Goal: Task Accomplishment & Management: Complete application form

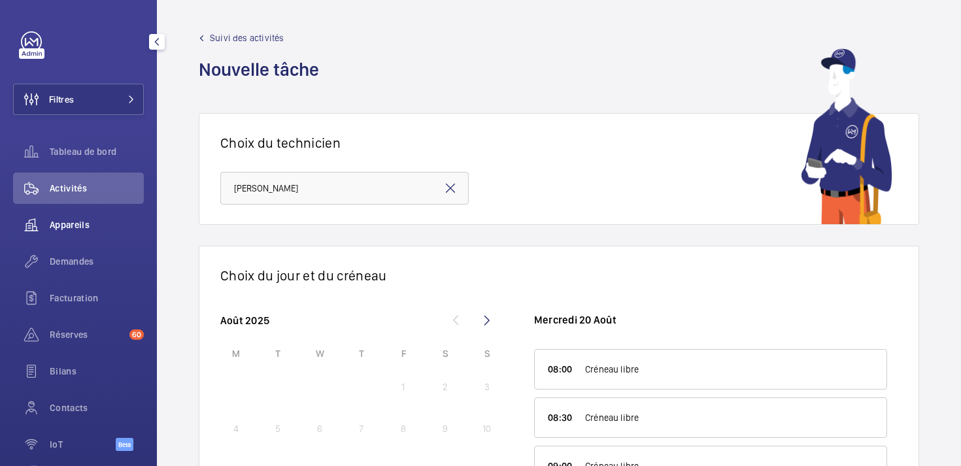
scroll to position [12, 0]
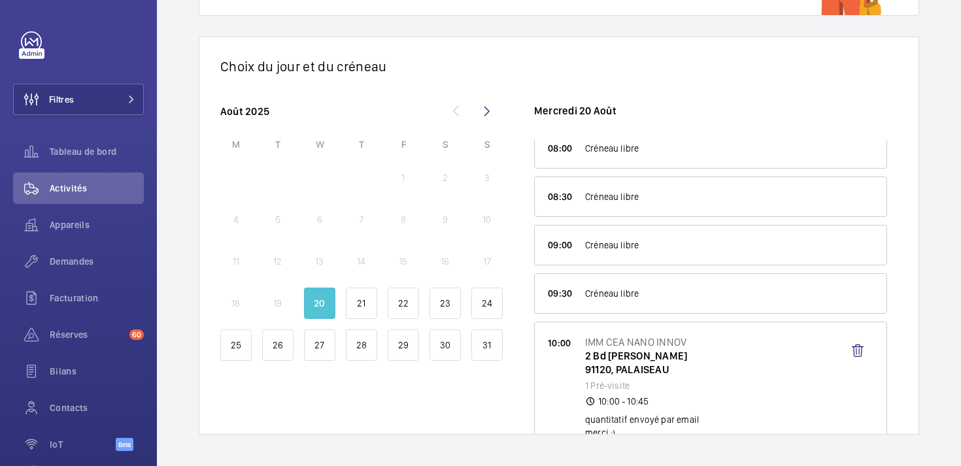
click at [342, 177] on div "1 2 3" at bounding box center [361, 177] width 282 height 31
click at [324, 301] on p "20" at bounding box center [319, 303] width 11 height 13
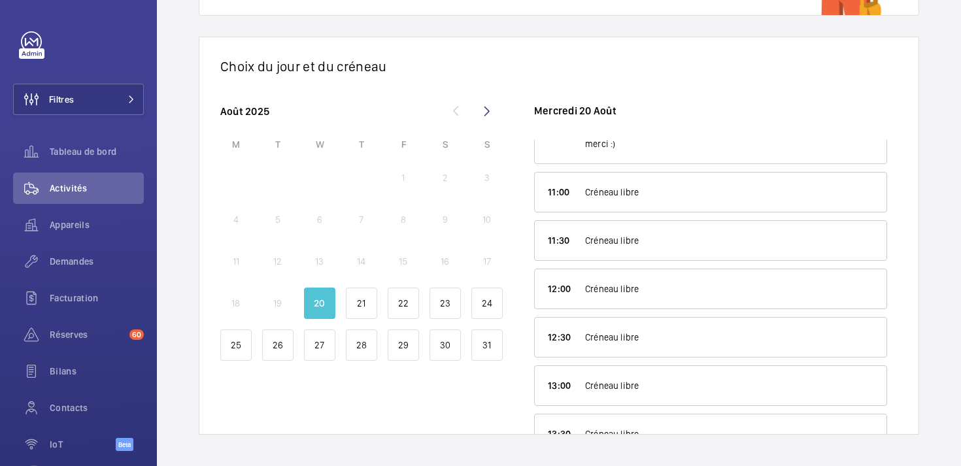
scroll to position [300, 0]
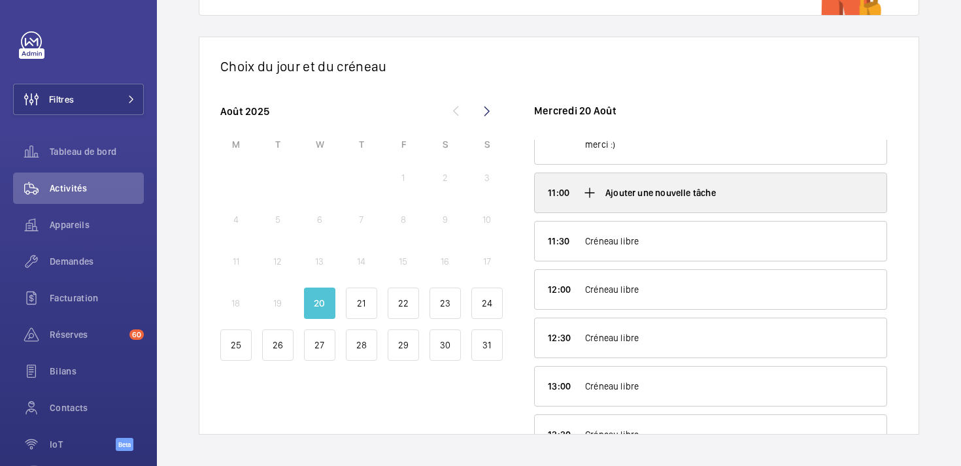
click at [590, 193] on mat-icon at bounding box center [590, 193] width 16 height 16
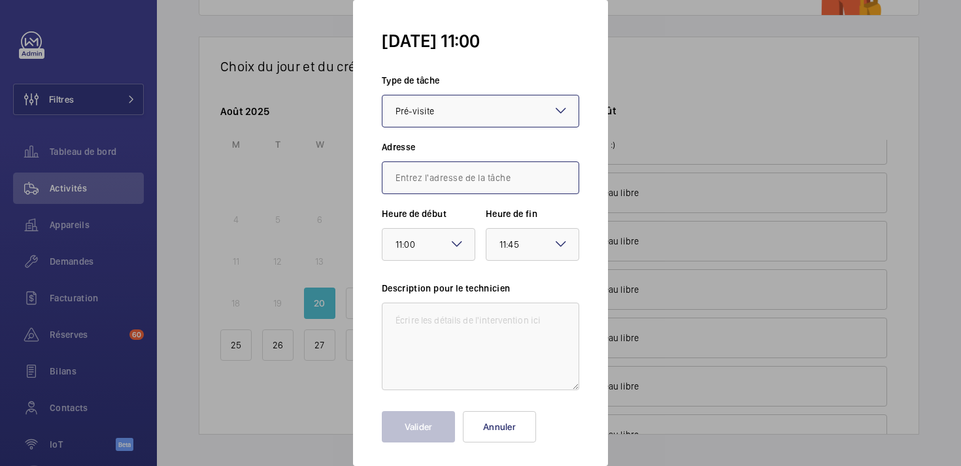
click at [457, 173] on input "text" at bounding box center [480, 177] width 197 height 33
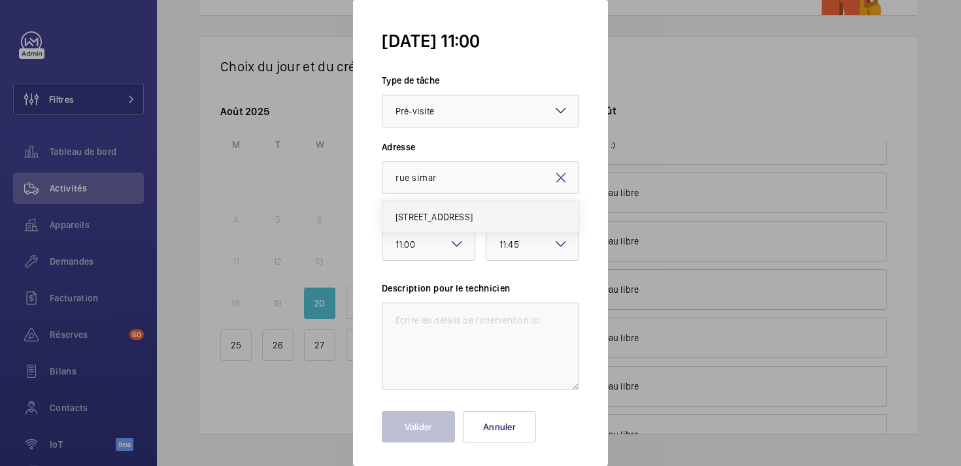
click at [437, 218] on span "[STREET_ADDRESS]" at bounding box center [434, 216] width 77 height 13
type input "[STREET_ADDRESS]"
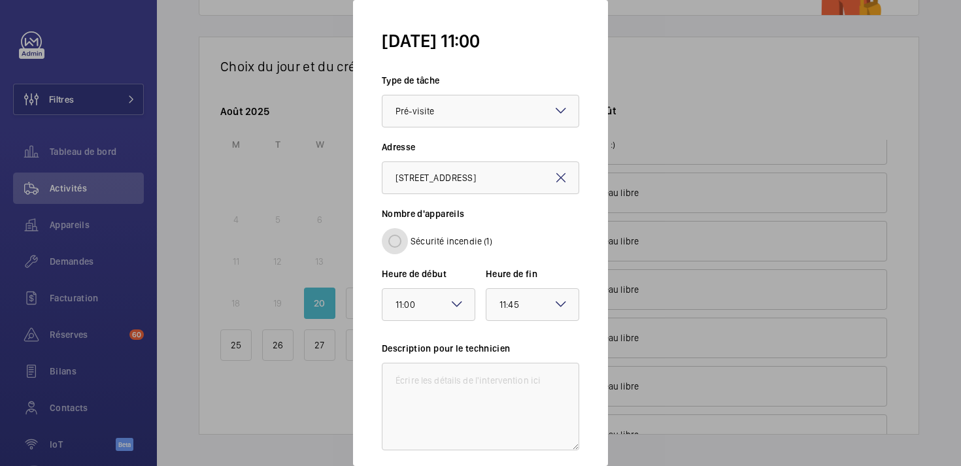
click at [397, 241] on input "Sécurité incendie (1)" at bounding box center [395, 241] width 26 height 26
radio input "true"
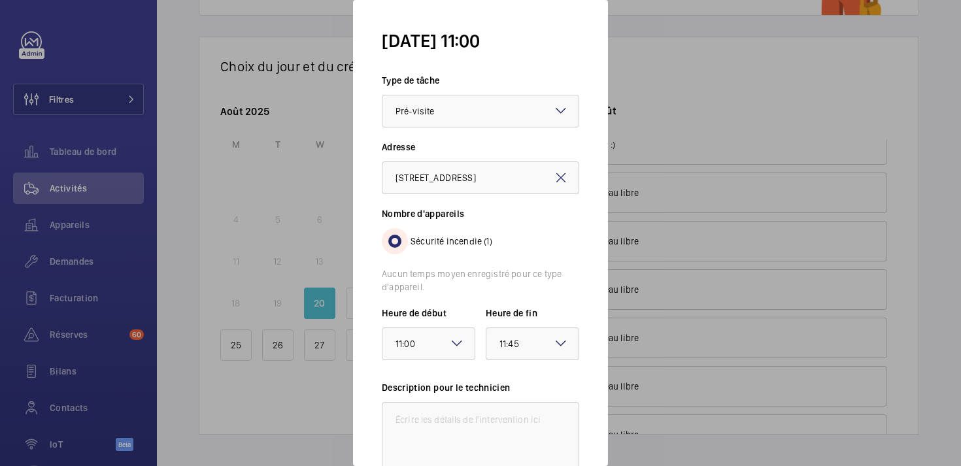
scroll to position [105, 0]
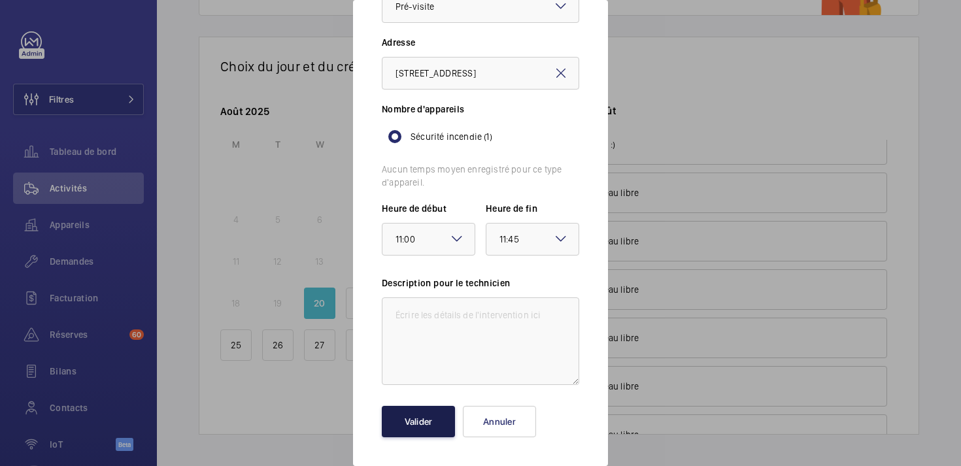
click at [424, 414] on button "Valider" at bounding box center [418, 421] width 73 height 31
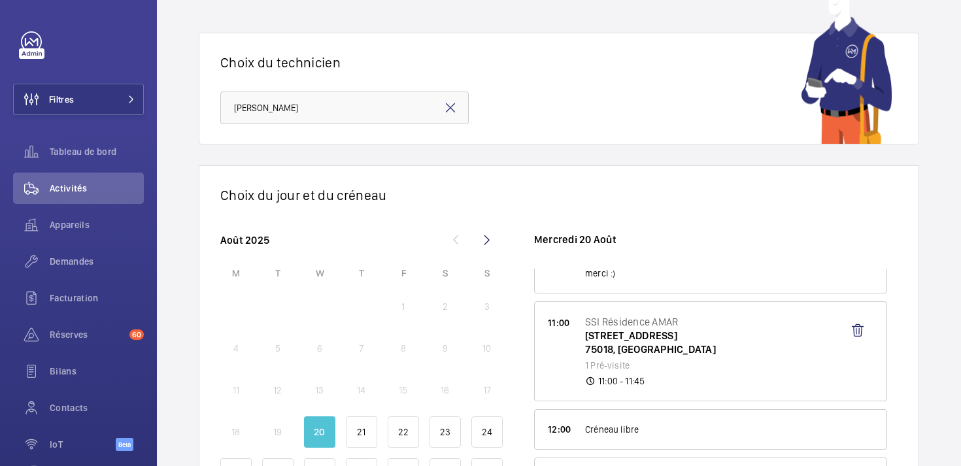
scroll to position [209, 0]
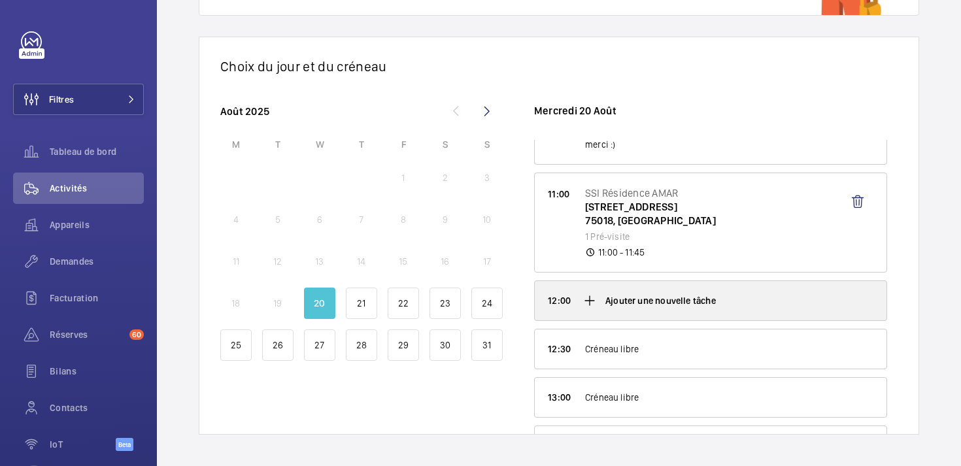
click at [588, 301] on mat-icon at bounding box center [590, 301] width 16 height 16
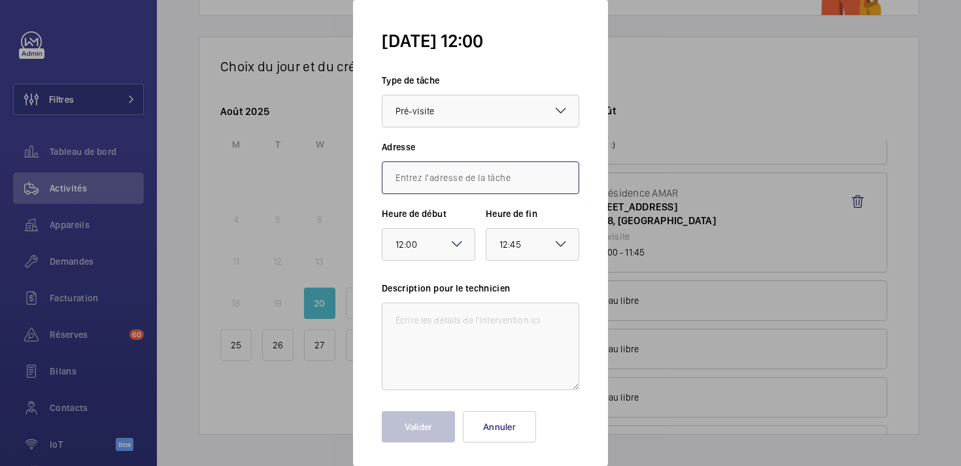
click at [459, 184] on input "text" at bounding box center [480, 177] width 197 height 33
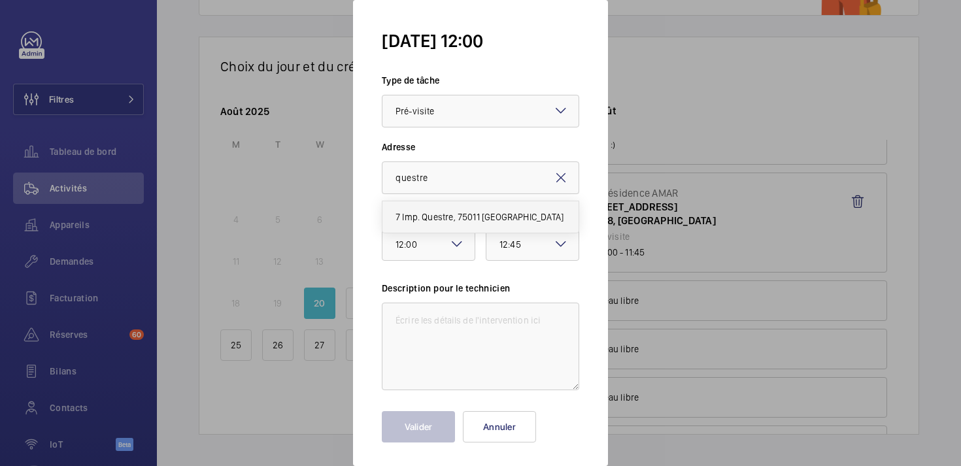
click at [443, 217] on span "7 Imp. Questre, 75011 [GEOGRAPHIC_DATA]" at bounding box center [480, 216] width 168 height 13
type input "7 Imp. Questre, 75011 [GEOGRAPHIC_DATA]"
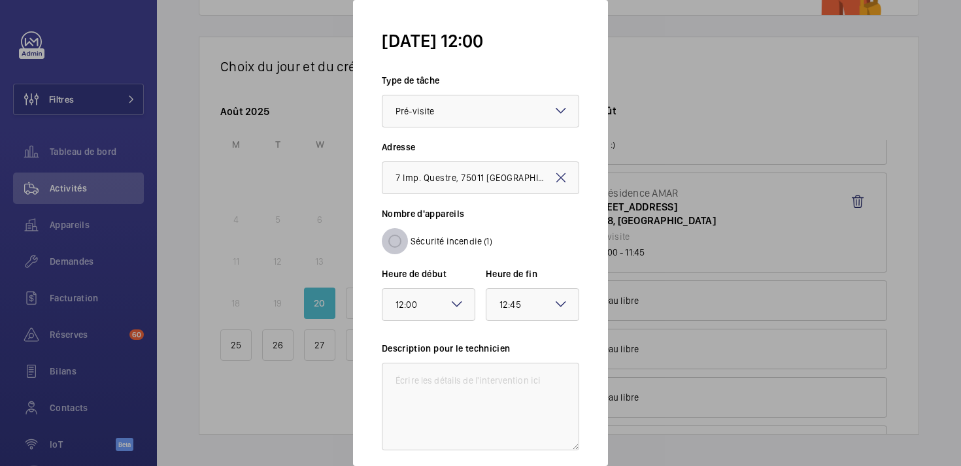
click at [396, 241] on input "Sécurité incendie (1)" at bounding box center [395, 241] width 26 height 26
radio input "true"
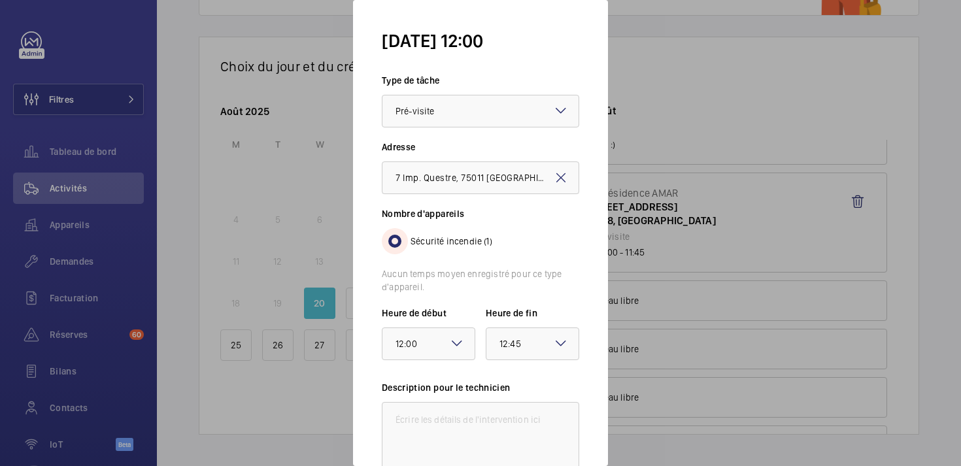
scroll to position [105, 0]
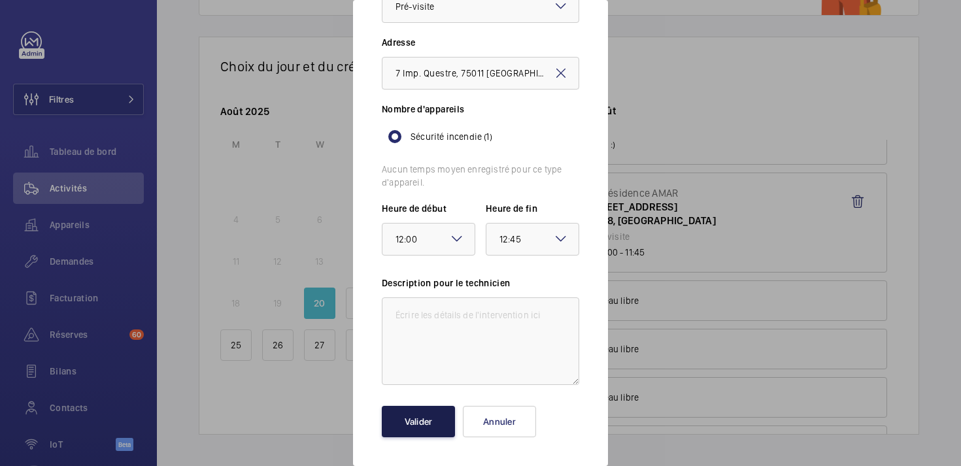
click at [434, 412] on button "Valider" at bounding box center [418, 421] width 73 height 31
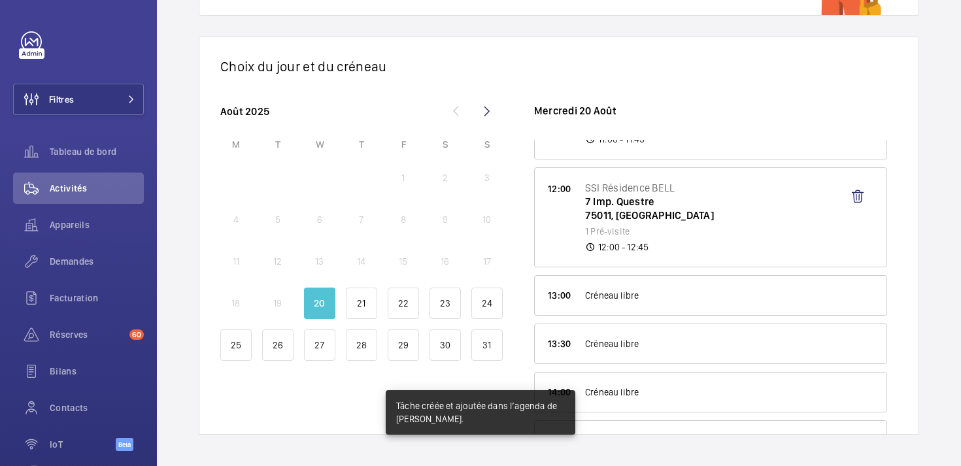
scroll to position [428, 0]
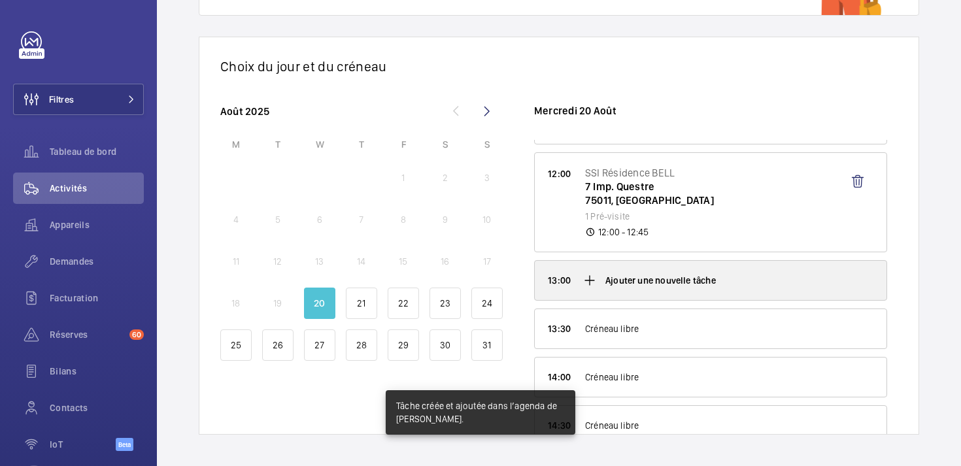
click at [592, 282] on mat-icon at bounding box center [590, 281] width 16 height 16
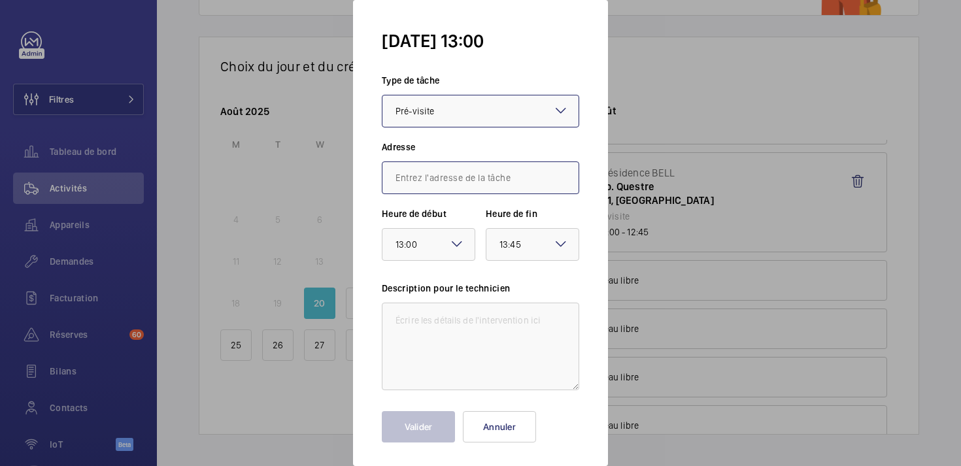
click at [474, 183] on input "text" at bounding box center [480, 177] width 197 height 33
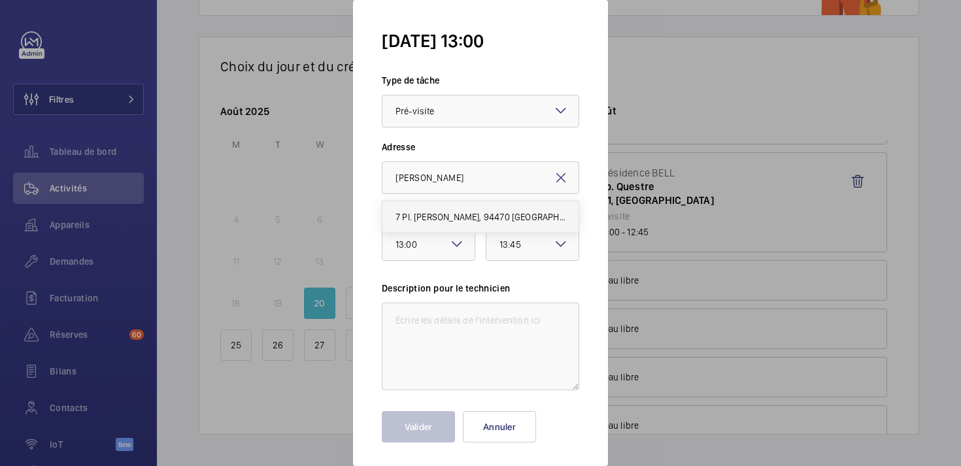
click at [458, 212] on span "7 Pl. [PERSON_NAME], 94470 [GEOGRAPHIC_DATA]" at bounding box center [481, 216] width 170 height 13
type input "7 Pl. [PERSON_NAME], 94470 [GEOGRAPHIC_DATA]"
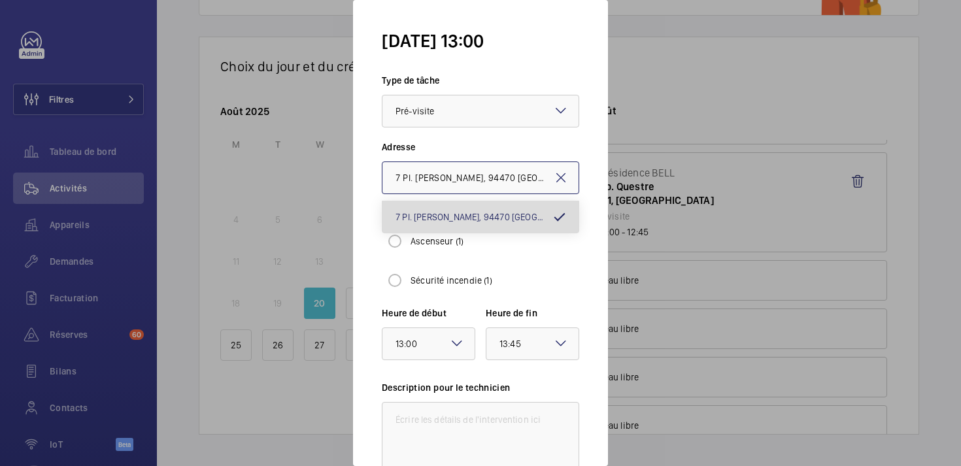
scroll to position [0, 46]
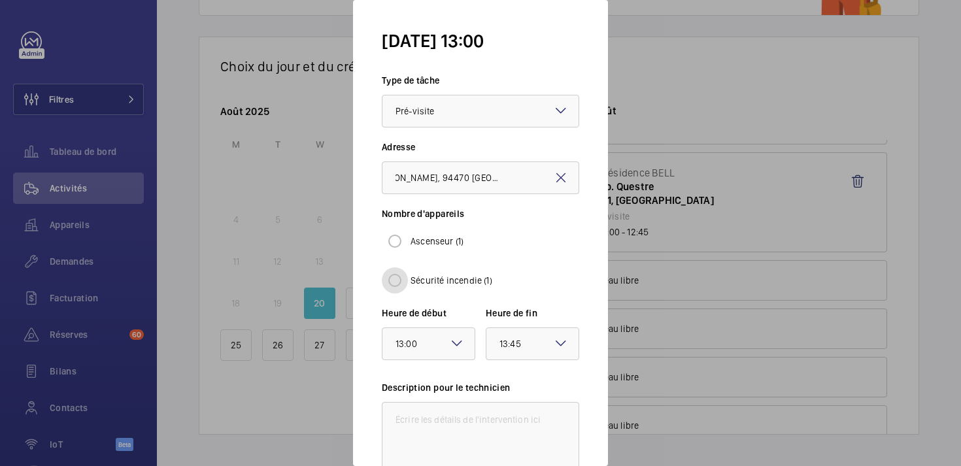
click at [398, 282] on input "Sécurité incendie (1)" at bounding box center [395, 280] width 26 height 26
radio input "true"
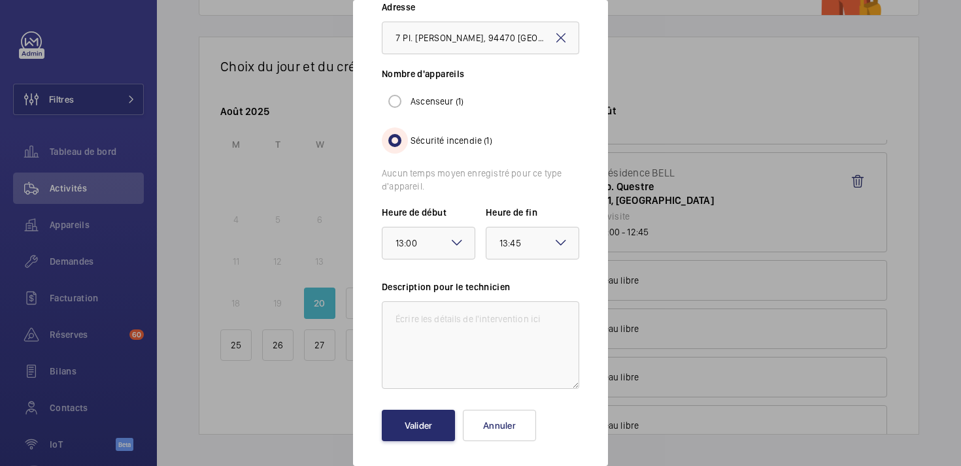
scroll to position [144, 0]
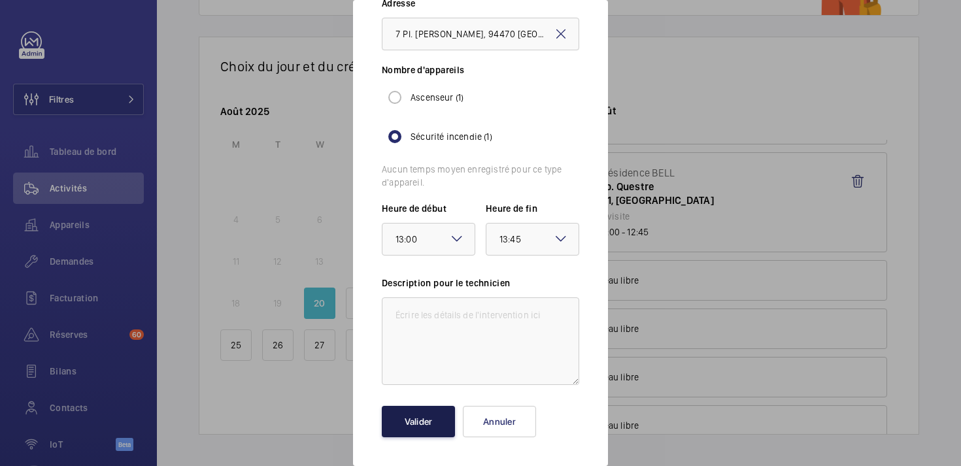
click at [401, 416] on button "Valider" at bounding box center [418, 421] width 73 height 31
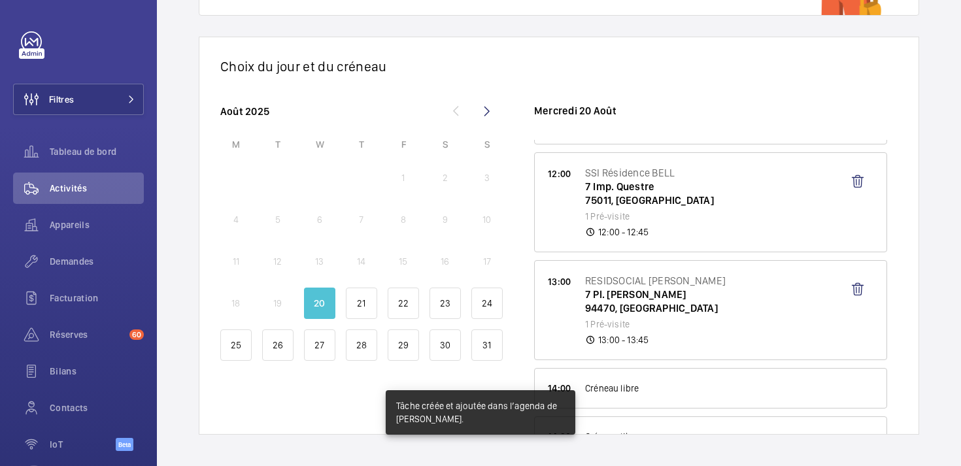
scroll to position [533, 0]
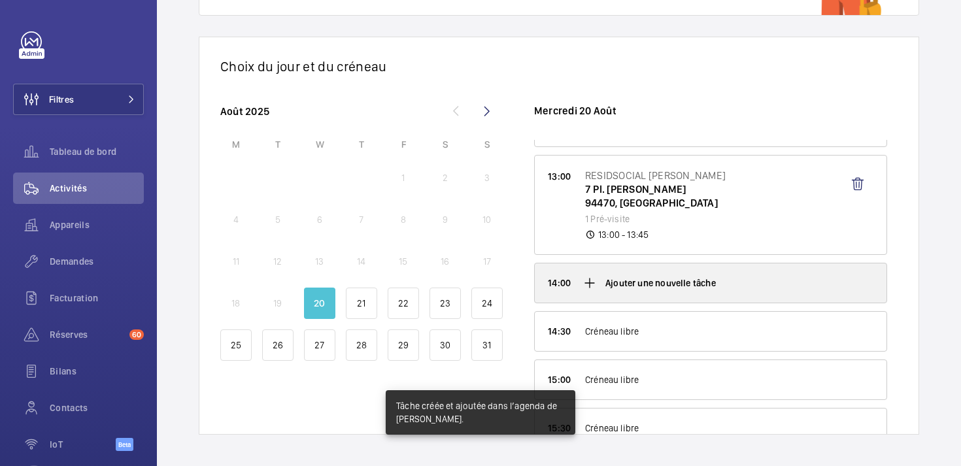
click at [590, 286] on mat-icon at bounding box center [590, 283] width 16 height 16
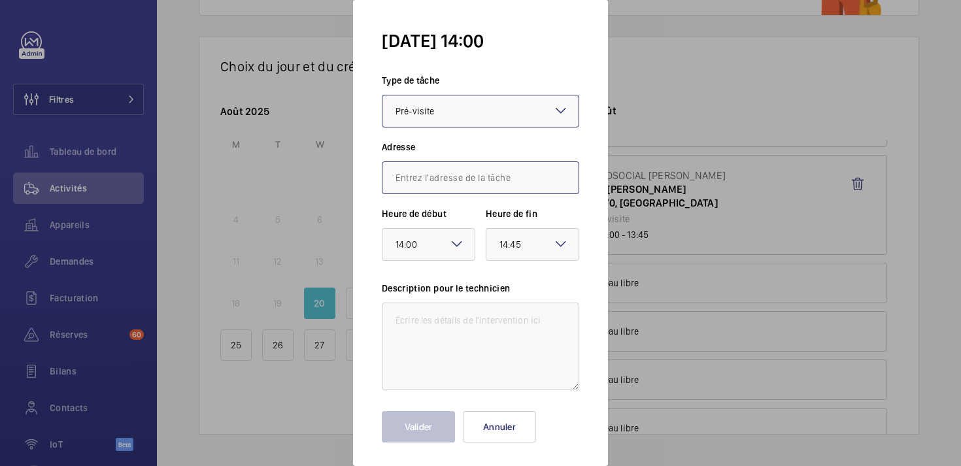
click at [479, 184] on input "text" at bounding box center [480, 177] width 197 height 33
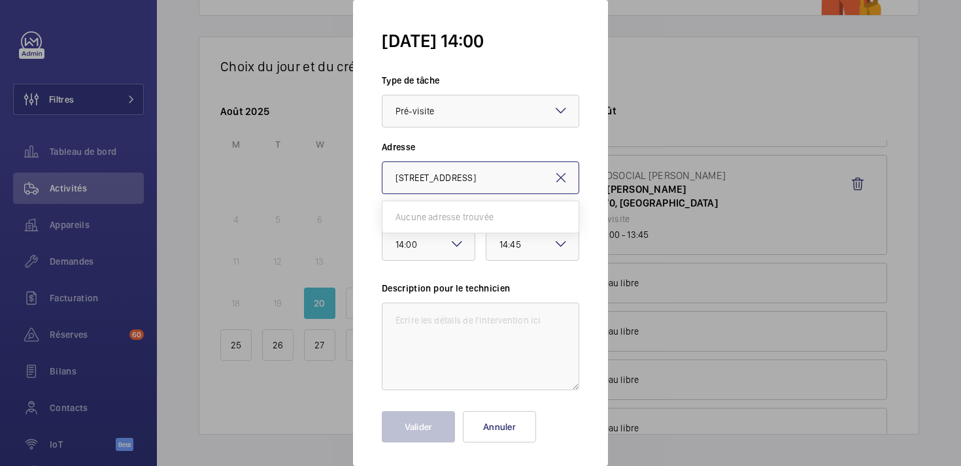
drag, startPoint x: 456, startPoint y: 181, endPoint x: 338, endPoint y: 181, distance: 117.7
click at [338, 181] on div "[DATE] 14:00 Type de tâche Sélectionnez un type de tâche × Pré-visite × Adresse…" at bounding box center [480, 233] width 961 height 466
drag, startPoint x: 479, startPoint y: 173, endPoint x: 399, endPoint y: 173, distance: 79.8
click at [399, 173] on input "[GEOGRAPHIC_DATA]" at bounding box center [480, 177] width 197 height 33
type input "a"
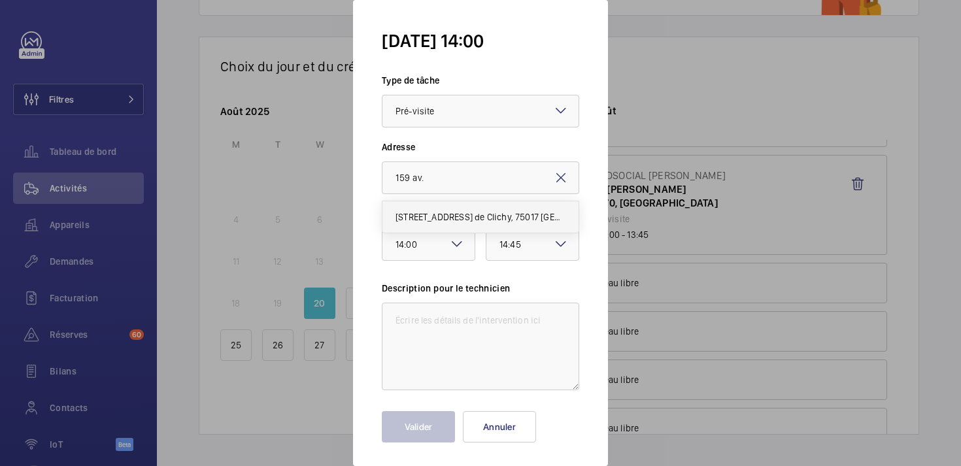
click at [399, 211] on span "[STREET_ADDRESS] de Clichy, 75017 [GEOGRAPHIC_DATA]" at bounding box center [481, 216] width 170 height 13
type input "[STREET_ADDRESS] de Clichy, 75017 [GEOGRAPHIC_DATA]"
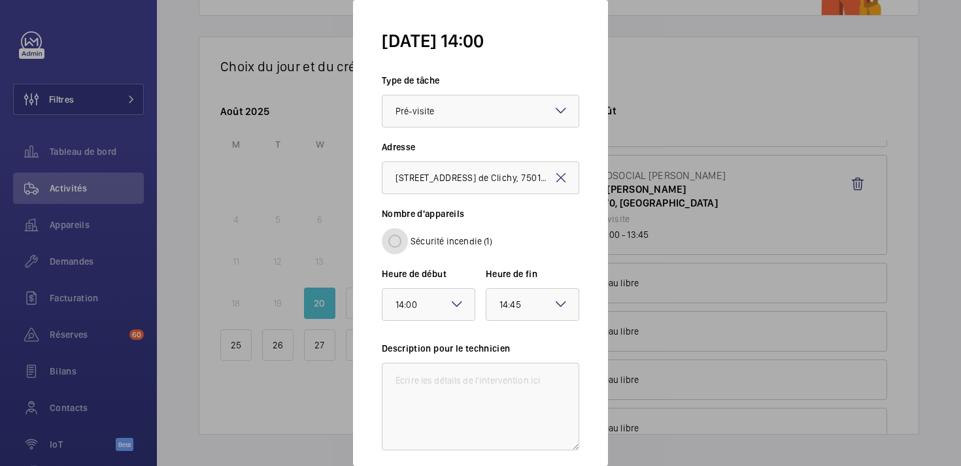
click at [395, 248] on input "Sécurité incendie (1)" at bounding box center [395, 241] width 26 height 26
radio input "true"
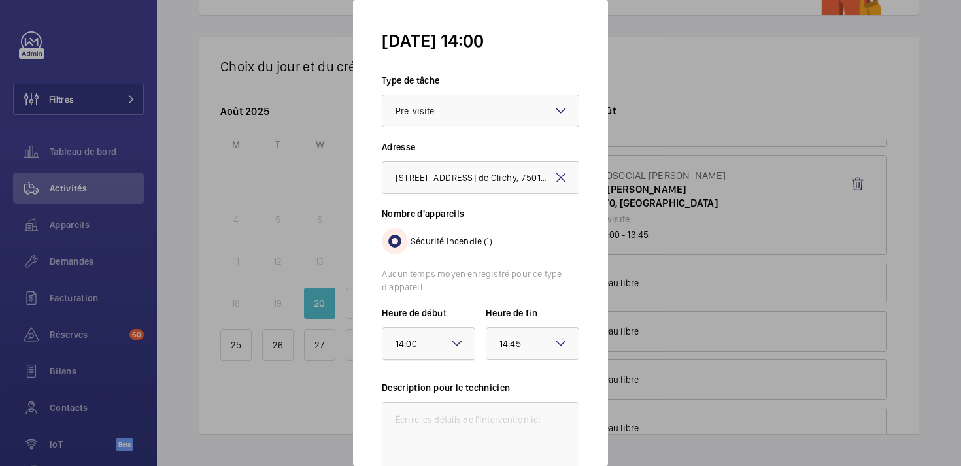
scroll to position [105, 0]
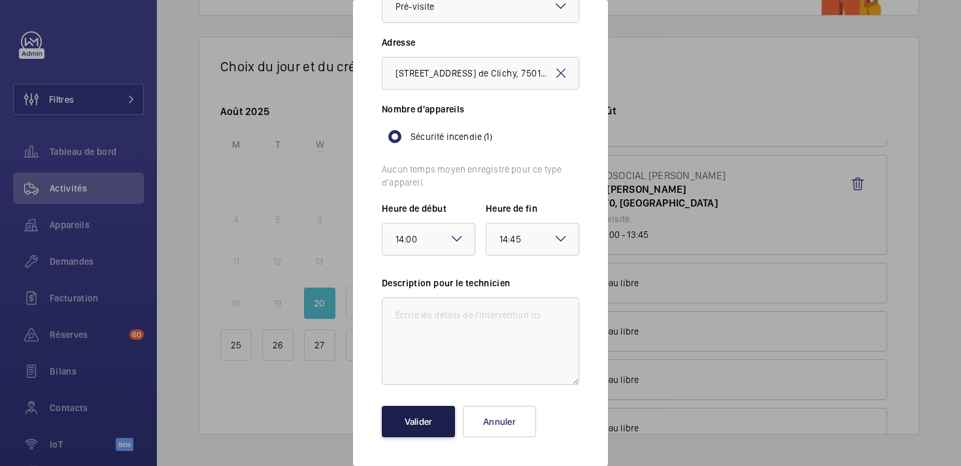
click at [416, 411] on button "Valider" at bounding box center [418, 421] width 73 height 31
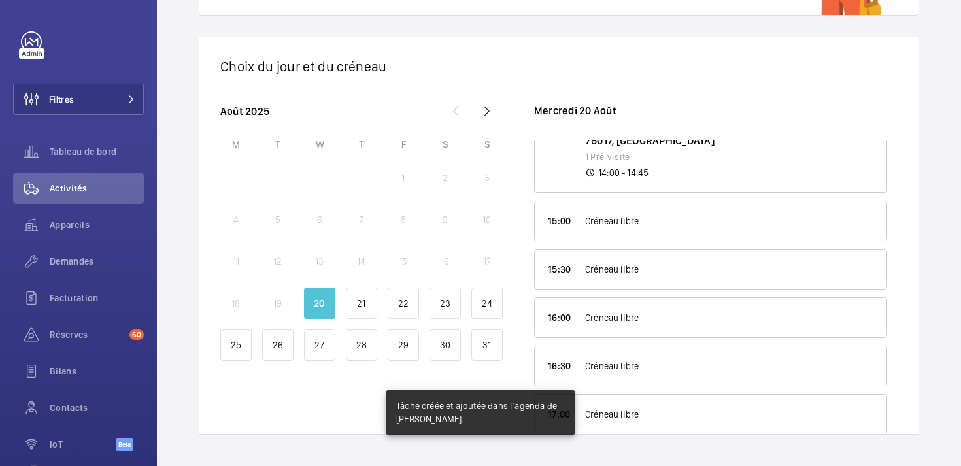
scroll to position [725, 0]
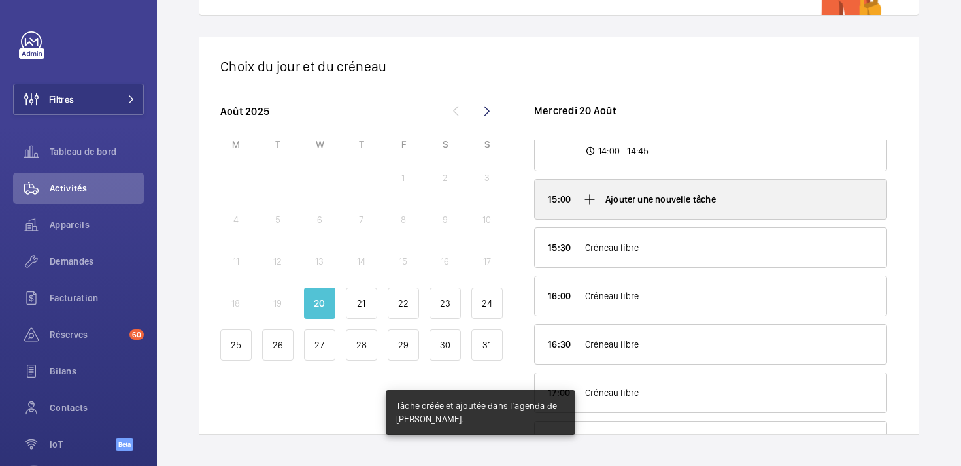
click at [588, 200] on mat-icon at bounding box center [590, 200] width 16 height 16
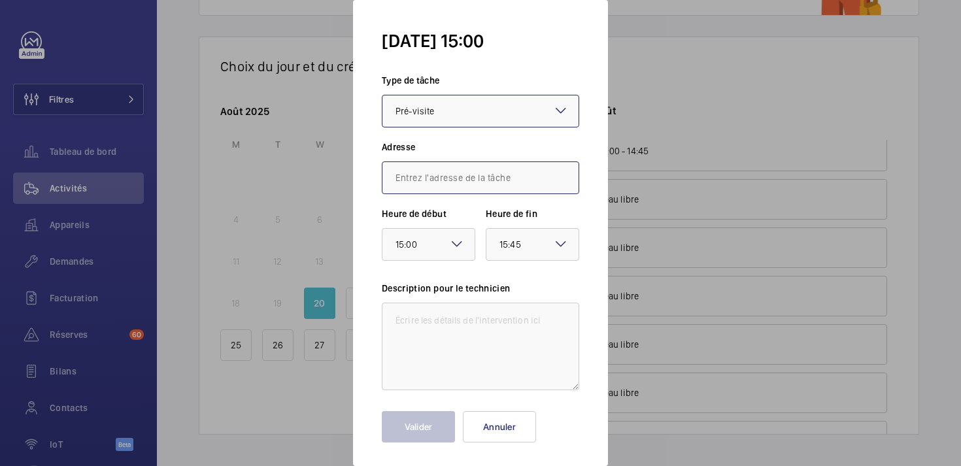
click at [446, 172] on input "text" at bounding box center [480, 177] width 197 height 33
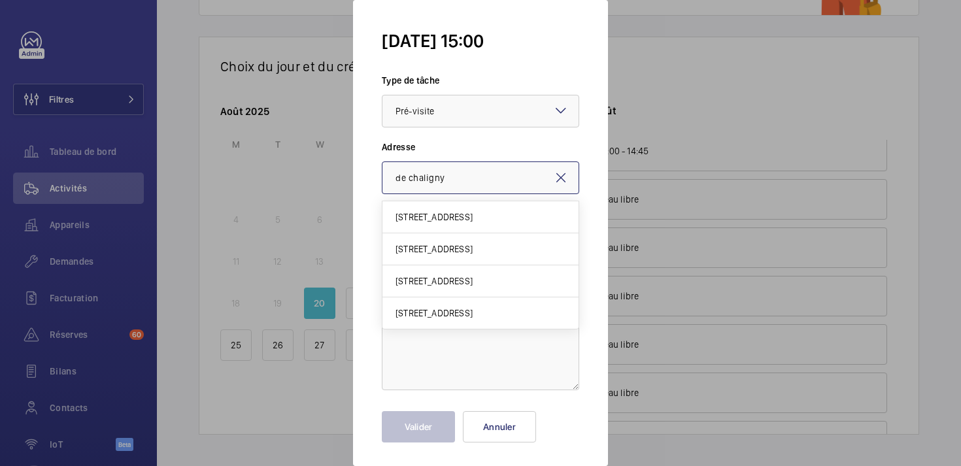
drag, startPoint x: 469, startPoint y: 182, endPoint x: 363, endPoint y: 181, distance: 106.6
click at [363, 181] on form "[DATE] 15:00 Type de tâche Sélectionnez un type de tâche × Pré-visite × Adresse…" at bounding box center [480, 233] width 255 height 466
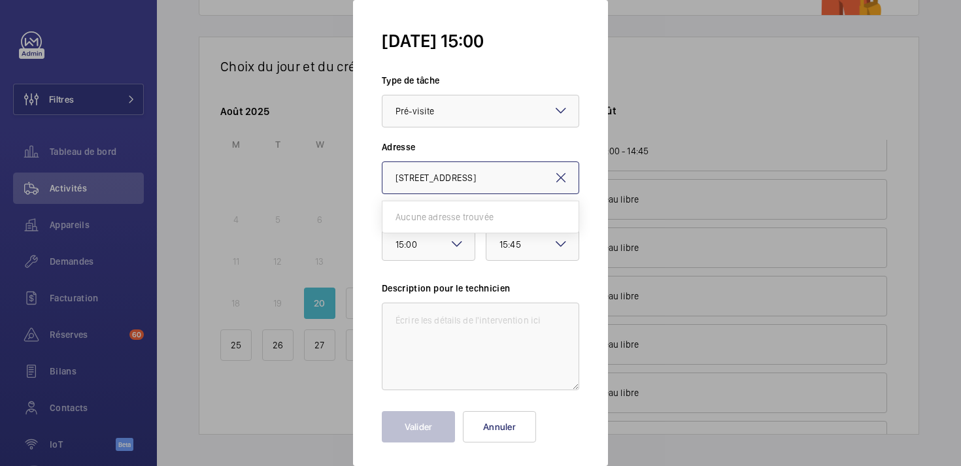
paste input "Rue Chalign"
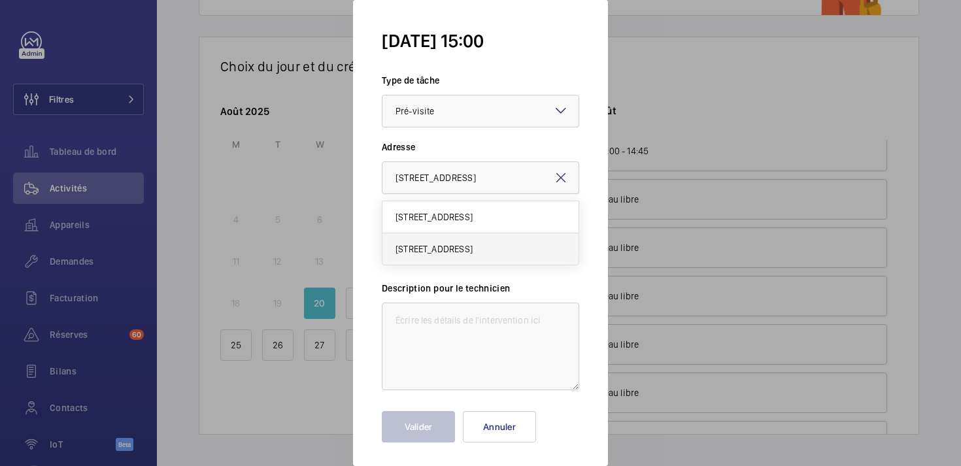
click at [441, 248] on span "[STREET_ADDRESS]" at bounding box center [434, 249] width 77 height 13
type input "[STREET_ADDRESS]"
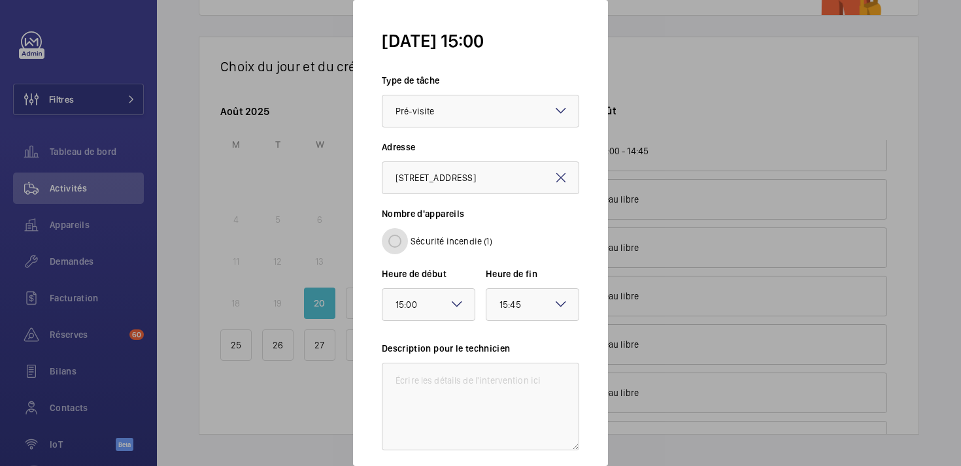
click at [394, 240] on input "Sécurité incendie (1)" at bounding box center [395, 241] width 26 height 26
radio input "true"
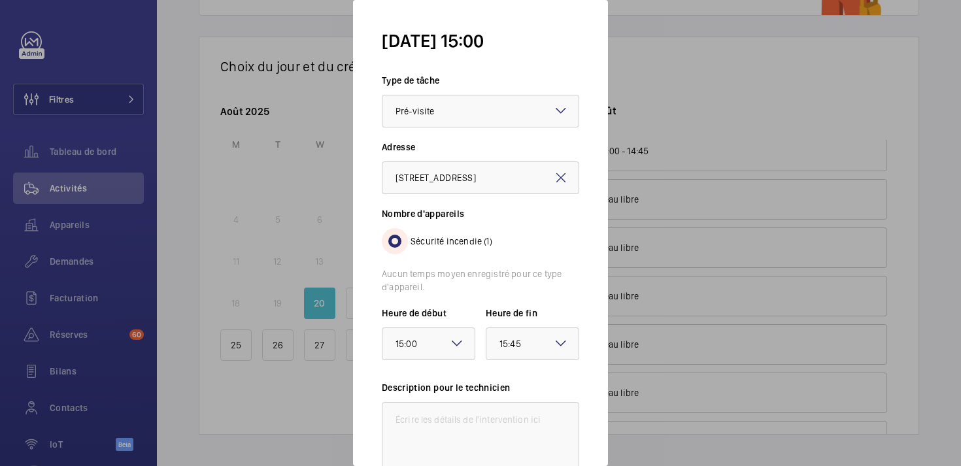
scroll to position [105, 0]
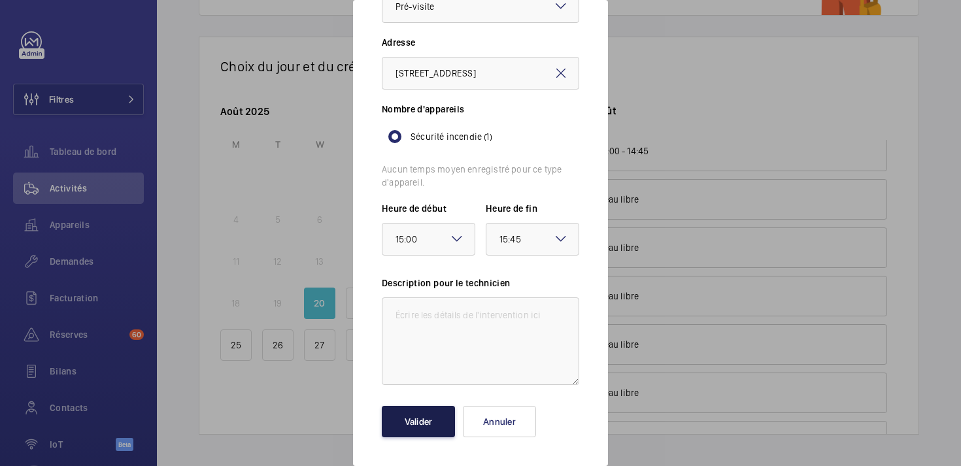
click at [407, 419] on button "Valider" at bounding box center [418, 421] width 73 height 31
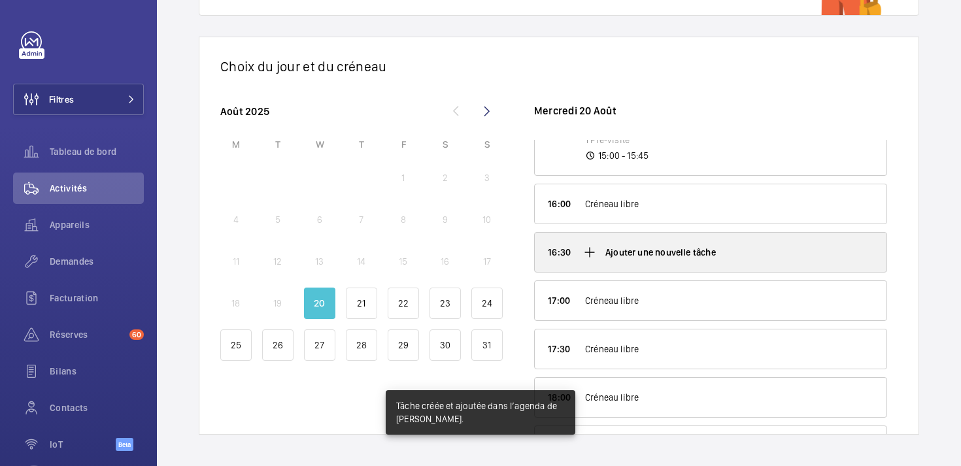
scroll to position [844, 0]
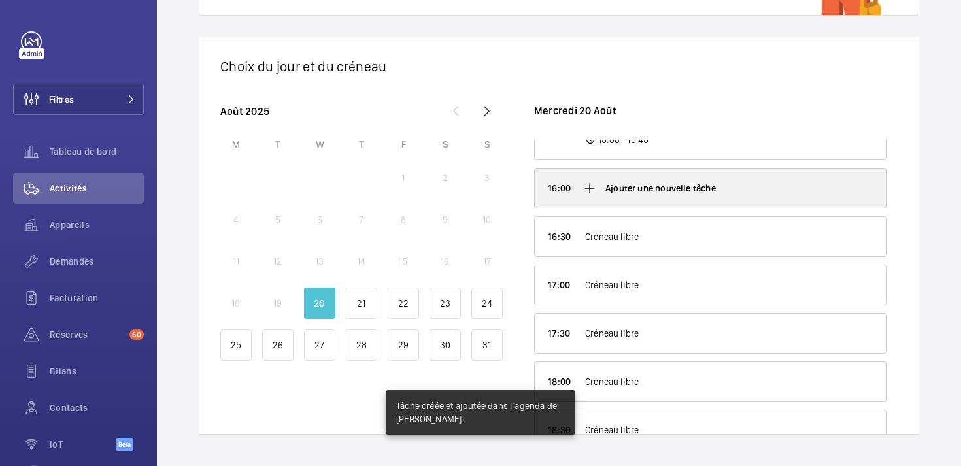
click at [584, 190] on mat-icon at bounding box center [590, 188] width 16 height 16
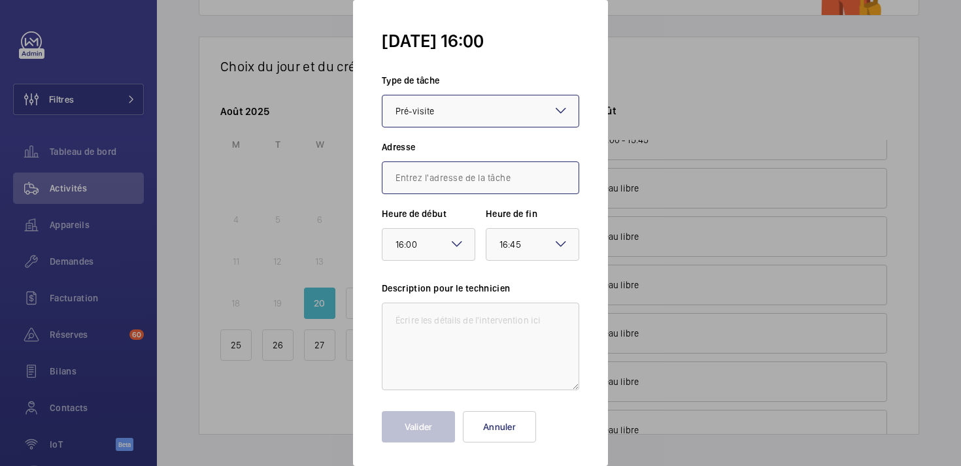
click at [534, 182] on input "text" at bounding box center [480, 177] width 197 height 33
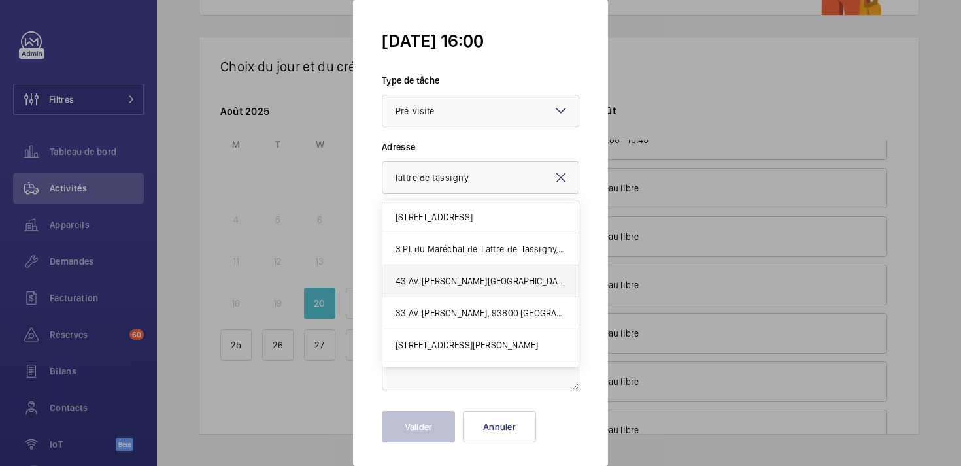
click at [479, 279] on span "43 Av. [PERSON_NAME][GEOGRAPHIC_DATA], 94220 [GEOGRAPHIC_DATA]" at bounding box center [481, 281] width 170 height 13
type input "43 Av. [PERSON_NAME][GEOGRAPHIC_DATA], 94220 [GEOGRAPHIC_DATA]"
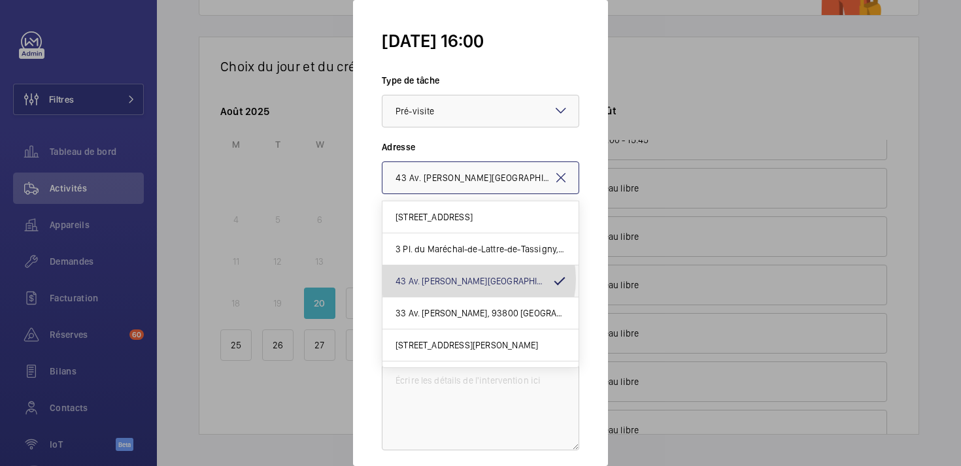
scroll to position [0, 142]
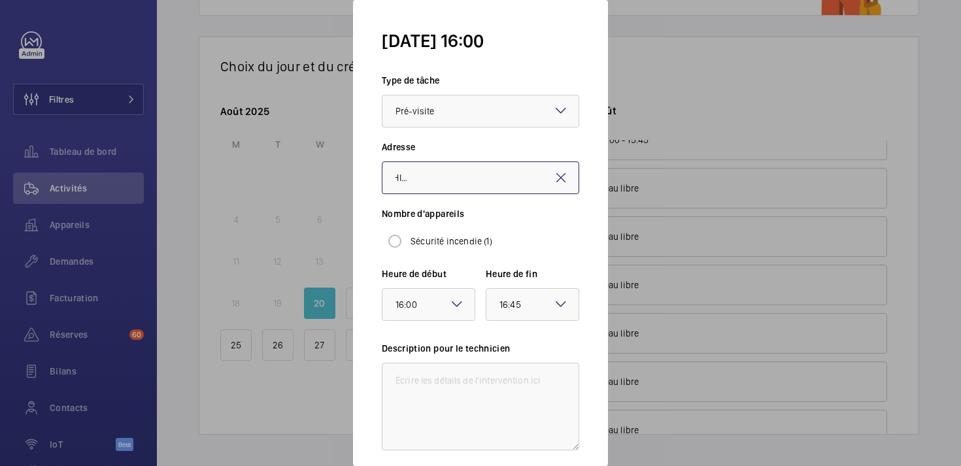
click at [423, 188] on input "43 Av. [PERSON_NAME][GEOGRAPHIC_DATA], 94220 [GEOGRAPHIC_DATA]" at bounding box center [480, 177] width 197 height 33
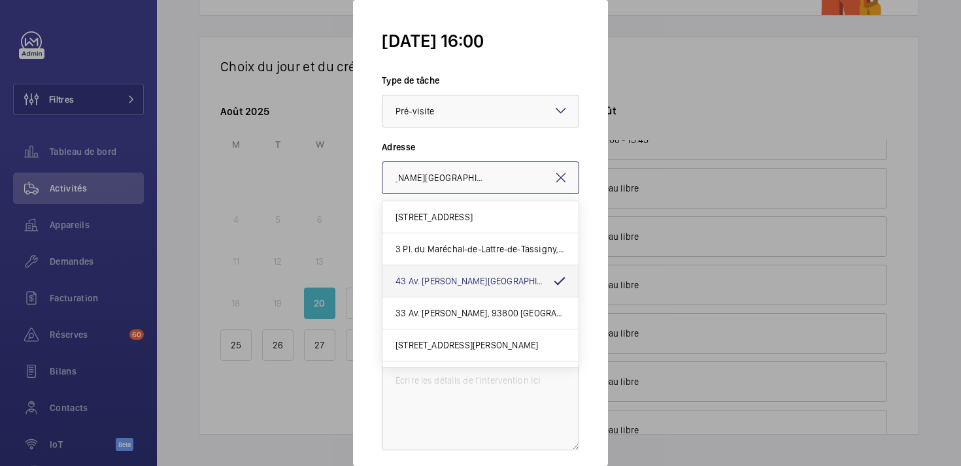
scroll to position [0, 0]
click at [560, 175] on mat-icon at bounding box center [561, 178] width 16 height 16
paste input "43 Av. du Maréchal de [PERSON_NAME]"
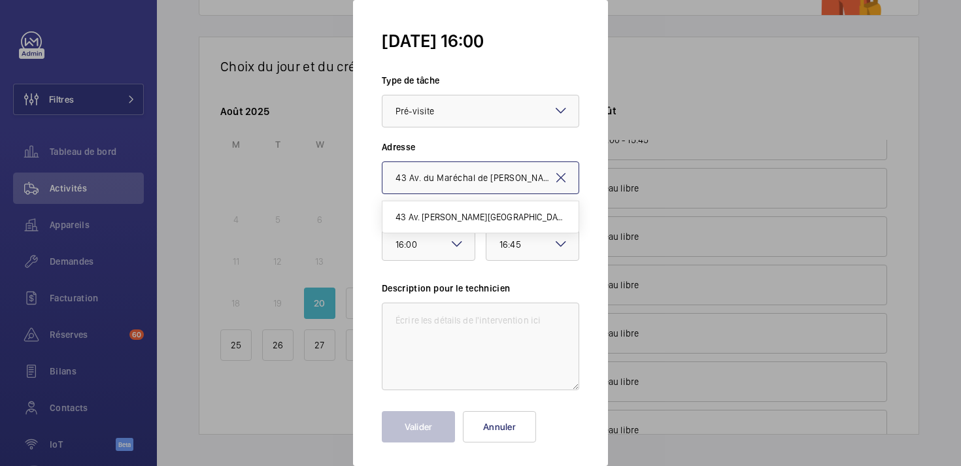
scroll to position [0, 16]
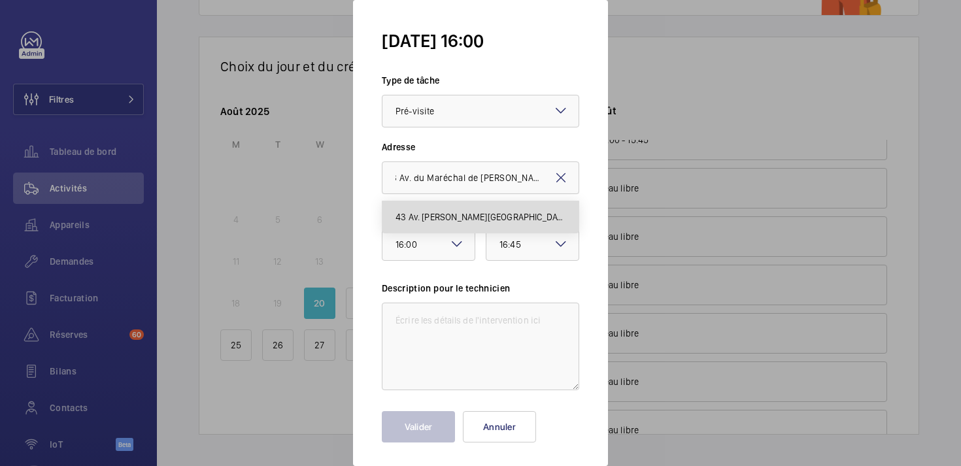
click at [431, 206] on mat-option "43 Av. [PERSON_NAME][GEOGRAPHIC_DATA], 94220 [GEOGRAPHIC_DATA]" at bounding box center [480, 216] width 196 height 31
type input "43 Av. [PERSON_NAME][GEOGRAPHIC_DATA], 94220 [GEOGRAPHIC_DATA]"
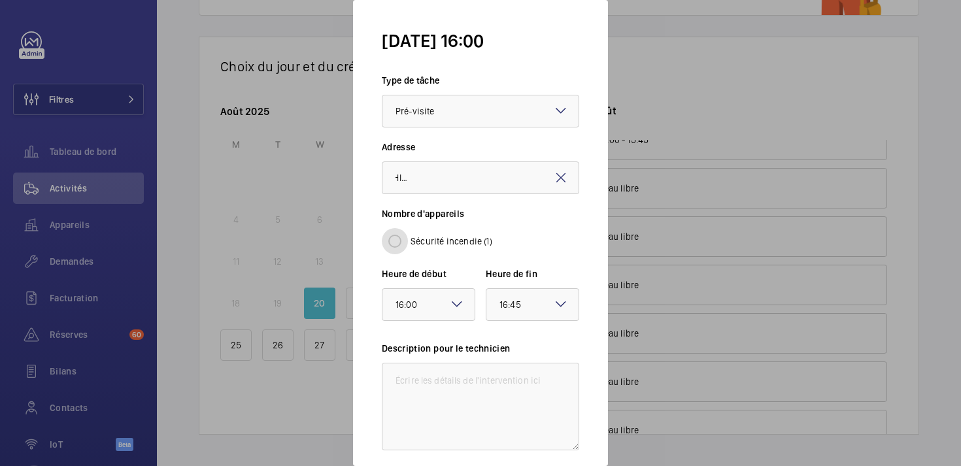
click at [399, 240] on input "Sécurité incendie (1)" at bounding box center [395, 241] width 26 height 26
radio input "true"
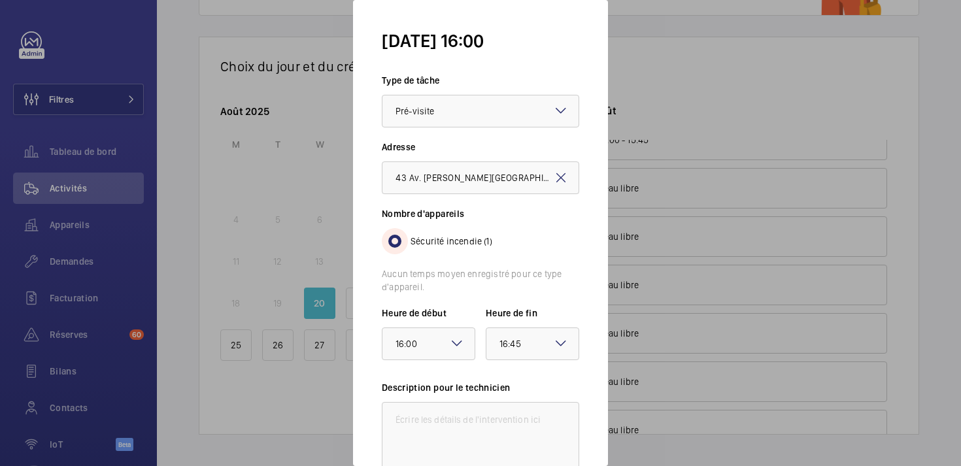
scroll to position [105, 0]
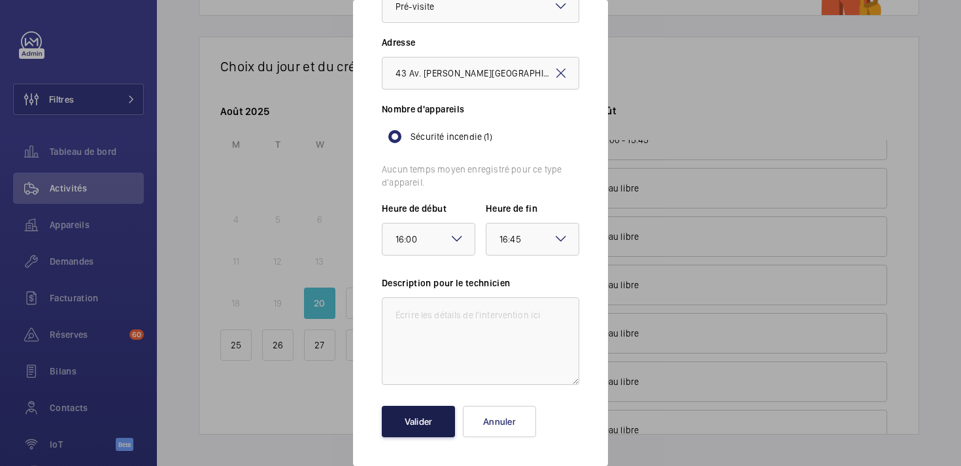
click at [409, 414] on button "Valider" at bounding box center [418, 421] width 73 height 31
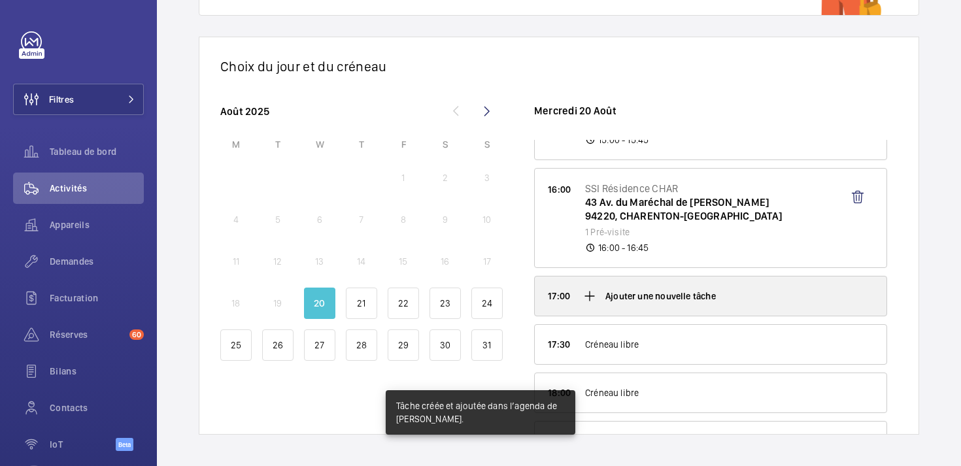
click at [590, 294] on mat-icon at bounding box center [590, 296] width 16 height 16
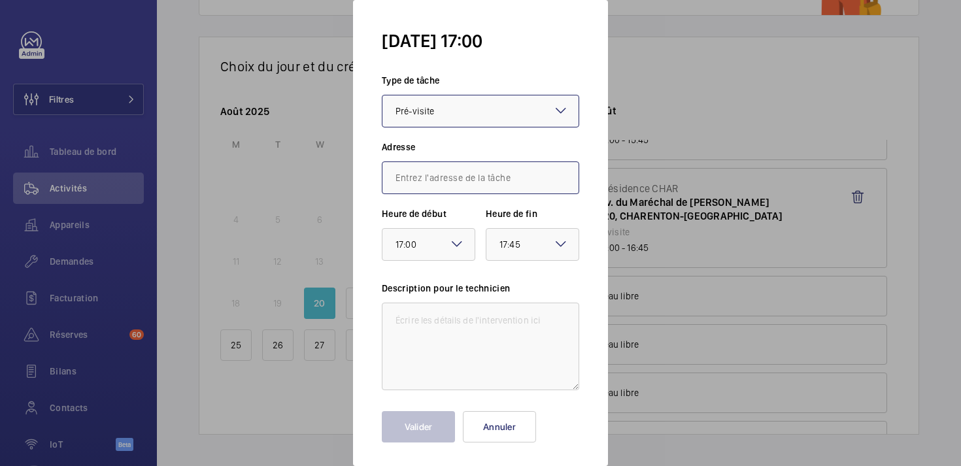
click at [443, 179] on input "text" at bounding box center [480, 177] width 197 height 33
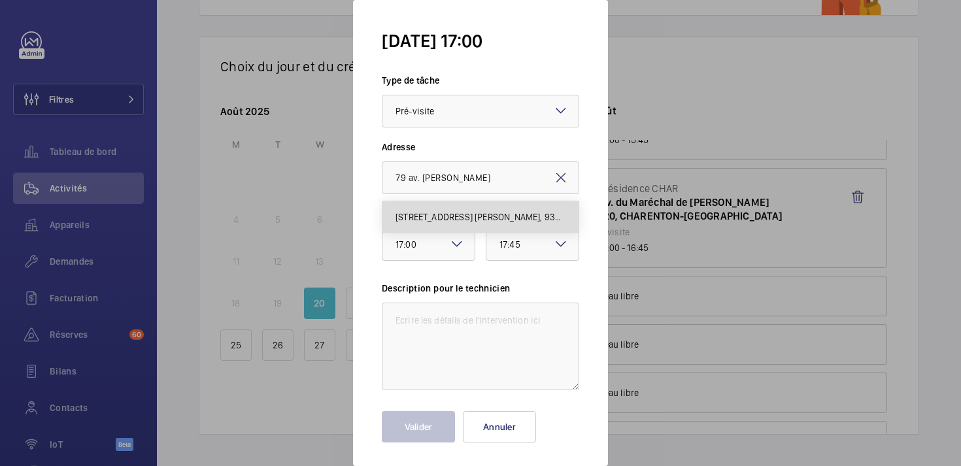
click at [446, 229] on mat-option "[STREET_ADDRESS] [PERSON_NAME], 93300 AUBERVILLIERS" at bounding box center [480, 216] width 196 height 31
type input "[STREET_ADDRESS] [PERSON_NAME], 93300 AUBERVILLIERS"
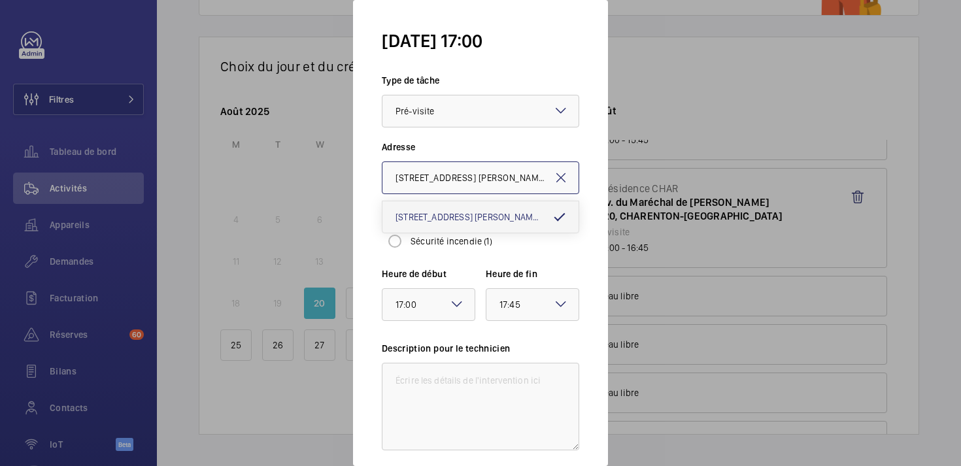
scroll to position [0, 22]
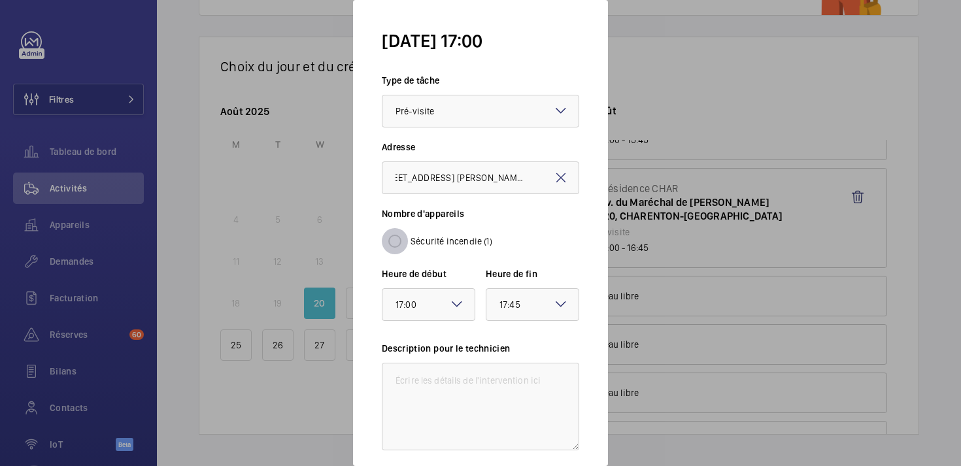
click at [401, 245] on input "Sécurité incendie (1)" at bounding box center [395, 241] width 26 height 26
radio input "true"
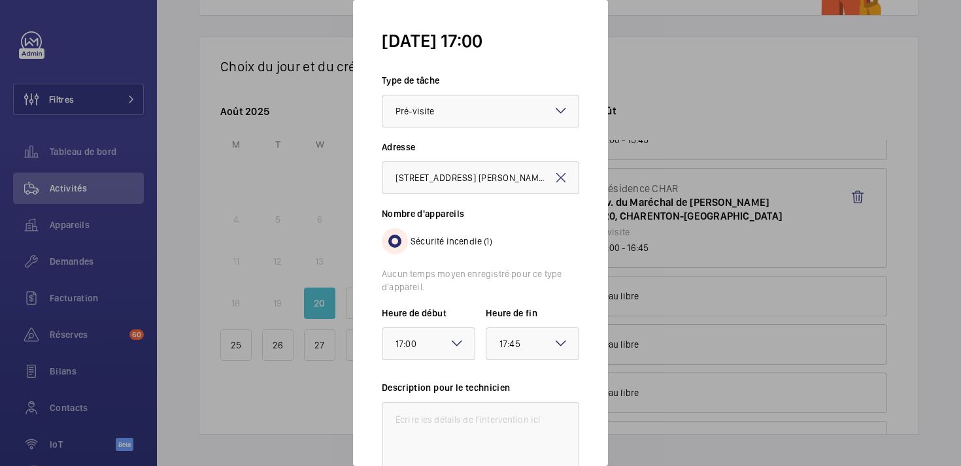
scroll to position [105, 0]
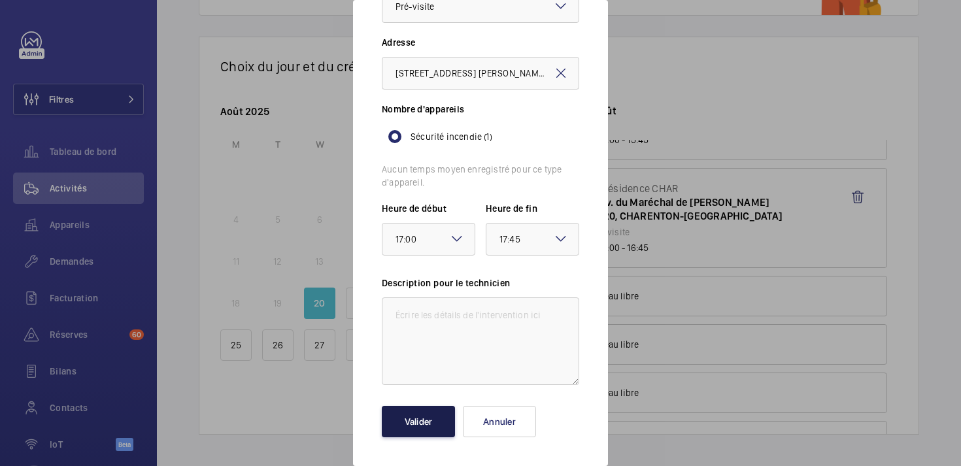
click at [424, 422] on button "Valider" at bounding box center [418, 421] width 73 height 31
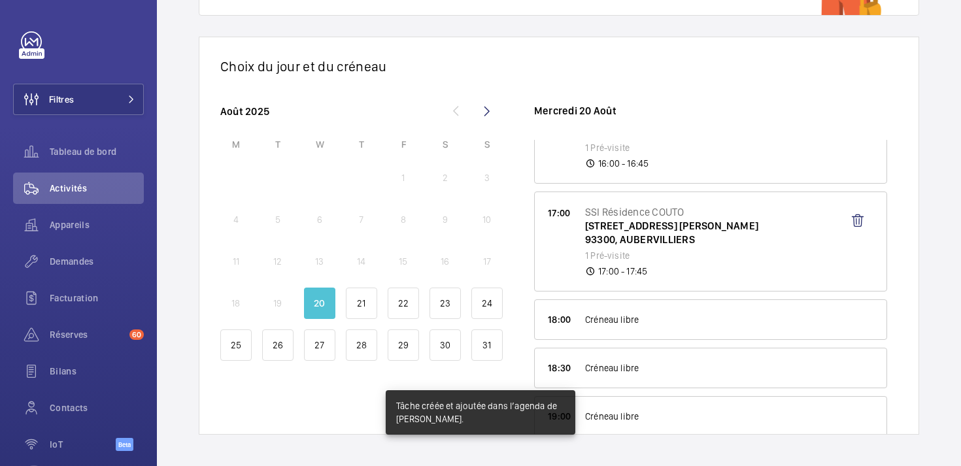
scroll to position [945, 0]
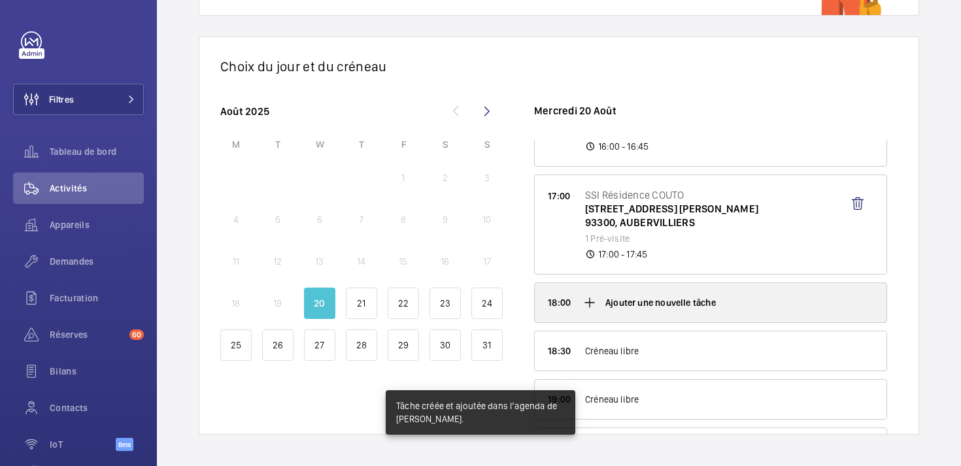
click at [586, 302] on mat-icon at bounding box center [590, 303] width 16 height 16
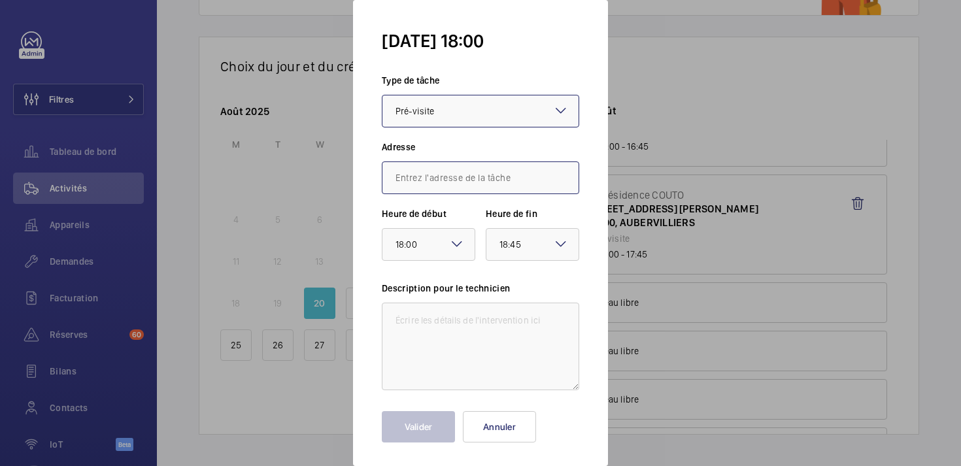
click at [416, 173] on input "text" at bounding box center [480, 177] width 197 height 33
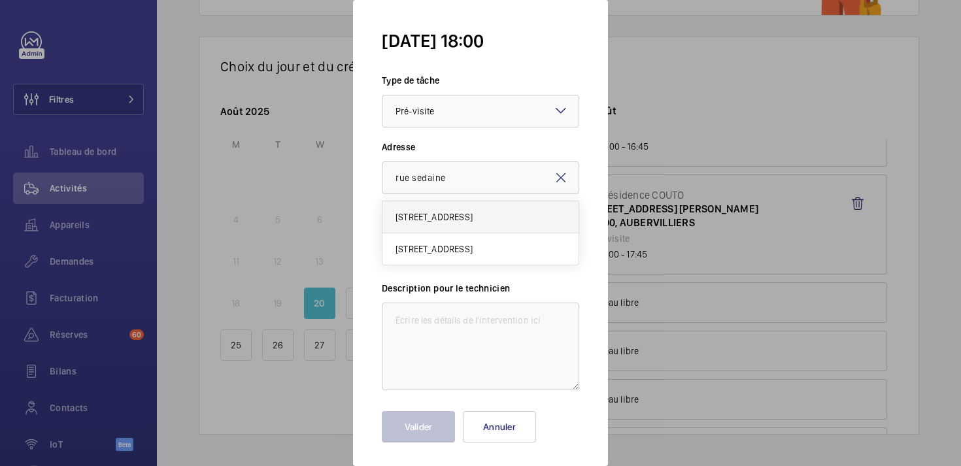
click at [414, 214] on span "[STREET_ADDRESS]" at bounding box center [434, 216] width 77 height 13
type input "[STREET_ADDRESS]"
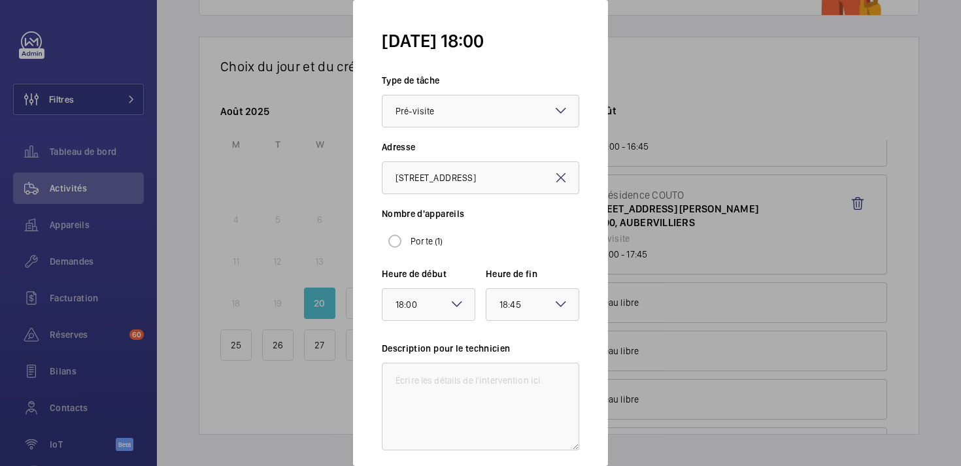
click at [560, 176] on mat-icon at bounding box center [561, 178] width 16 height 16
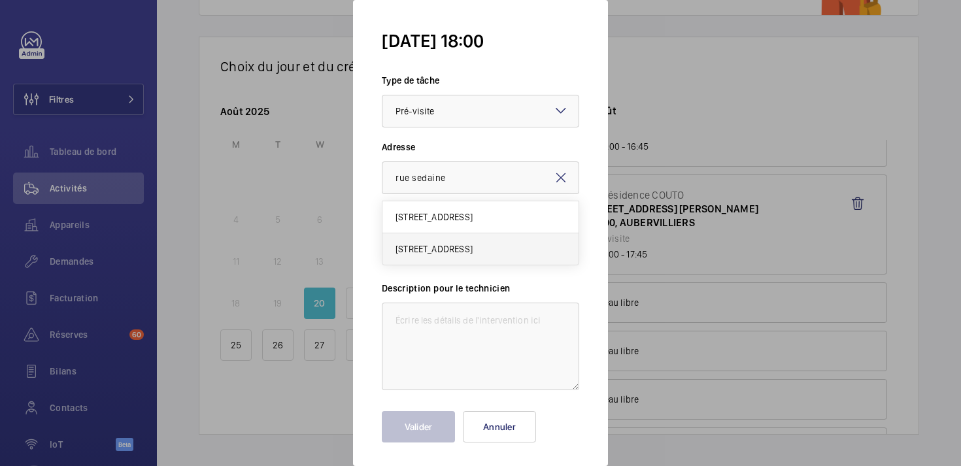
click at [463, 241] on mat-option "[STREET_ADDRESS]" at bounding box center [480, 248] width 196 height 31
type input "[STREET_ADDRESS]"
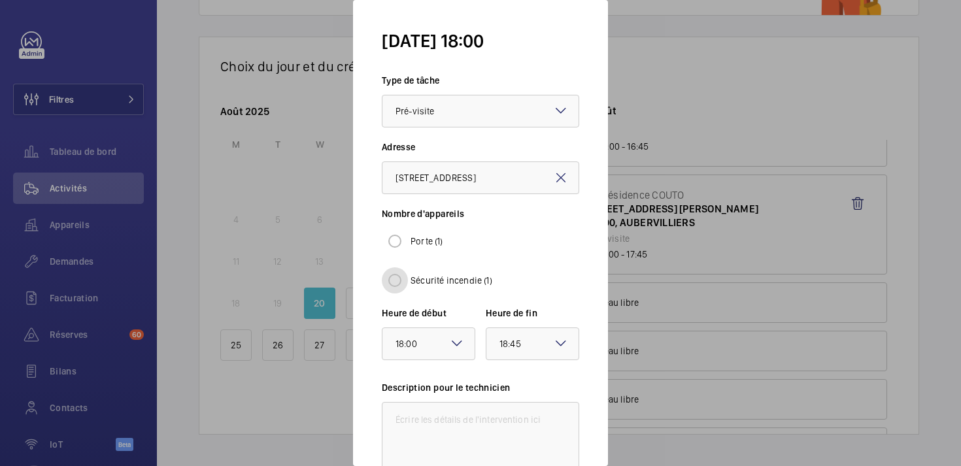
click at [397, 279] on input "Sécurité incendie (1)" at bounding box center [395, 280] width 26 height 26
radio input "true"
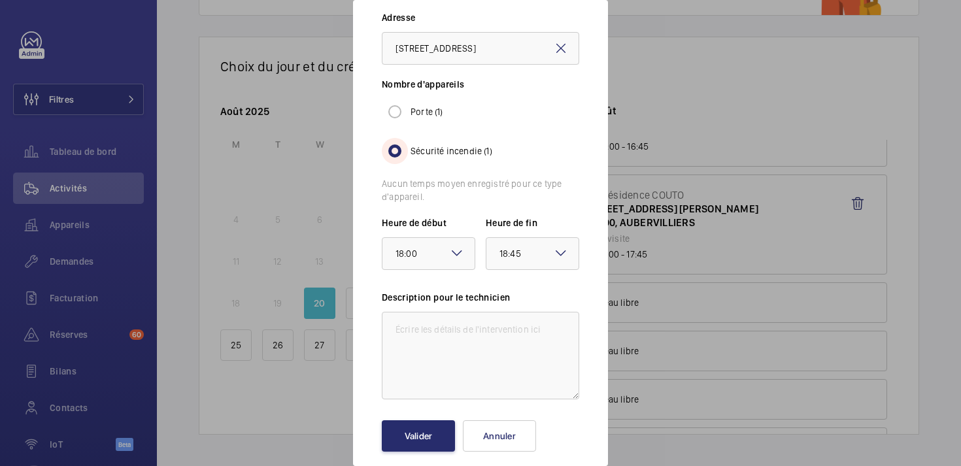
scroll to position [144, 0]
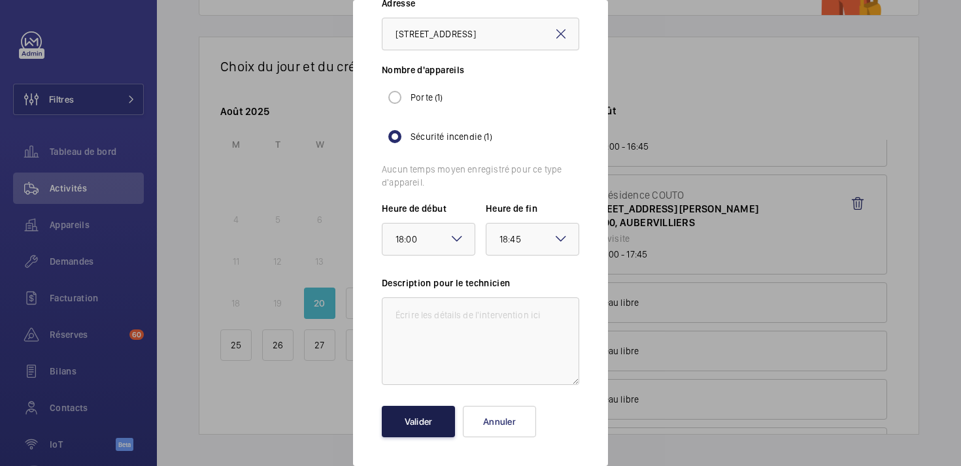
click at [430, 417] on button "Valider" at bounding box center [418, 421] width 73 height 31
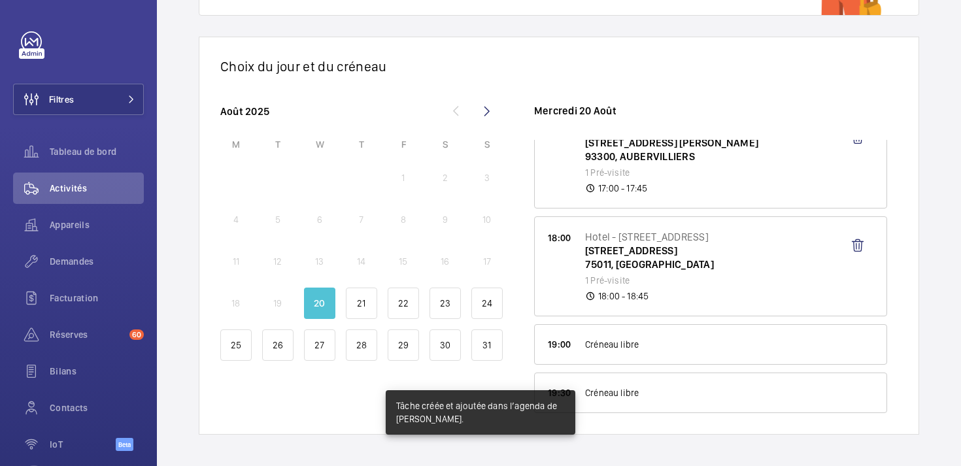
scroll to position [1019, 0]
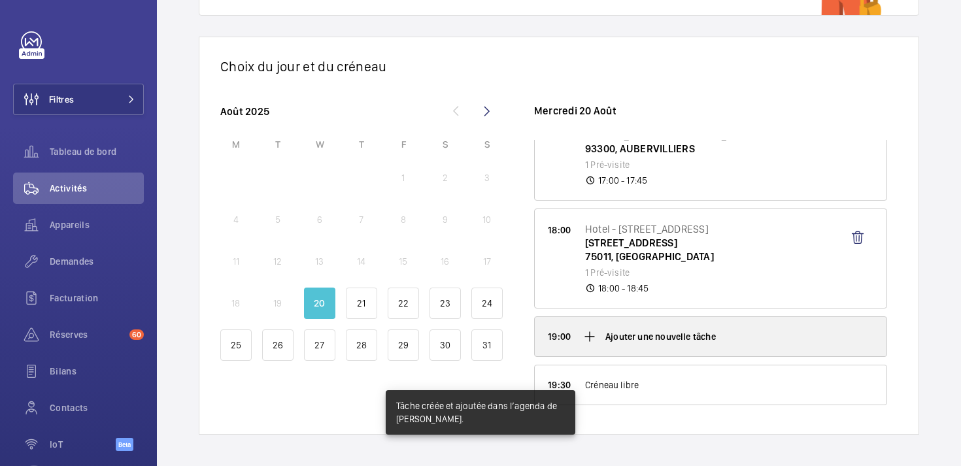
click at [591, 333] on mat-icon at bounding box center [590, 337] width 16 height 16
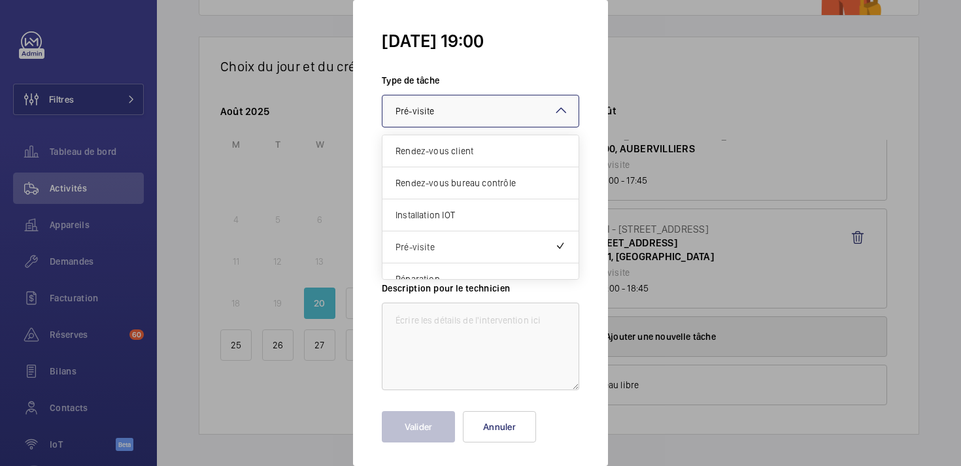
scroll to position [5, 0]
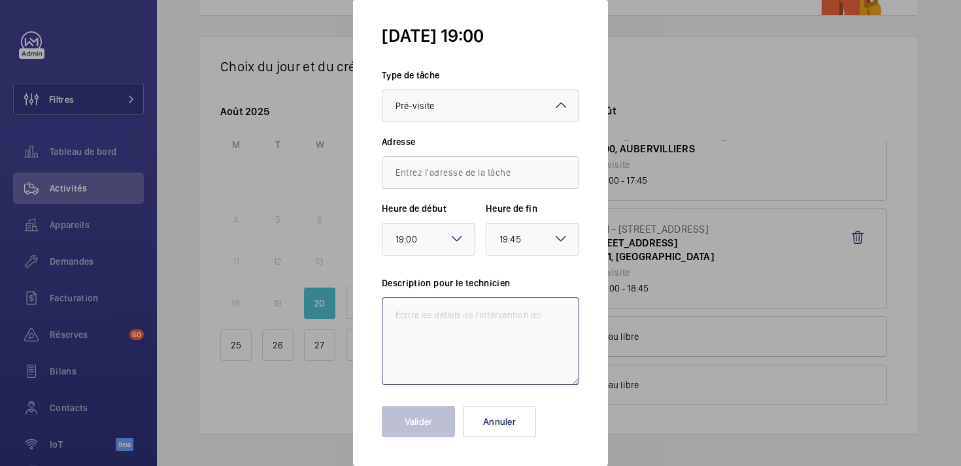
click at [519, 358] on textarea at bounding box center [480, 341] width 197 height 88
click at [451, 182] on input "text" at bounding box center [480, 172] width 197 height 33
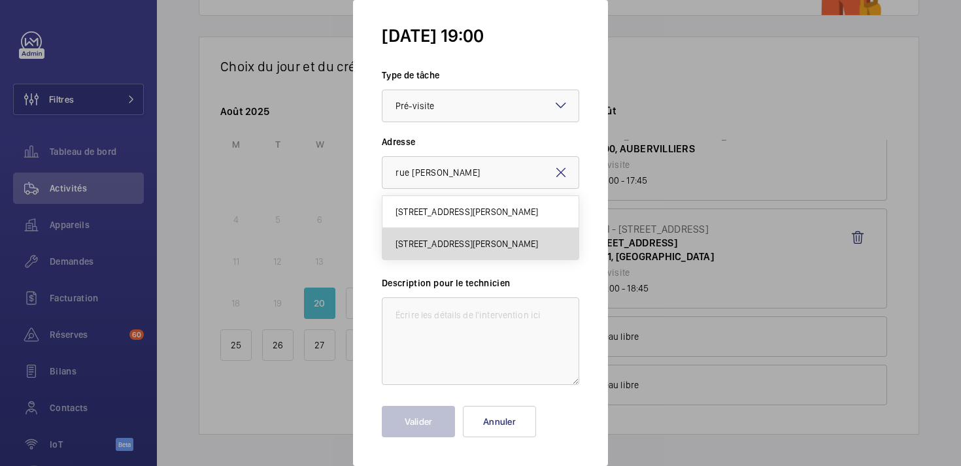
click at [428, 241] on span "[STREET_ADDRESS][PERSON_NAME]" at bounding box center [467, 243] width 143 height 13
type input "[STREET_ADDRESS][PERSON_NAME]"
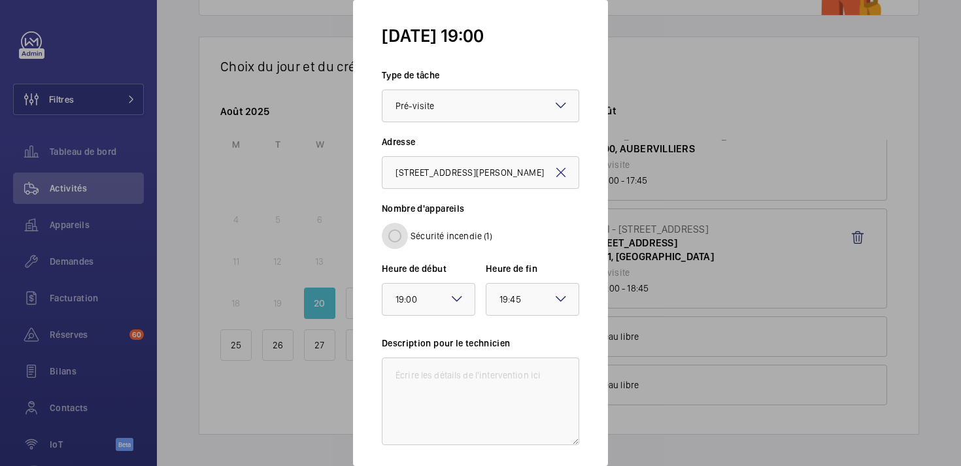
click at [399, 235] on input "Sécurité incendie (1)" at bounding box center [395, 236] width 26 height 26
radio input "true"
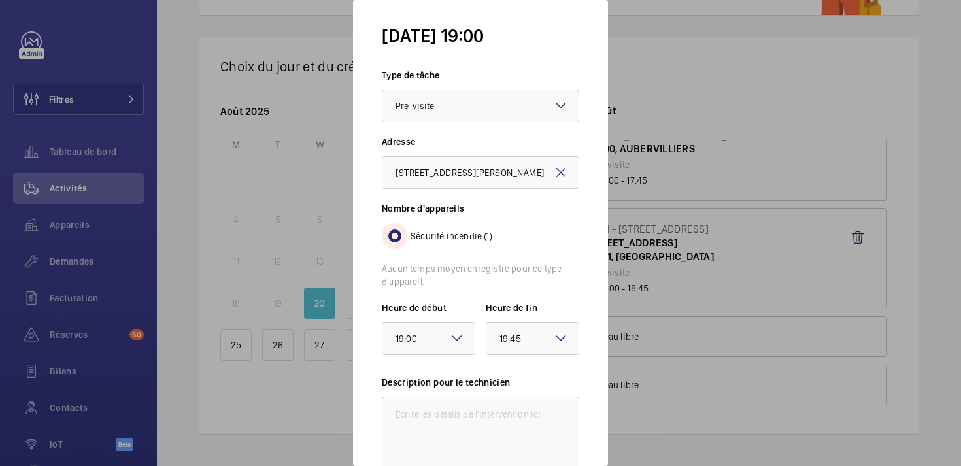
scroll to position [105, 0]
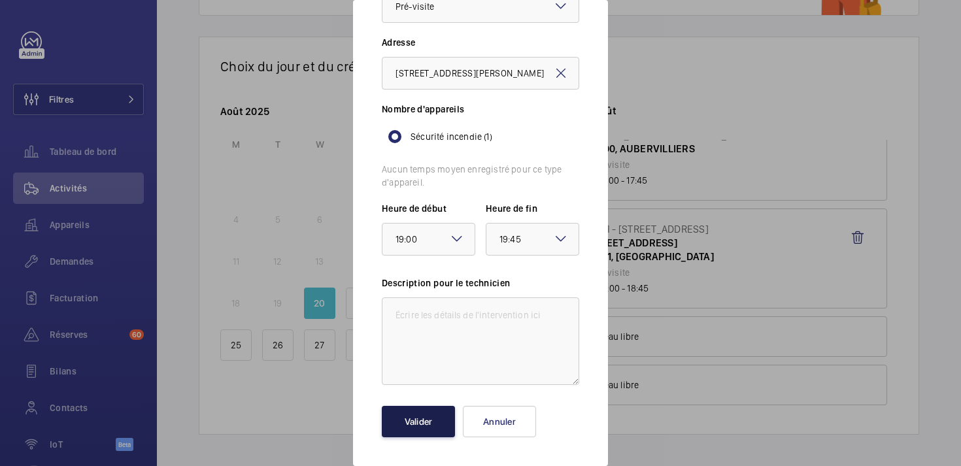
click at [426, 414] on button "Valider" at bounding box center [418, 421] width 73 height 31
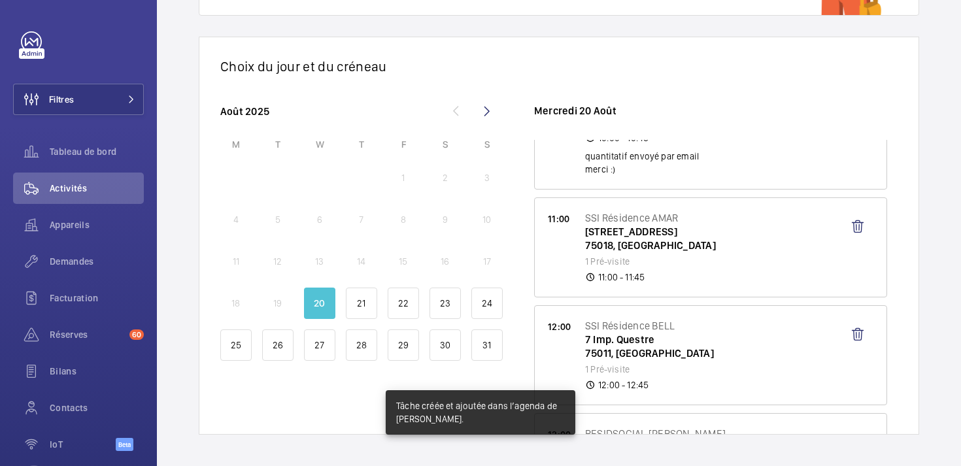
scroll to position [665, 0]
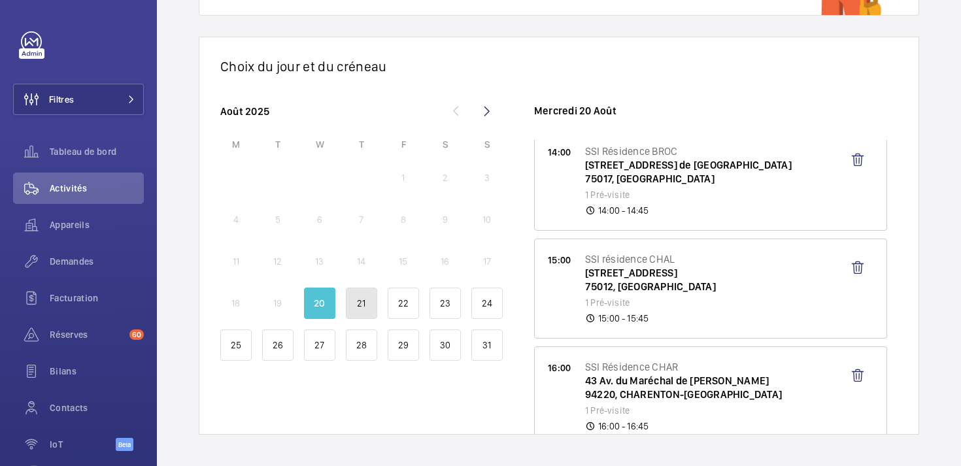
click at [358, 299] on p "21" at bounding box center [361, 303] width 8 height 13
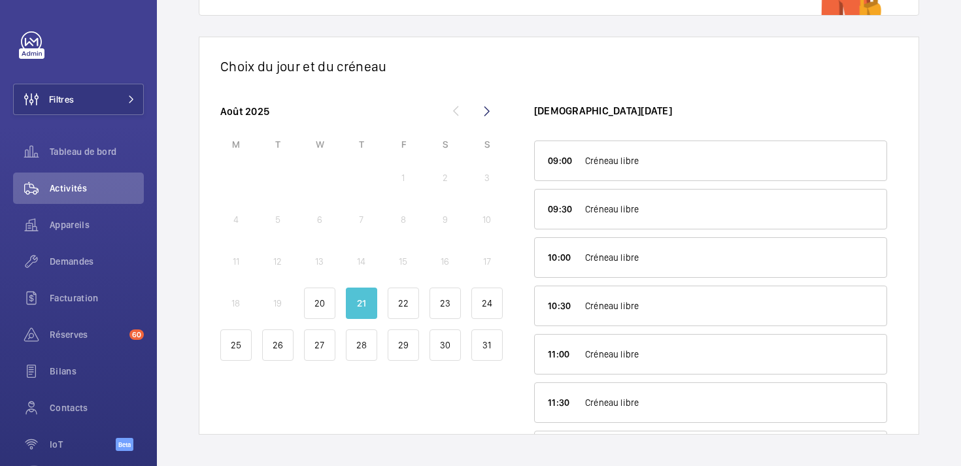
scroll to position [92, 0]
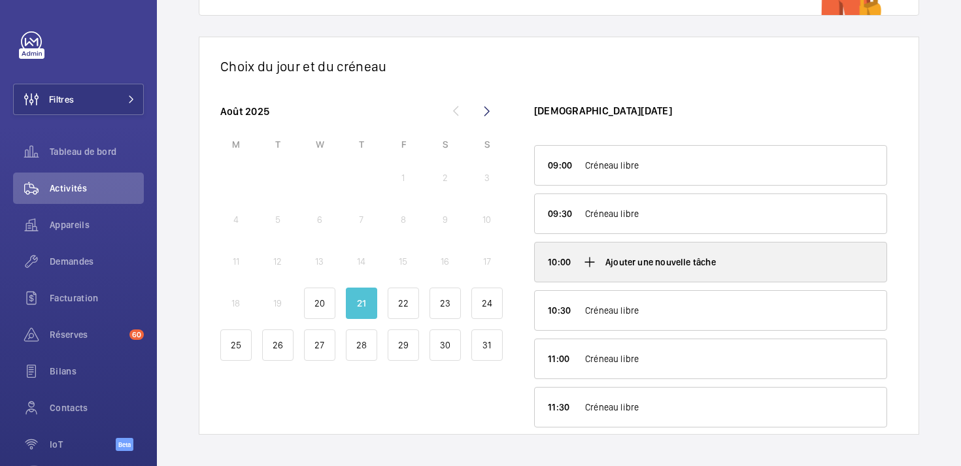
click at [590, 261] on mat-icon at bounding box center [590, 262] width 16 height 16
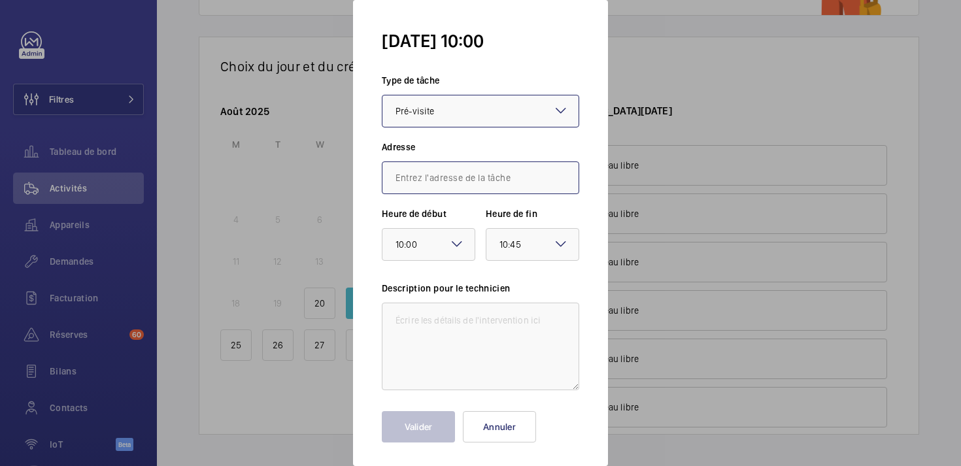
click at [463, 183] on input "text" at bounding box center [480, 177] width 197 height 33
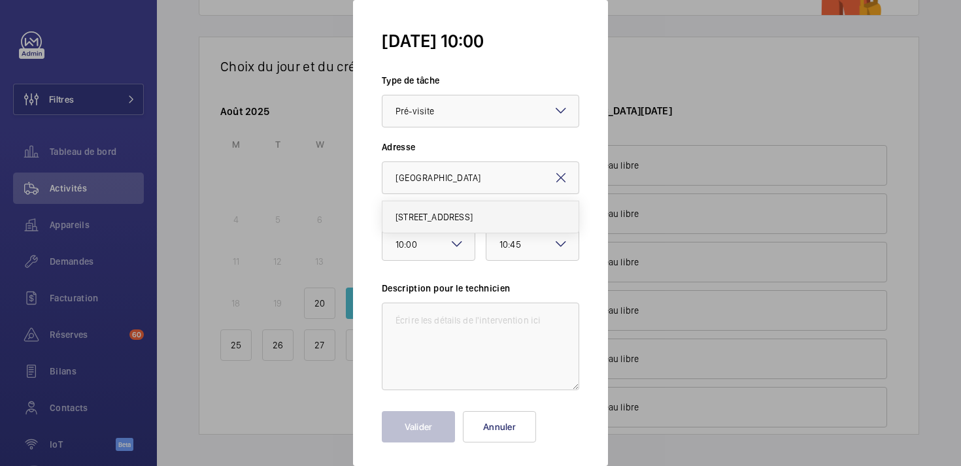
click at [434, 214] on span "[STREET_ADDRESS]" at bounding box center [434, 216] width 77 height 13
type input "[STREET_ADDRESS]"
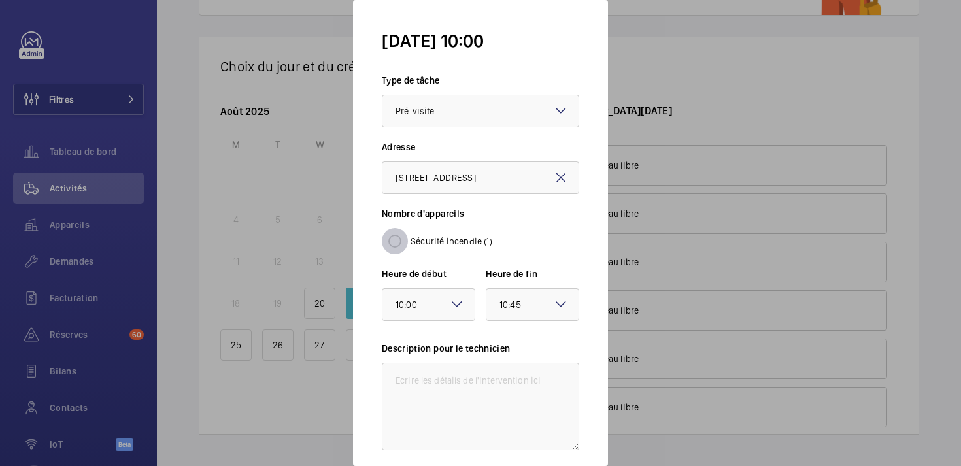
click at [402, 240] on input "Sécurité incendie (1)" at bounding box center [395, 241] width 26 height 26
radio input "true"
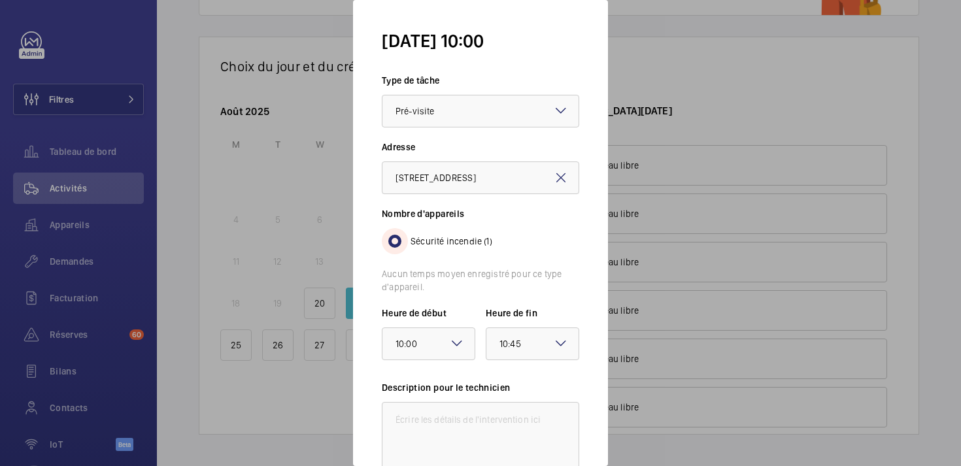
scroll to position [105, 0]
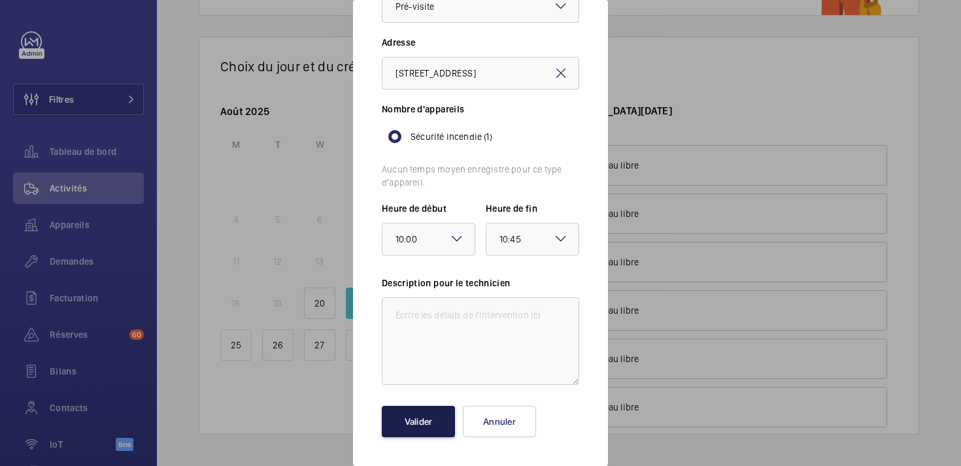
click at [414, 429] on button "Valider" at bounding box center [418, 421] width 73 height 31
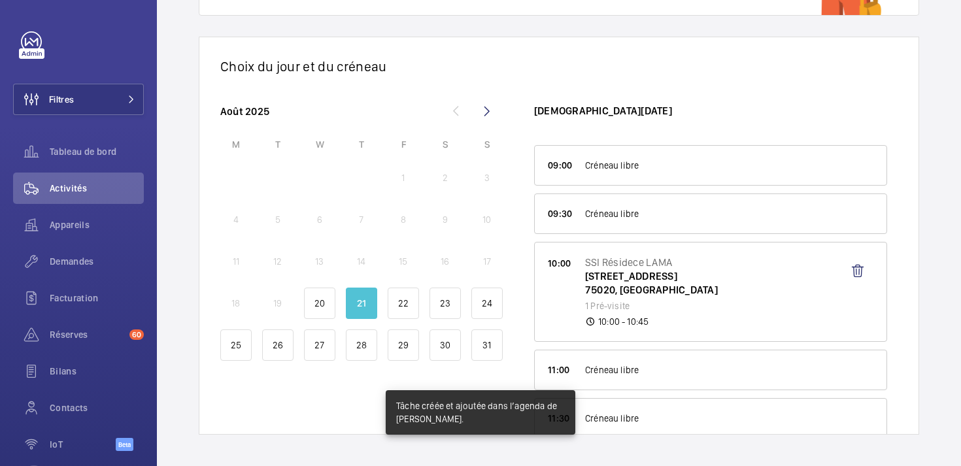
click at [588, 367] on mat-snack-bar-container "Tâche créée et ajoutée dans l’agenda de [PERSON_NAME]." at bounding box center [481, 412] width 242 height 97
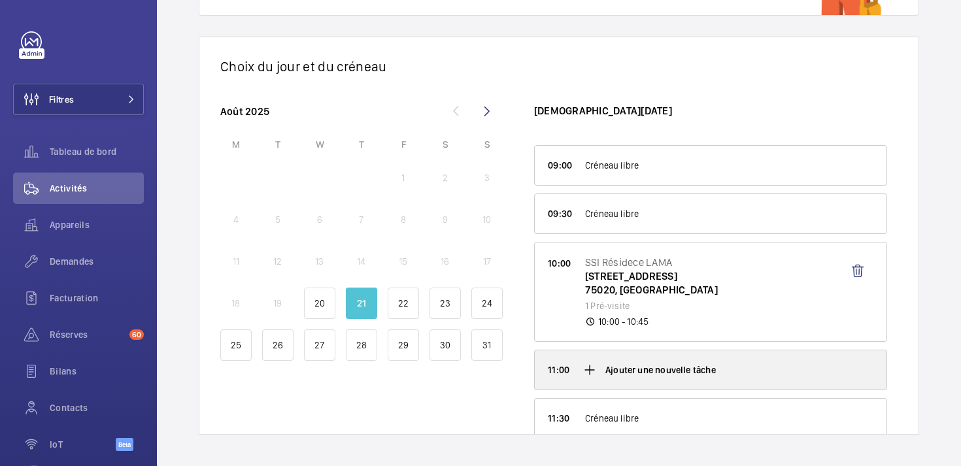
click at [596, 366] on mat-icon at bounding box center [590, 370] width 16 height 16
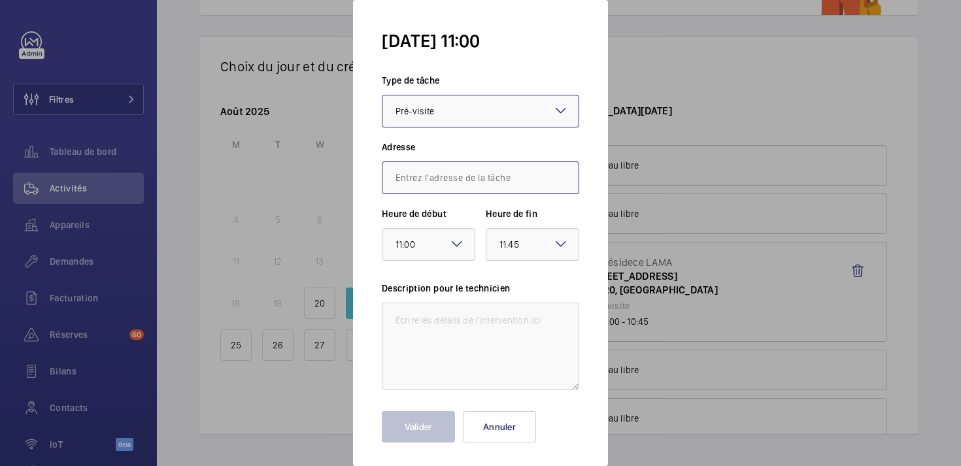
click at [420, 173] on input "text" at bounding box center [480, 177] width 197 height 33
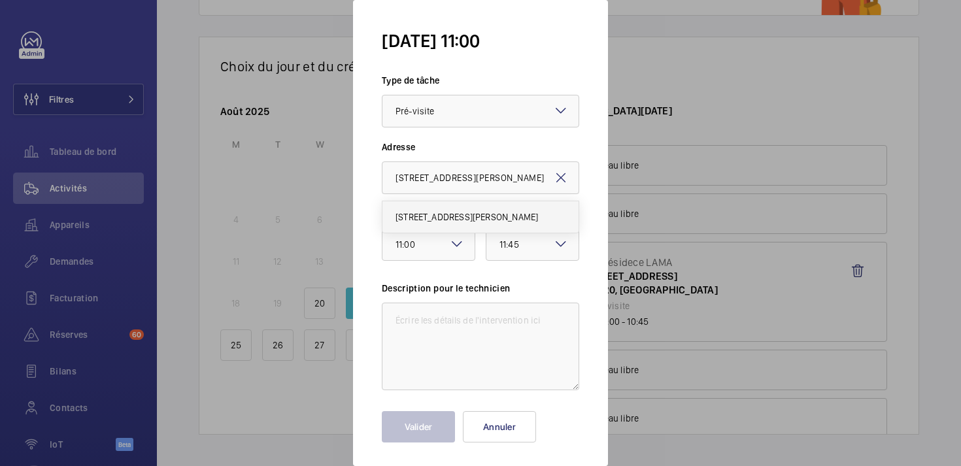
click at [424, 214] on span "[STREET_ADDRESS][PERSON_NAME]" at bounding box center [467, 216] width 143 height 13
type input "[STREET_ADDRESS][PERSON_NAME]"
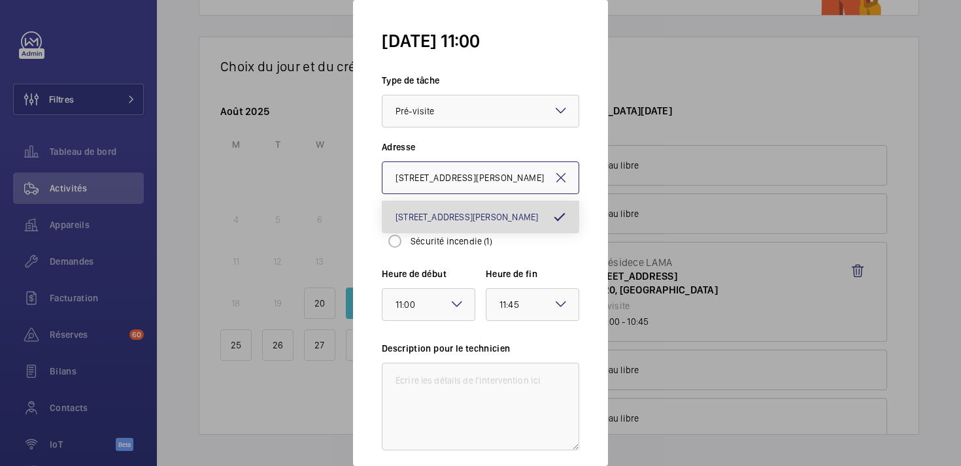
scroll to position [0, 40]
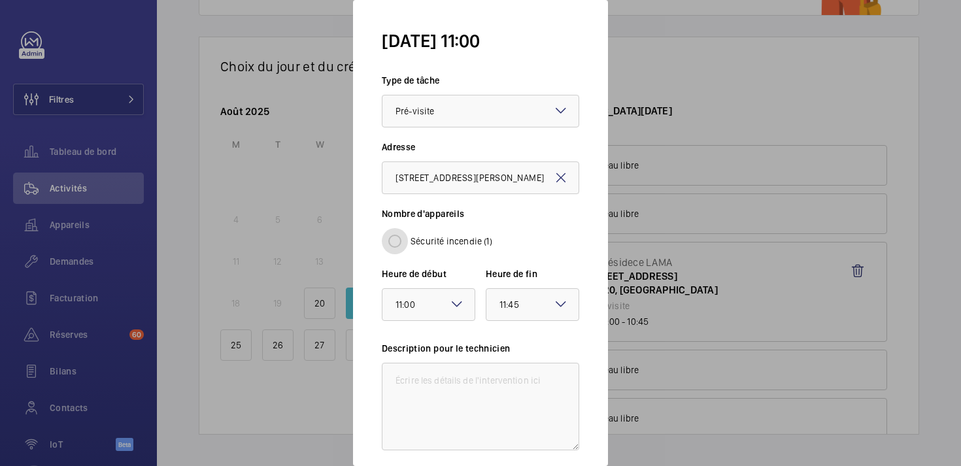
click at [394, 241] on input "Sécurité incendie (1)" at bounding box center [395, 241] width 26 height 26
radio input "true"
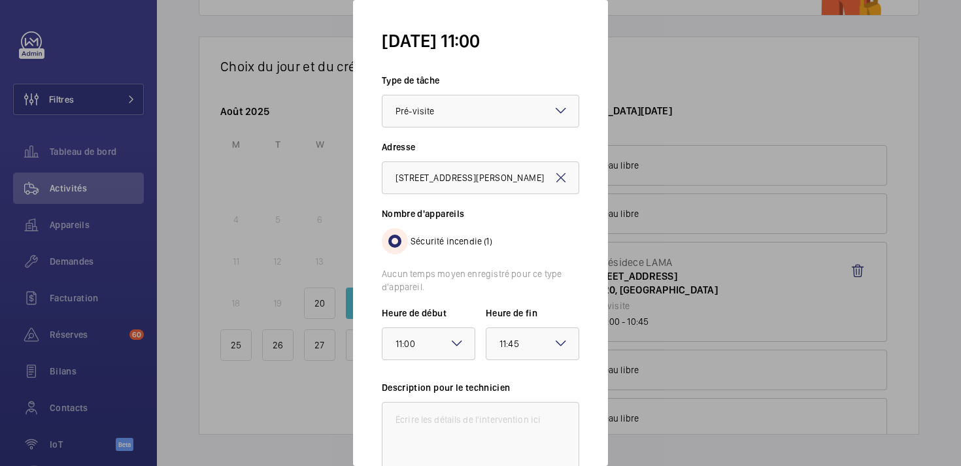
scroll to position [105, 0]
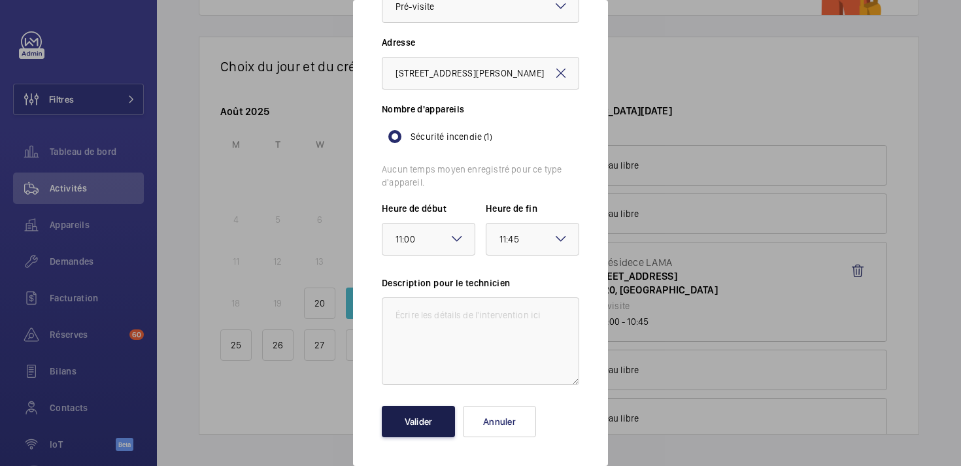
click at [433, 422] on button "Valider" at bounding box center [418, 421] width 73 height 31
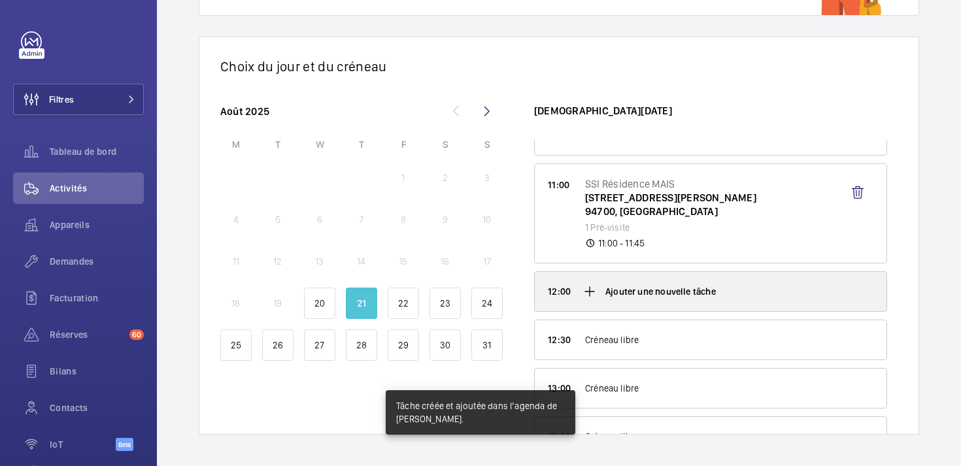
scroll to position [284, 0]
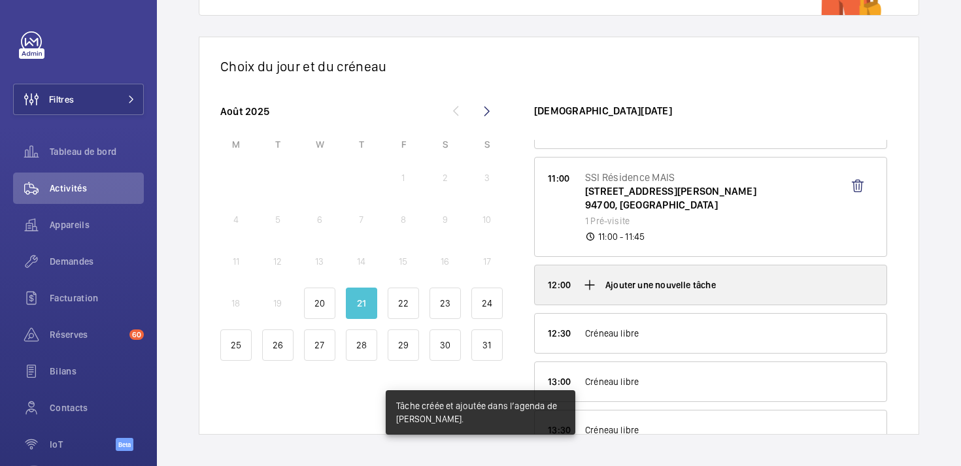
click at [592, 280] on mat-icon at bounding box center [590, 285] width 16 height 16
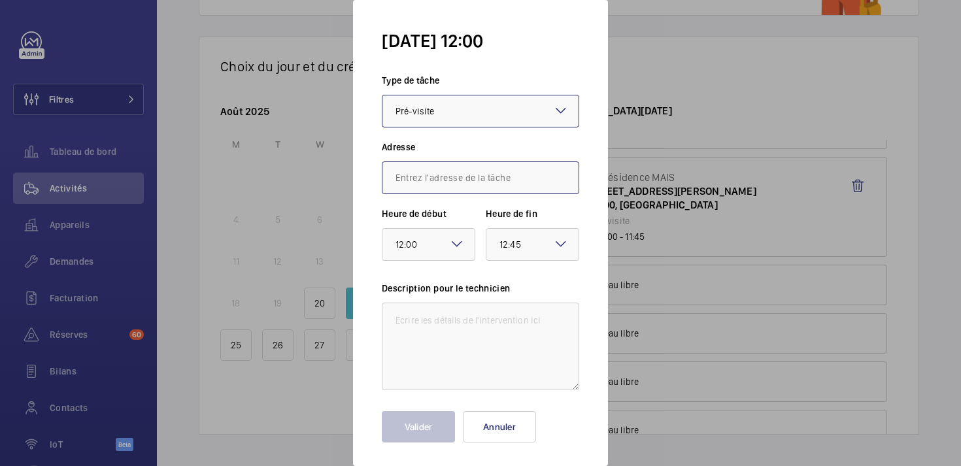
click at [477, 175] on input "text" at bounding box center [480, 177] width 197 height 33
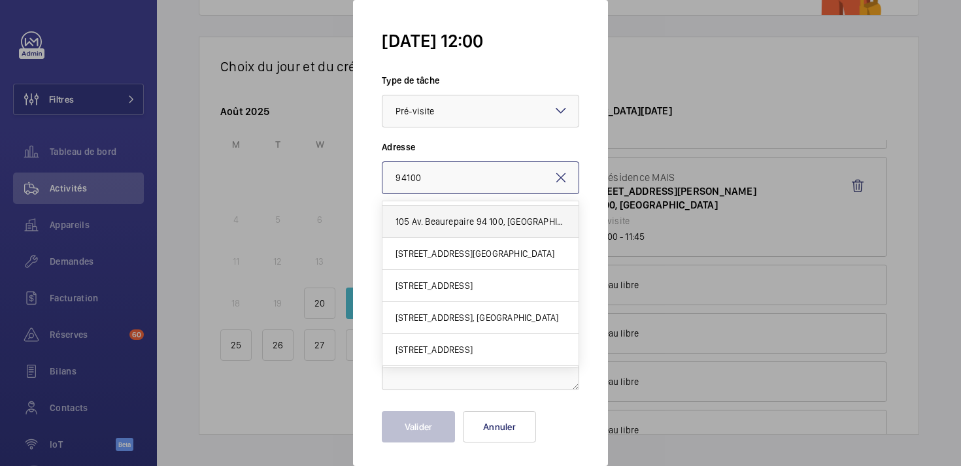
scroll to position [0, 0]
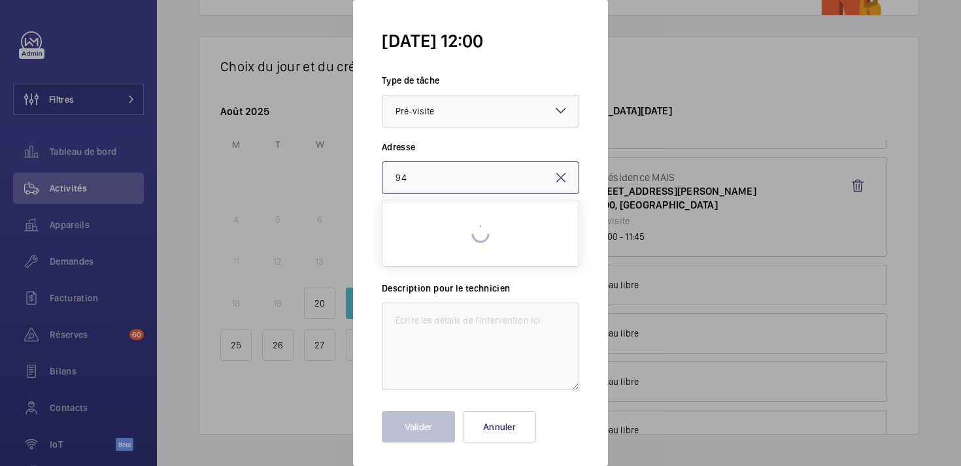
type input "9"
type input "[STREET_ADDRESS]"
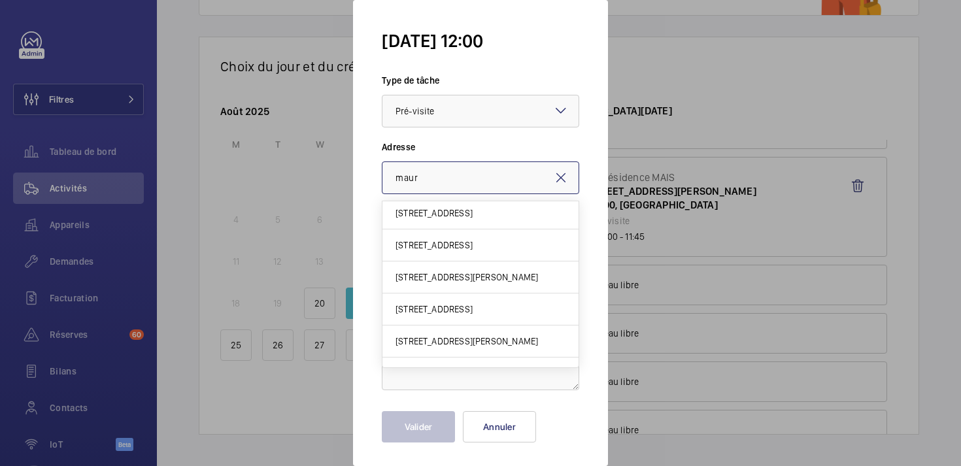
scroll to position [314, 0]
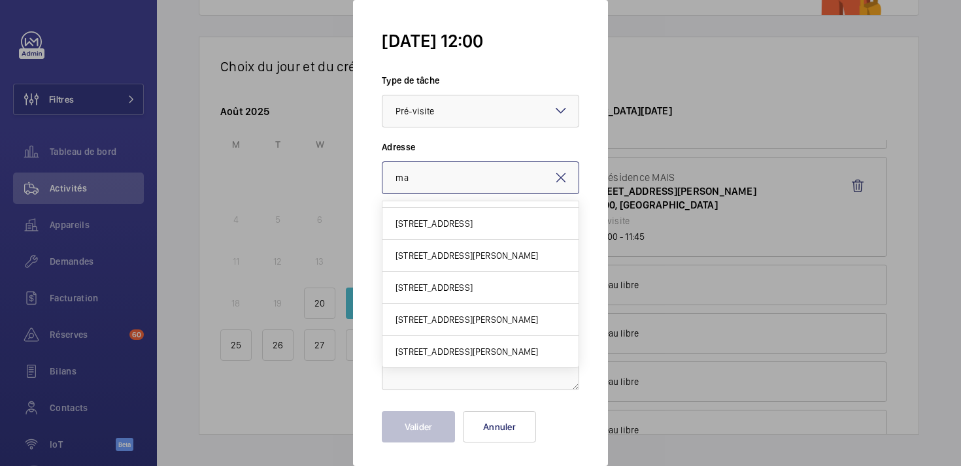
type input "m"
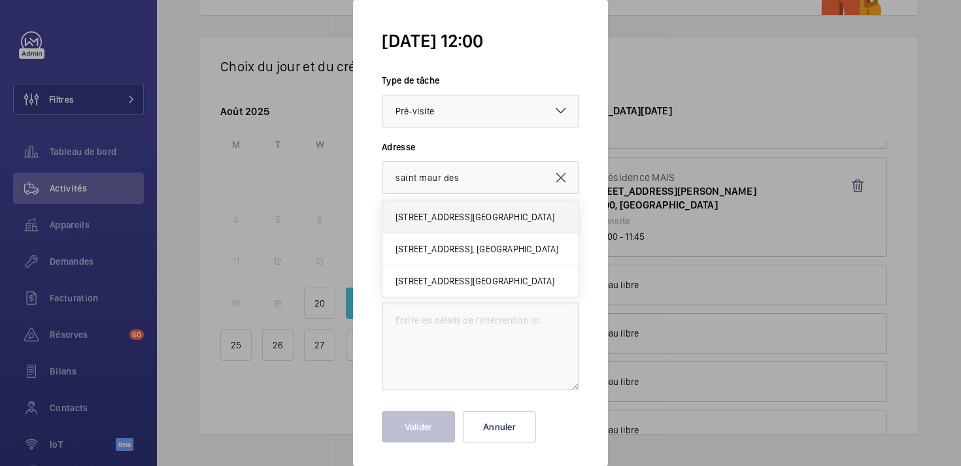
click at [429, 225] on mat-option "[STREET_ADDRESS][GEOGRAPHIC_DATA]" at bounding box center [480, 217] width 196 height 32
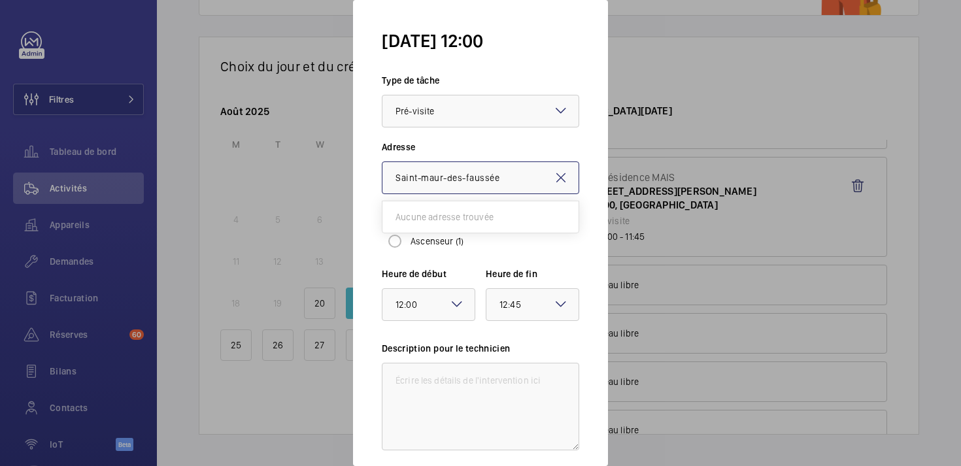
type input "Saint-maur-des-faussées"
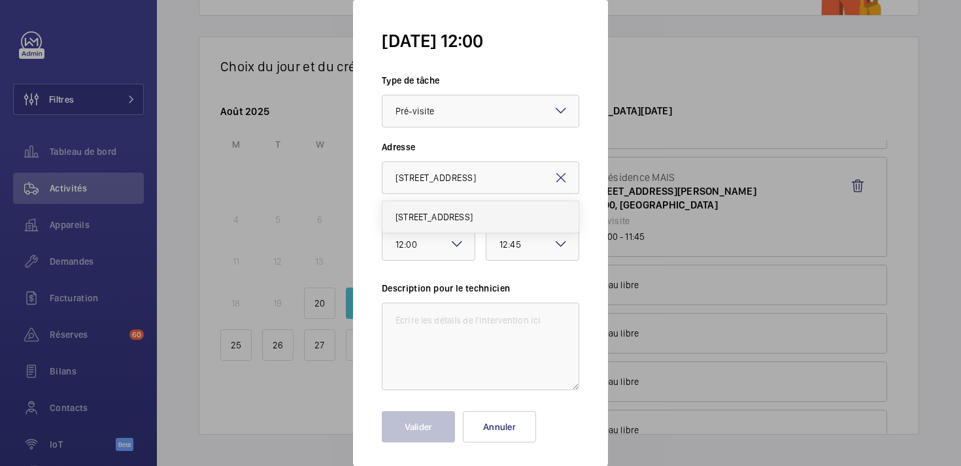
click at [429, 215] on span "[STREET_ADDRESS]" at bounding box center [434, 216] width 77 height 13
type input "[STREET_ADDRESS]"
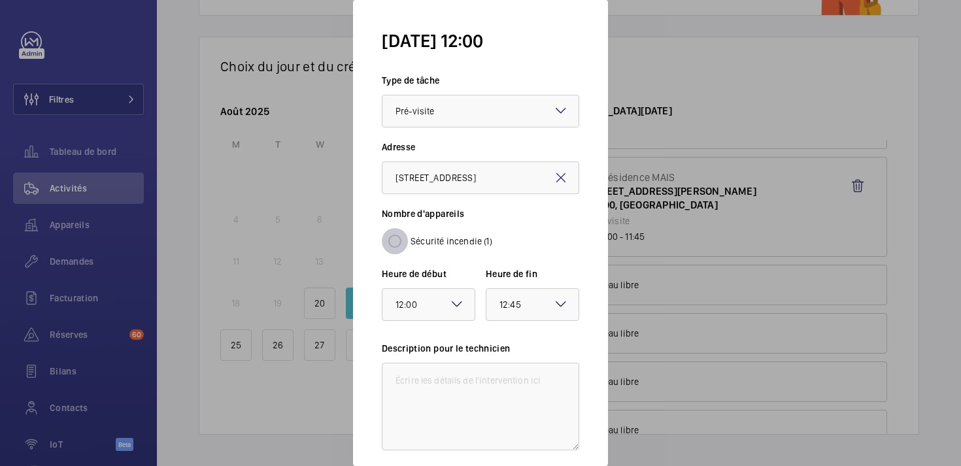
click at [399, 240] on input "Sécurité incendie (1)" at bounding box center [395, 241] width 26 height 26
radio input "true"
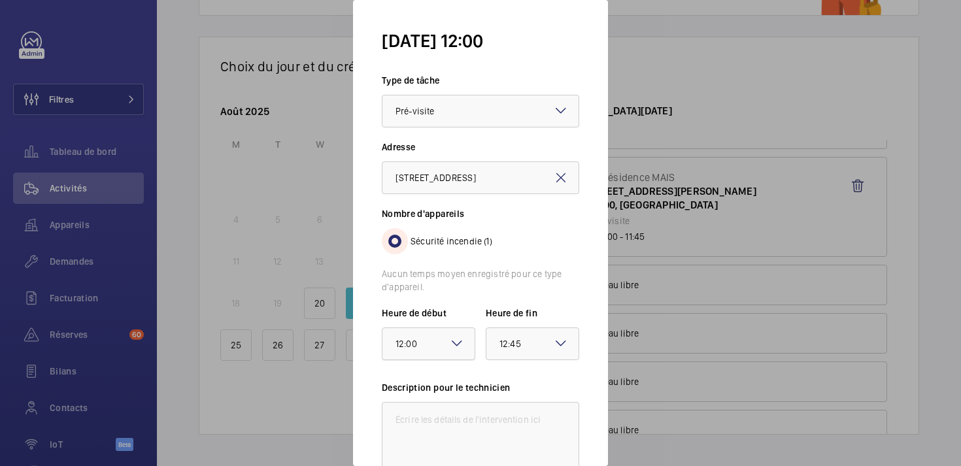
scroll to position [105, 0]
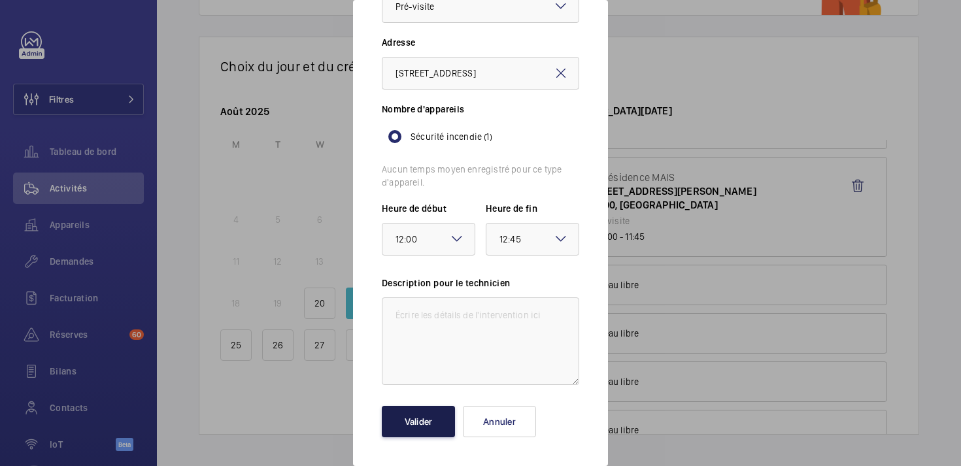
click at [411, 419] on button "Valider" at bounding box center [418, 421] width 73 height 31
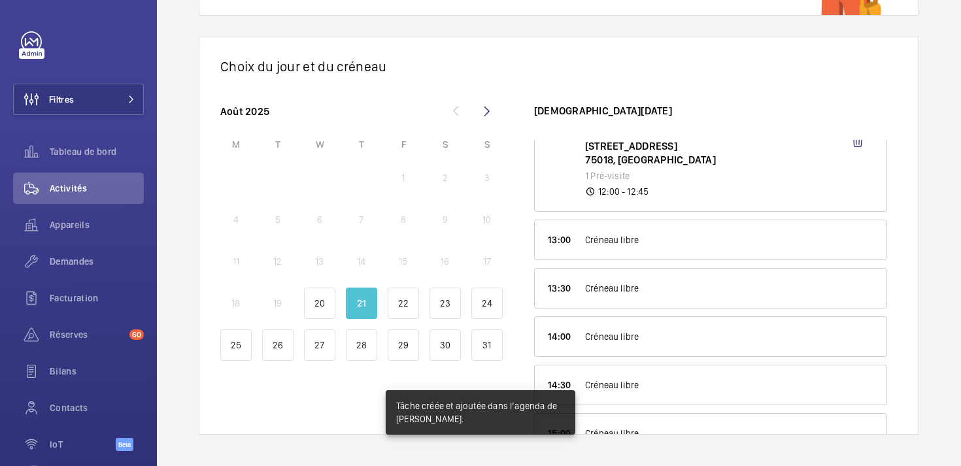
scroll to position [459, 0]
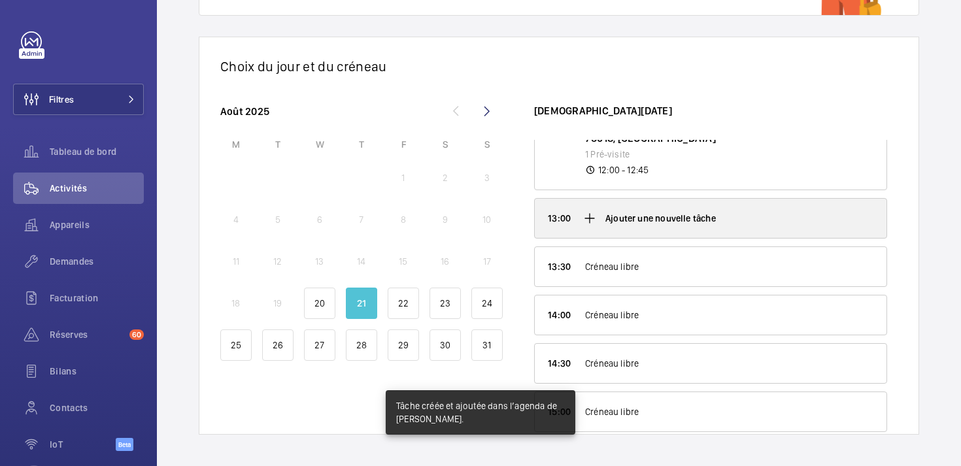
click at [588, 218] on mat-icon at bounding box center [590, 218] width 16 height 16
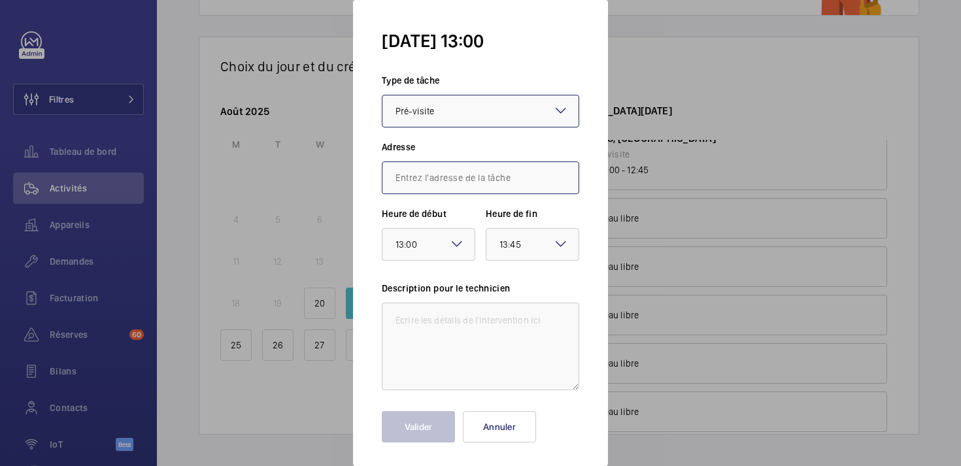
click at [423, 174] on input "text" at bounding box center [480, 177] width 197 height 33
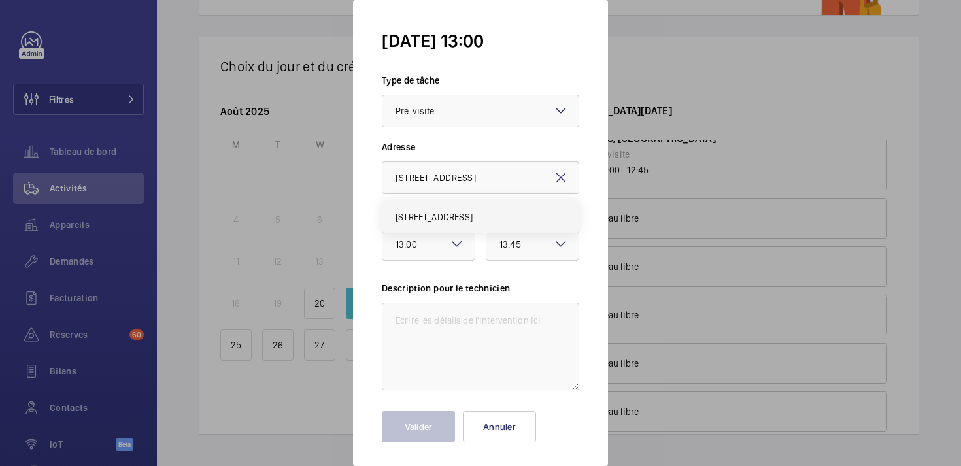
click at [429, 215] on span "[STREET_ADDRESS]" at bounding box center [434, 216] width 77 height 13
type input "[STREET_ADDRESS]"
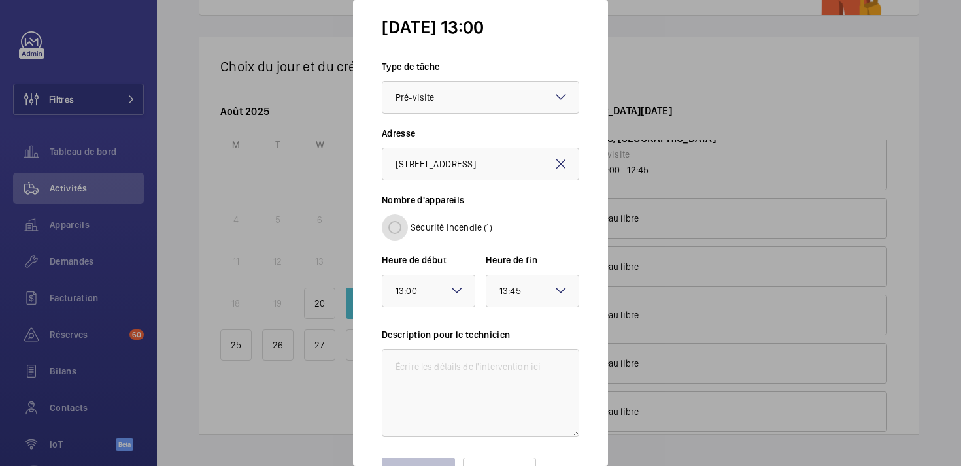
click at [395, 230] on input "Sécurité incendie (1)" at bounding box center [395, 227] width 26 height 26
radio input "true"
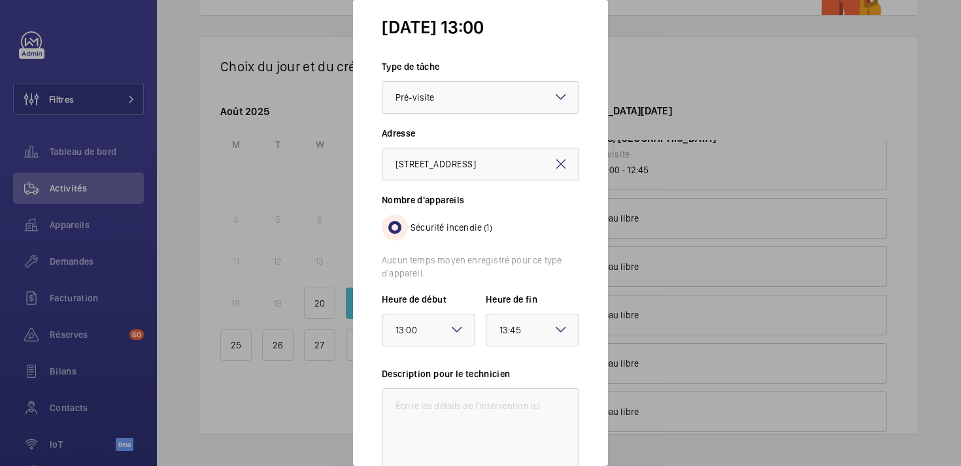
scroll to position [105, 0]
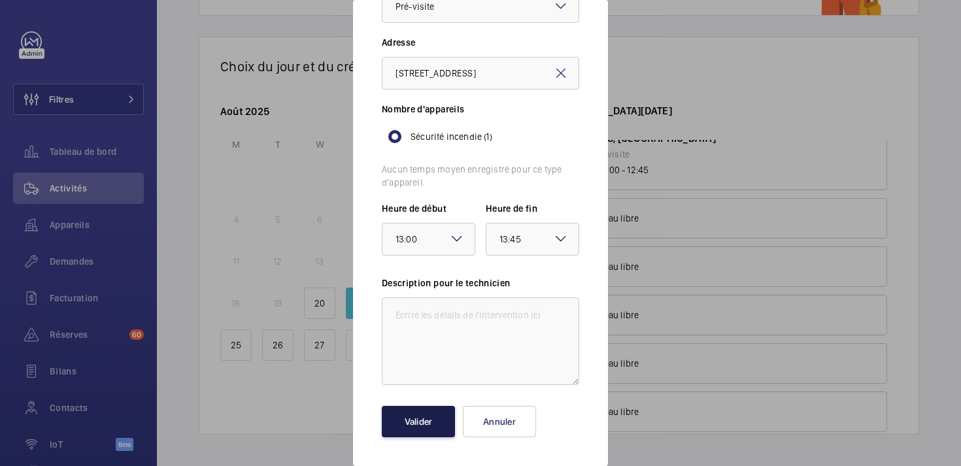
click at [399, 409] on button "Valider" at bounding box center [418, 421] width 73 height 31
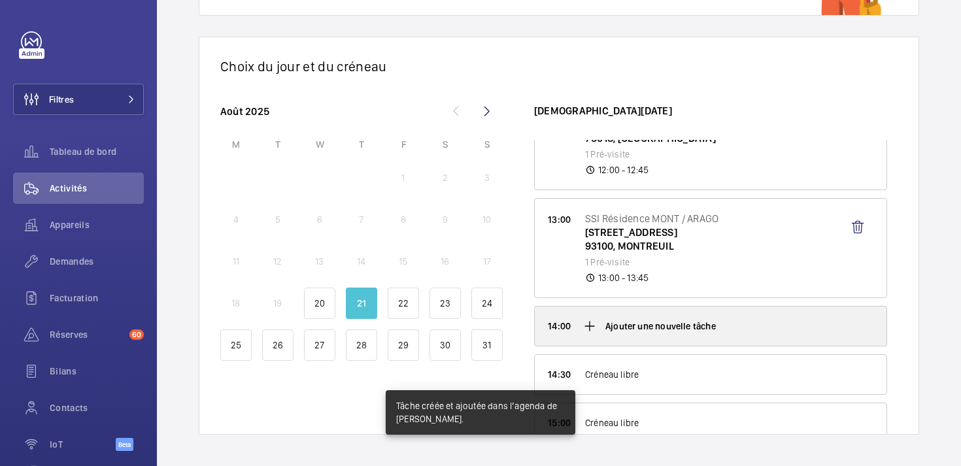
click at [592, 328] on mat-icon at bounding box center [590, 326] width 16 height 16
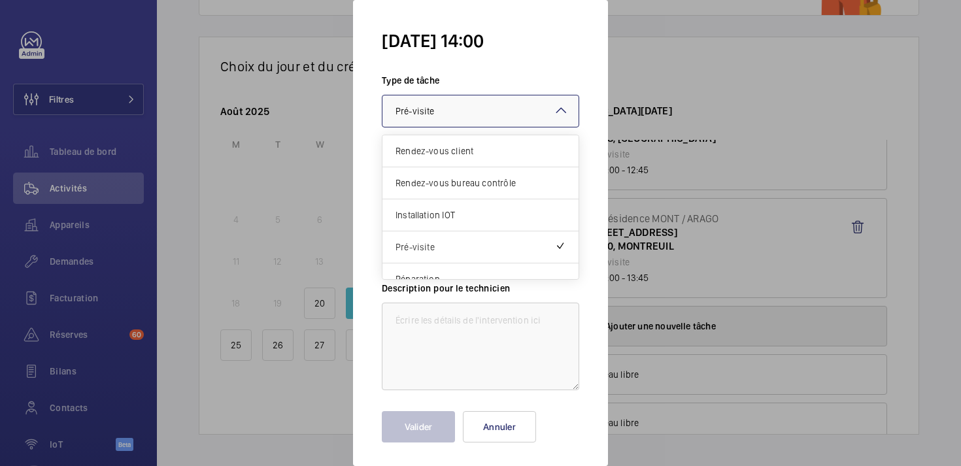
scroll to position [5, 0]
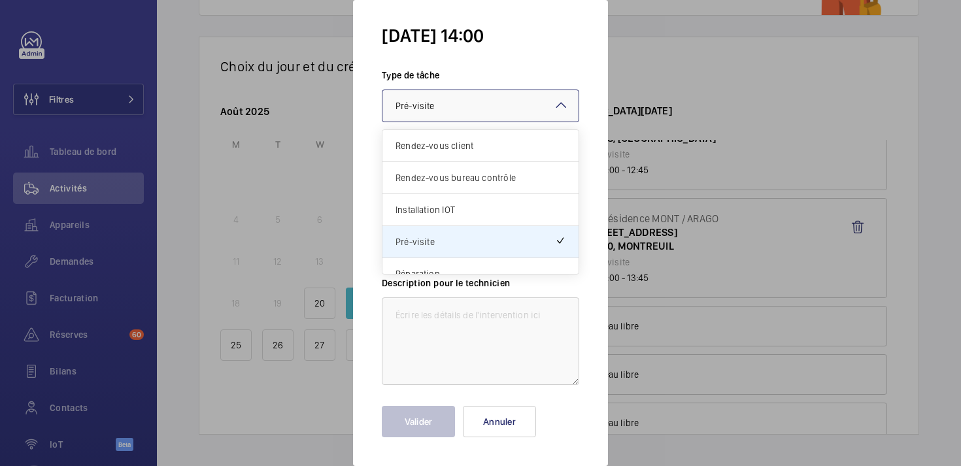
click at [670, 118] on div at bounding box center [480, 233] width 961 height 466
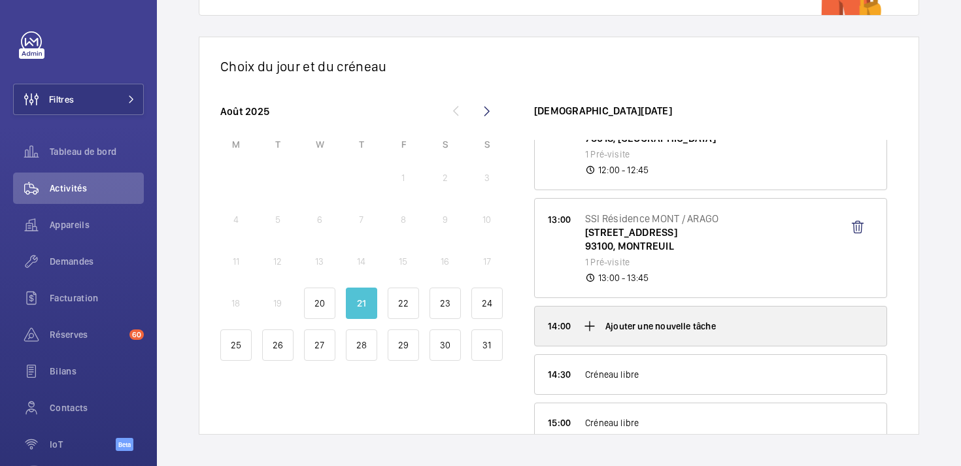
click at [594, 325] on mat-icon at bounding box center [590, 326] width 16 height 16
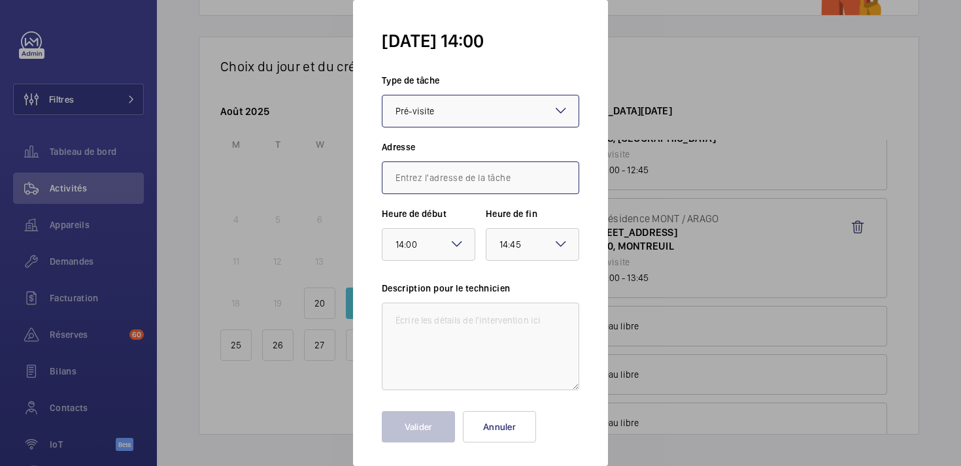
click at [400, 179] on input "text" at bounding box center [480, 177] width 197 height 33
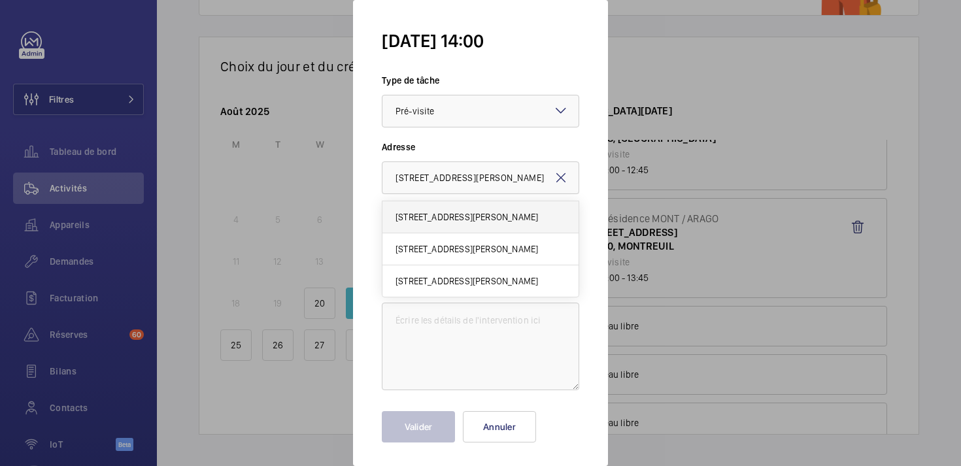
click at [403, 210] on span "[STREET_ADDRESS][PERSON_NAME]" at bounding box center [467, 216] width 143 height 13
type input "[STREET_ADDRESS][PERSON_NAME]"
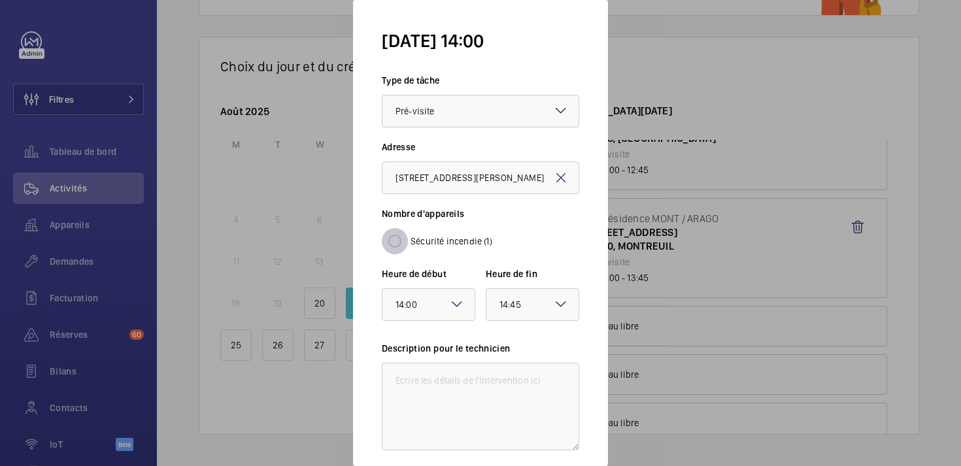
scroll to position [0, 0]
click at [393, 248] on input "Sécurité incendie (1)" at bounding box center [395, 241] width 26 height 26
radio input "true"
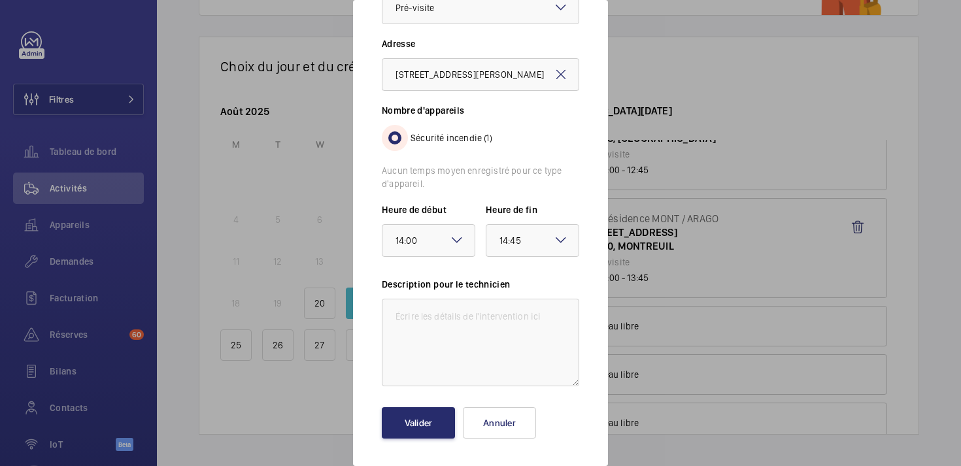
scroll to position [105, 0]
click at [411, 420] on button "Valider" at bounding box center [418, 421] width 73 height 31
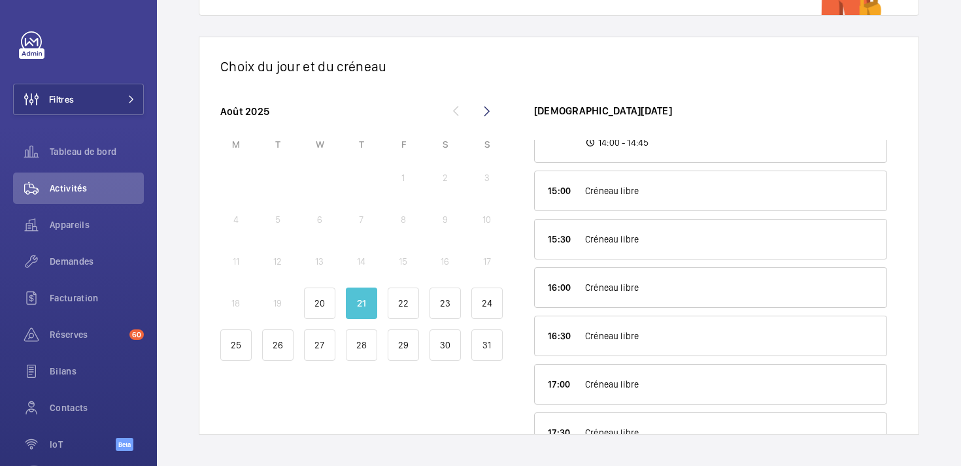
scroll to position [704, 0]
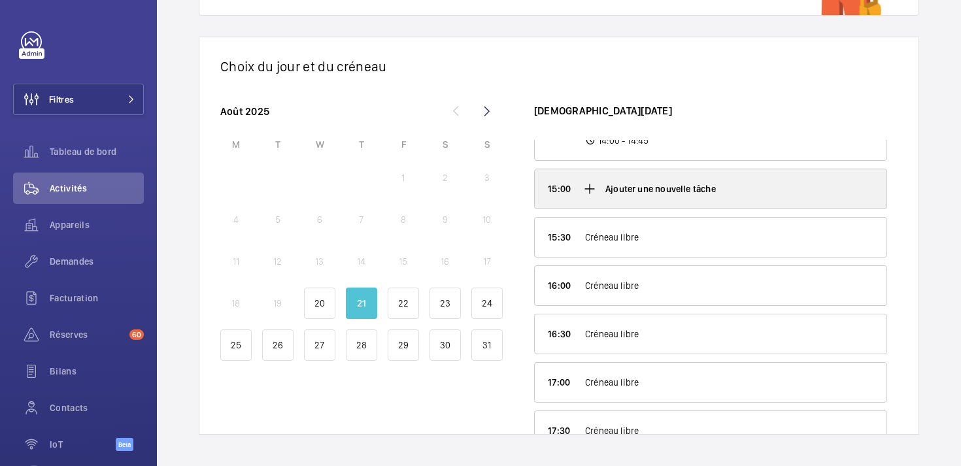
click at [589, 193] on mat-icon at bounding box center [590, 189] width 16 height 16
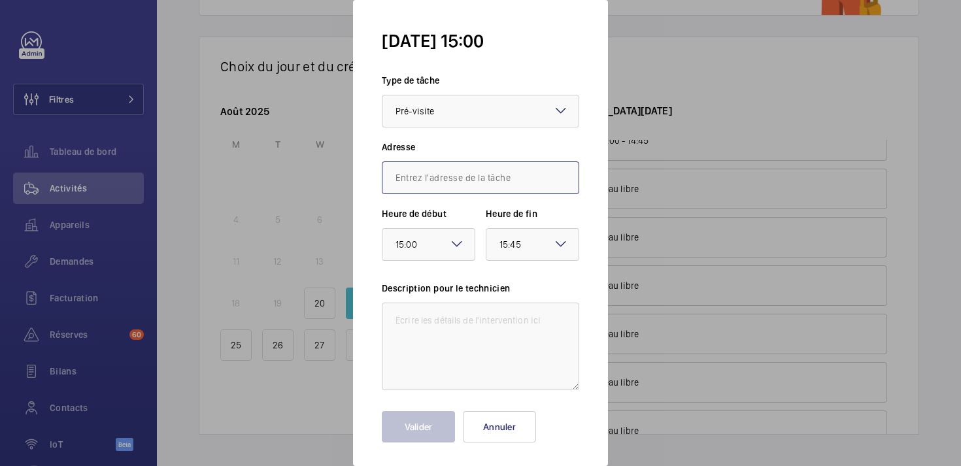
click at [433, 180] on input "text" at bounding box center [480, 177] width 197 height 33
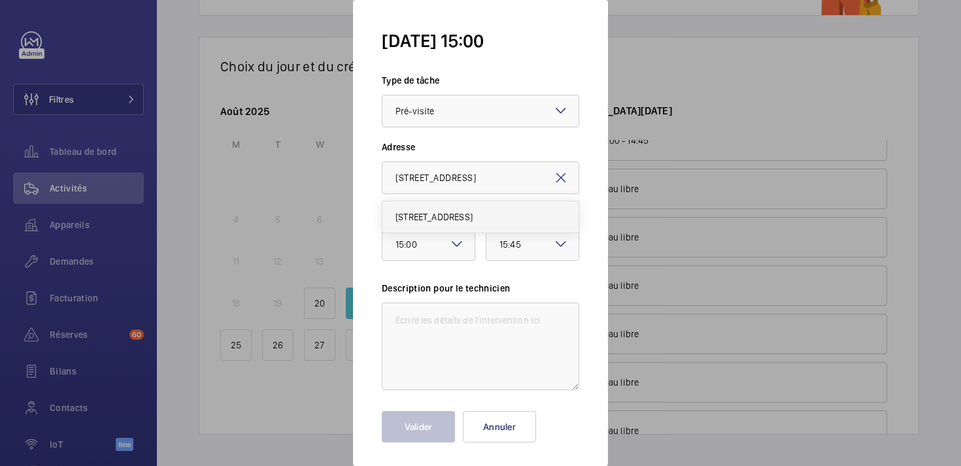
click at [418, 219] on span "[STREET_ADDRESS]" at bounding box center [434, 216] width 77 height 13
type input "[STREET_ADDRESS]"
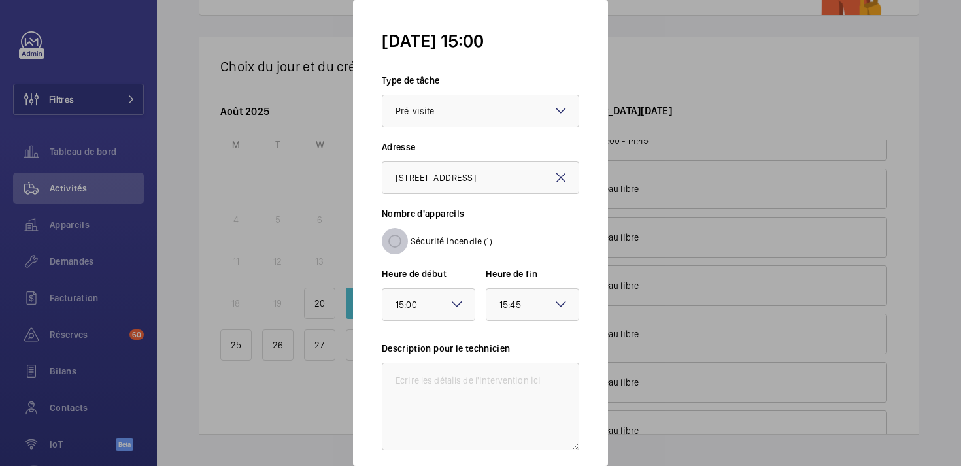
click at [395, 244] on input "Sécurité incendie (1)" at bounding box center [395, 241] width 26 height 26
radio input "true"
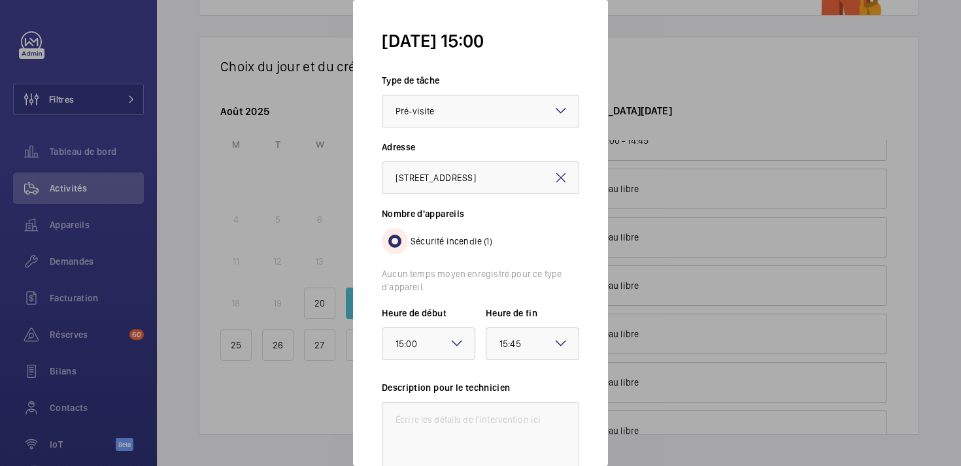
scroll to position [105, 0]
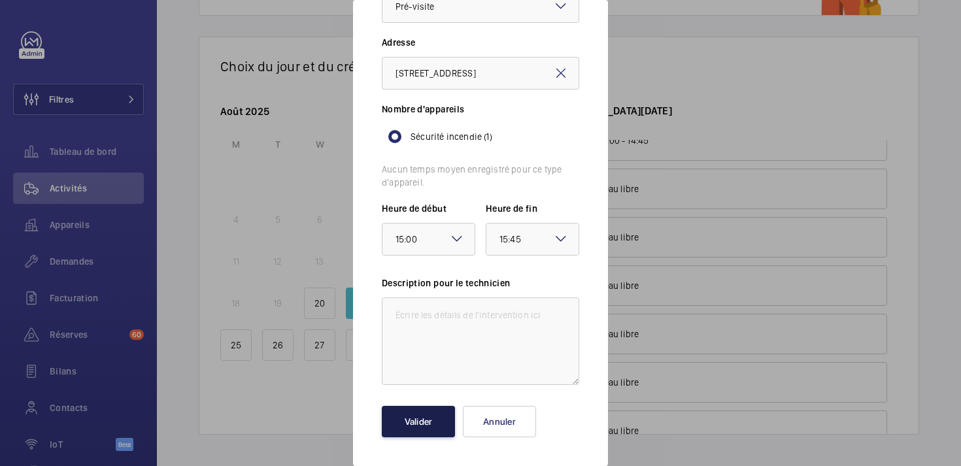
click at [416, 414] on button "Valider" at bounding box center [418, 421] width 73 height 31
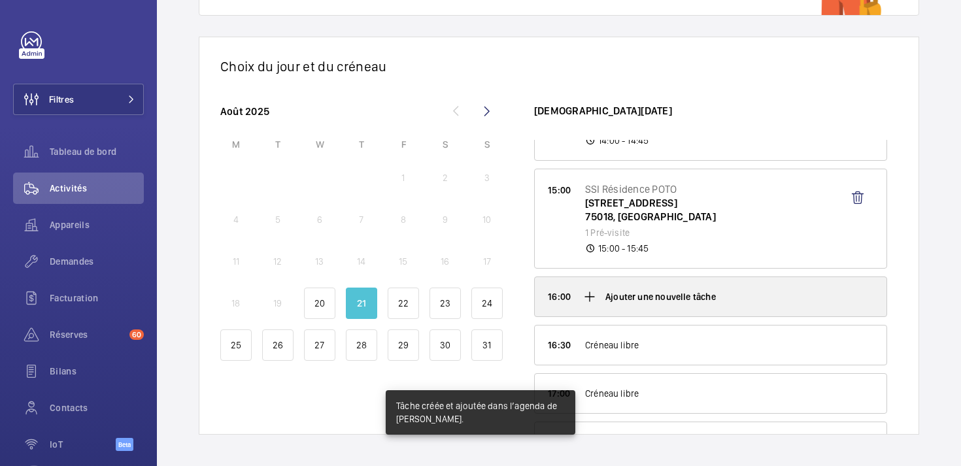
click at [593, 298] on mat-icon at bounding box center [590, 297] width 16 height 16
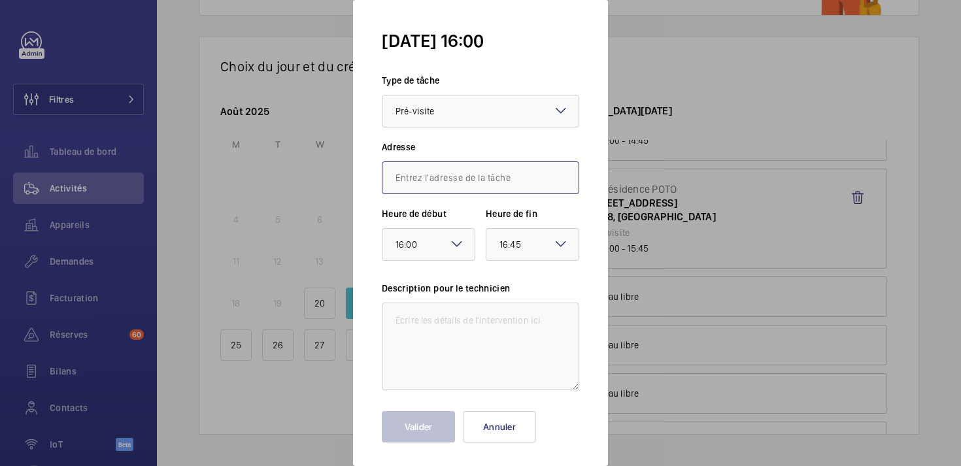
click at [454, 171] on input "text" at bounding box center [480, 177] width 197 height 33
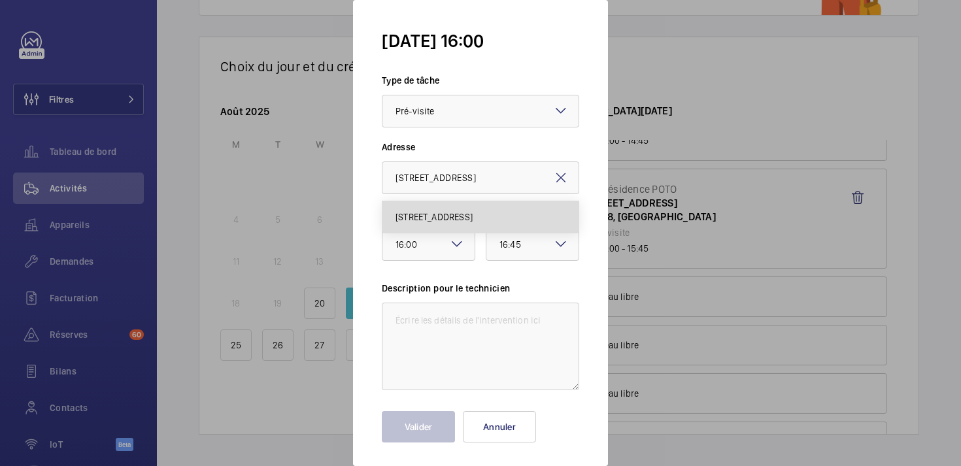
click at [453, 214] on span "[STREET_ADDRESS]" at bounding box center [434, 216] width 77 height 13
type input "[STREET_ADDRESS]"
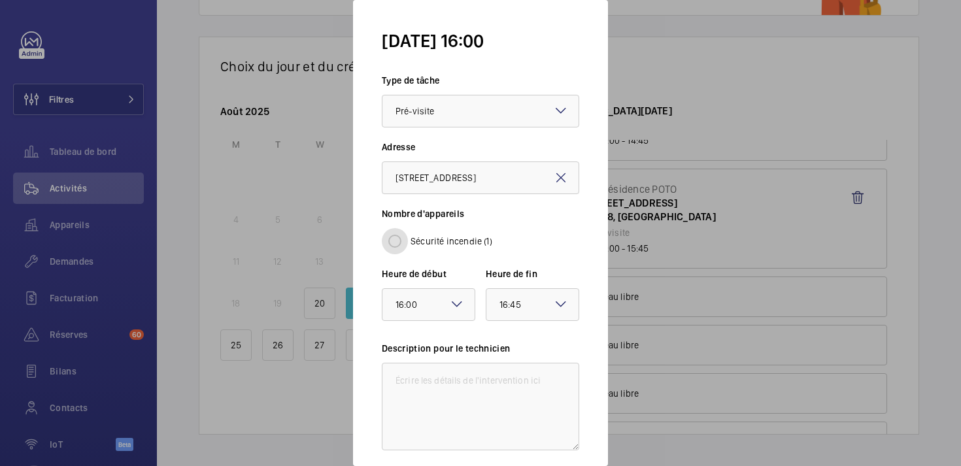
click at [395, 239] on input "Sécurité incendie (1)" at bounding box center [395, 241] width 26 height 26
radio input "true"
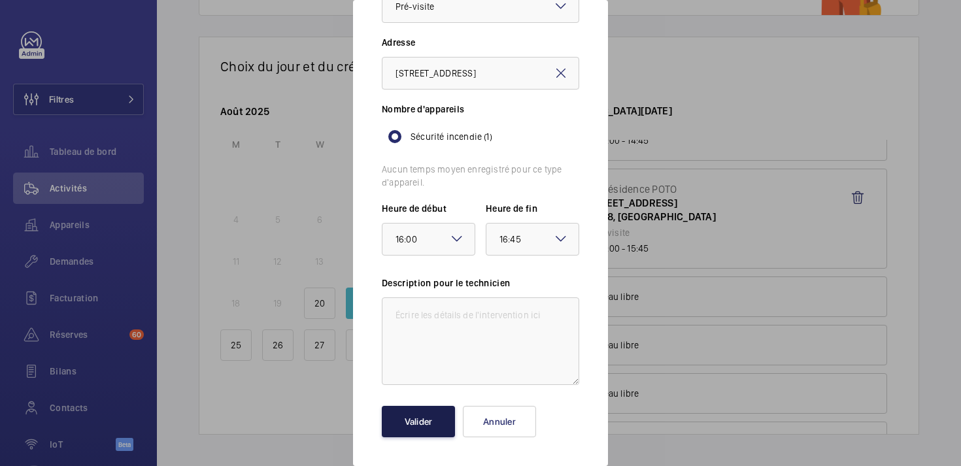
click at [432, 420] on button "Valider" at bounding box center [418, 421] width 73 height 31
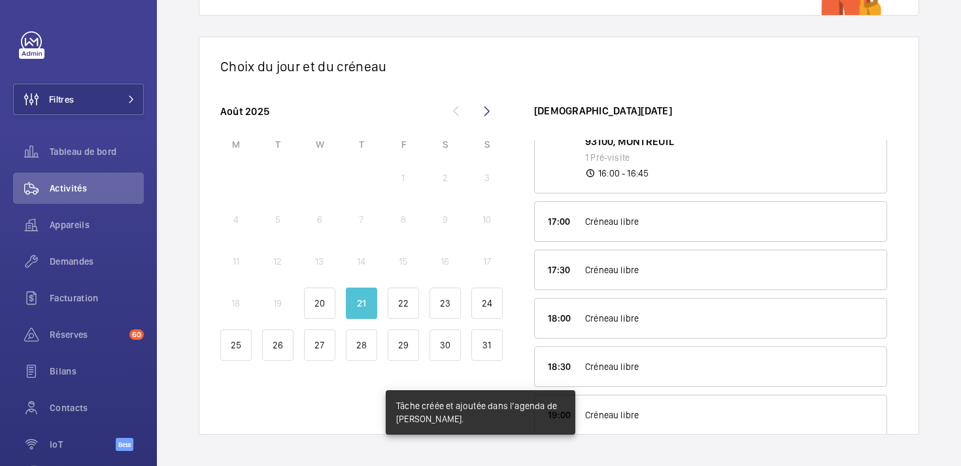
scroll to position [887, 0]
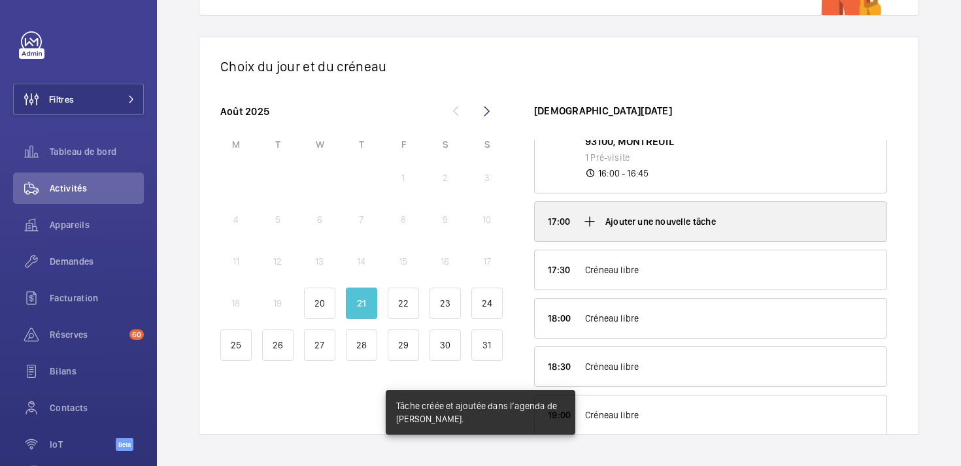
click at [590, 224] on mat-icon at bounding box center [590, 222] width 16 height 16
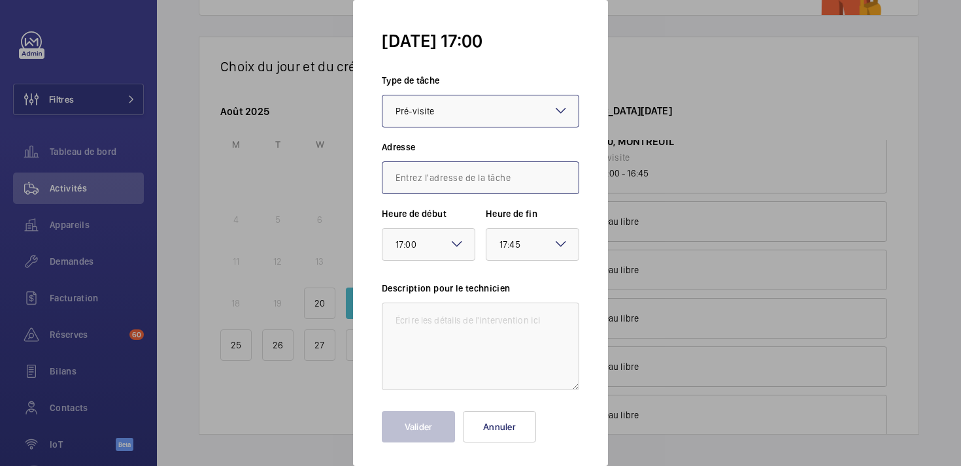
click at [505, 185] on input "text" at bounding box center [480, 177] width 197 height 33
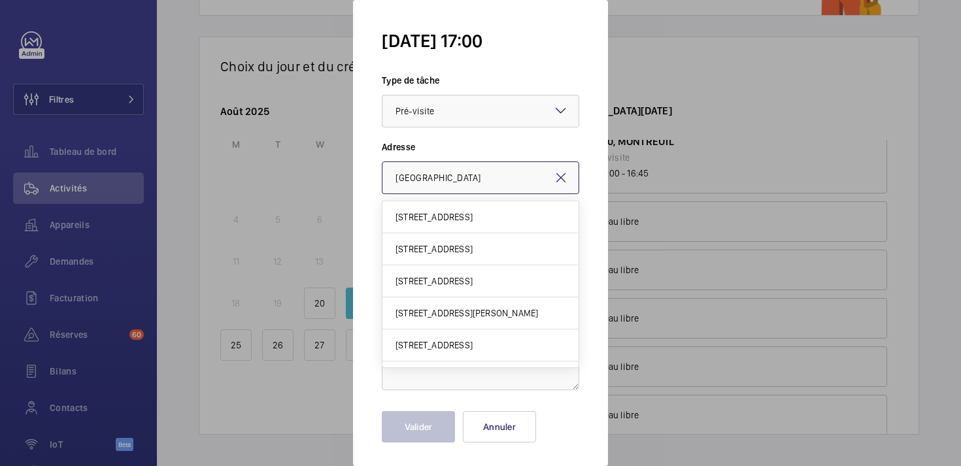
click at [396, 178] on input "[GEOGRAPHIC_DATA]" at bounding box center [480, 177] width 197 height 33
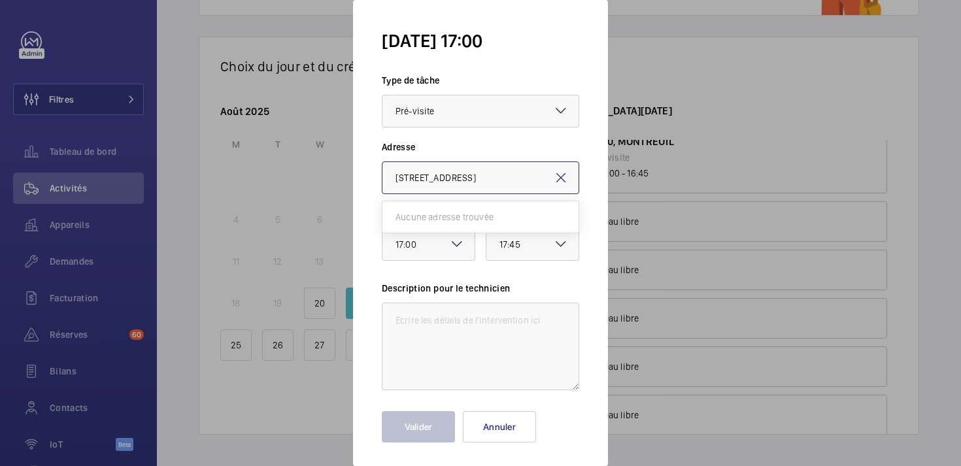
click at [441, 180] on input "[STREET_ADDRESS]" at bounding box center [480, 177] width 197 height 33
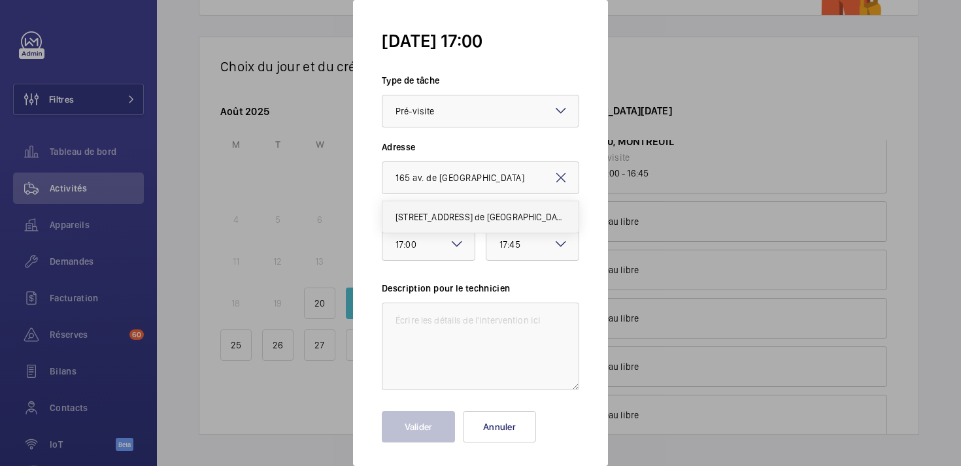
click at [441, 210] on span "[STREET_ADDRESS] de [GEOGRAPHIC_DATA], 94800 VILLEJUIF" at bounding box center [481, 216] width 170 height 13
type input "[STREET_ADDRESS] de [GEOGRAPHIC_DATA], 94800 VILLEJUIF"
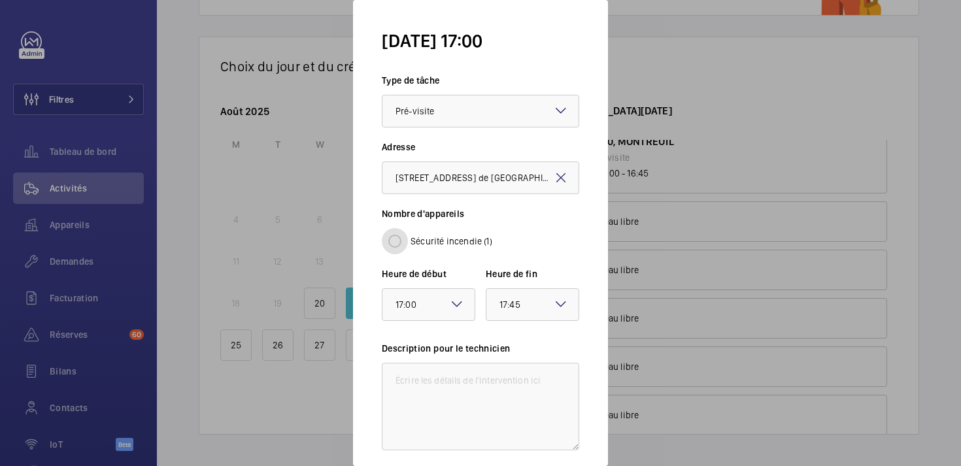
click at [399, 242] on input "Sécurité incendie (1)" at bounding box center [395, 241] width 26 height 26
radio input "true"
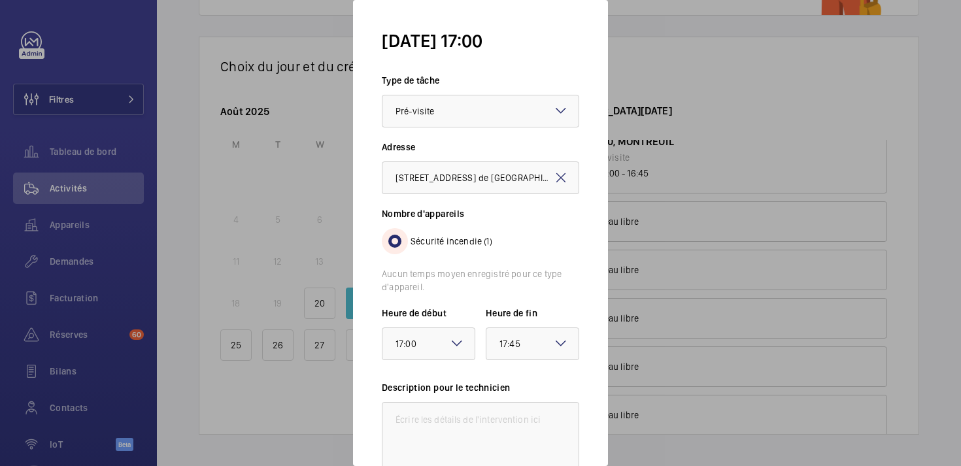
scroll to position [105, 0]
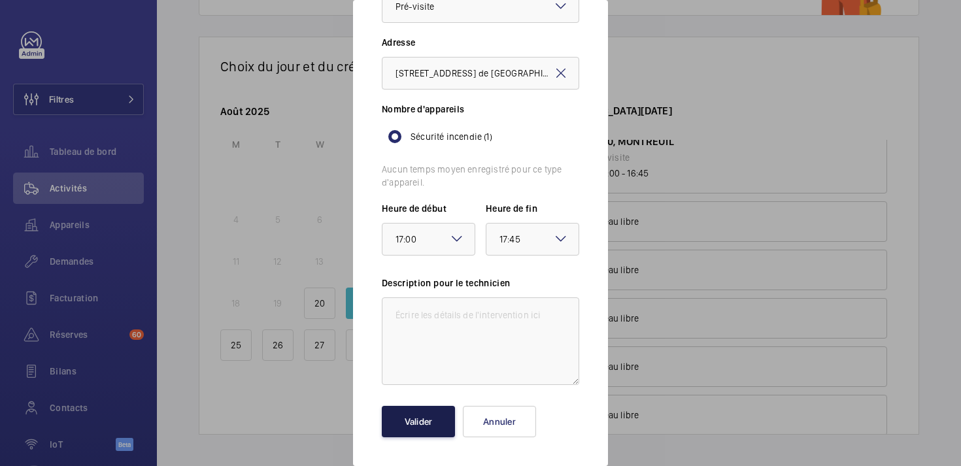
click at [417, 427] on button "Valider" at bounding box center [418, 421] width 73 height 31
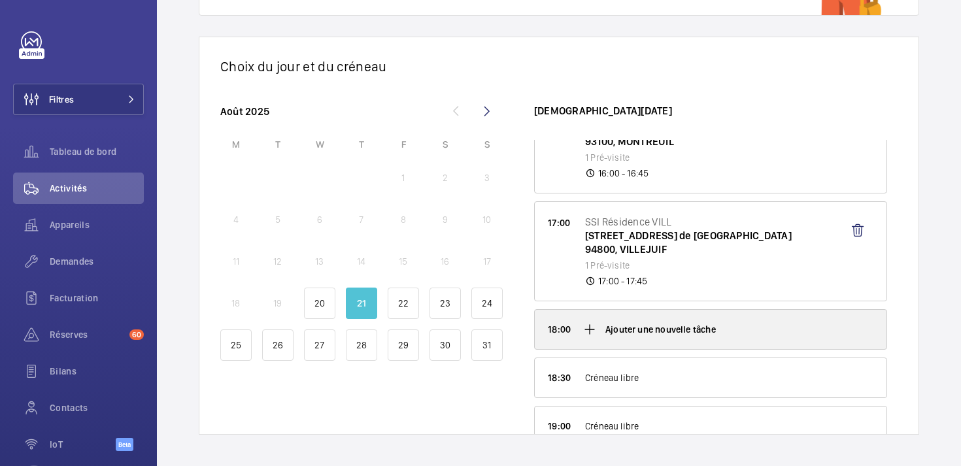
click at [588, 328] on mat-icon at bounding box center [590, 330] width 16 height 16
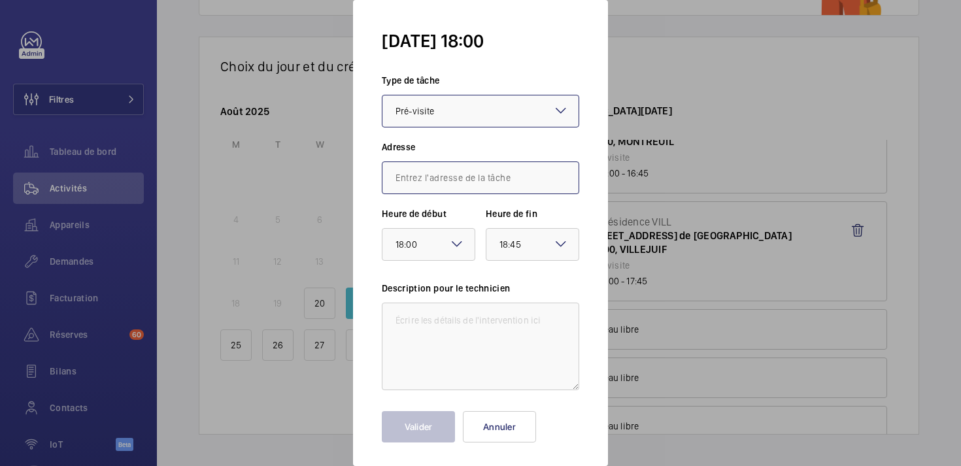
click at [460, 174] on input "text" at bounding box center [480, 177] width 197 height 33
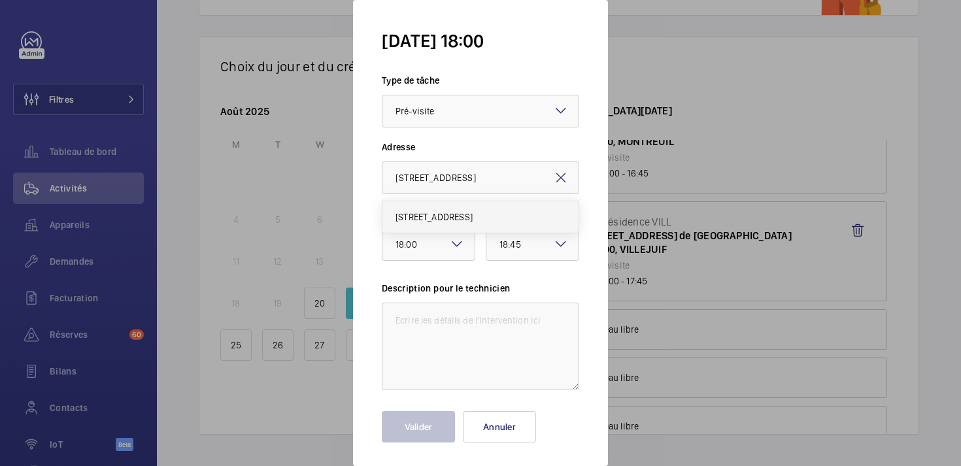
click at [427, 217] on span "[STREET_ADDRESS]" at bounding box center [434, 216] width 77 height 13
type input "[STREET_ADDRESS]"
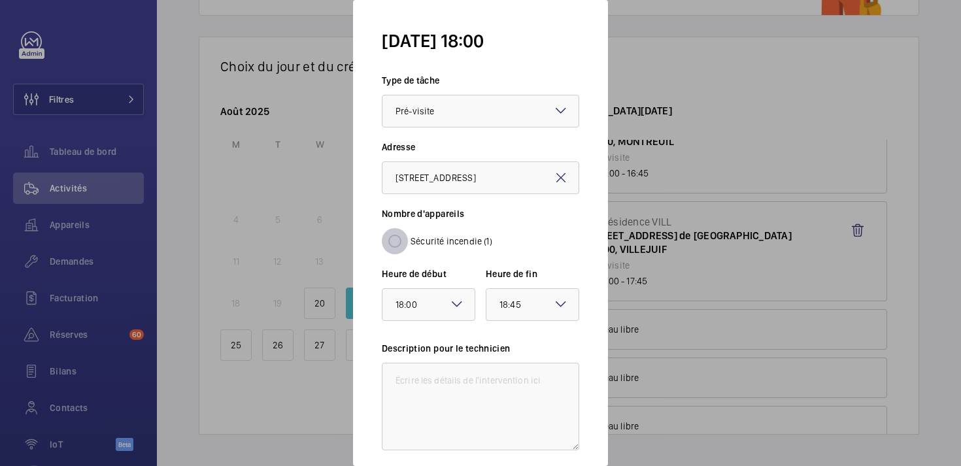
click at [392, 242] on input "Sécurité incendie (1)" at bounding box center [395, 241] width 26 height 26
radio input "true"
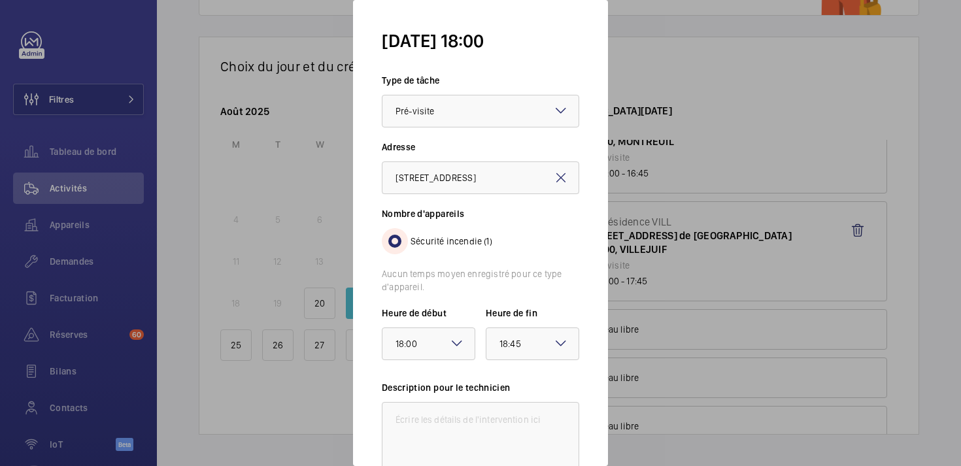
scroll to position [105, 0]
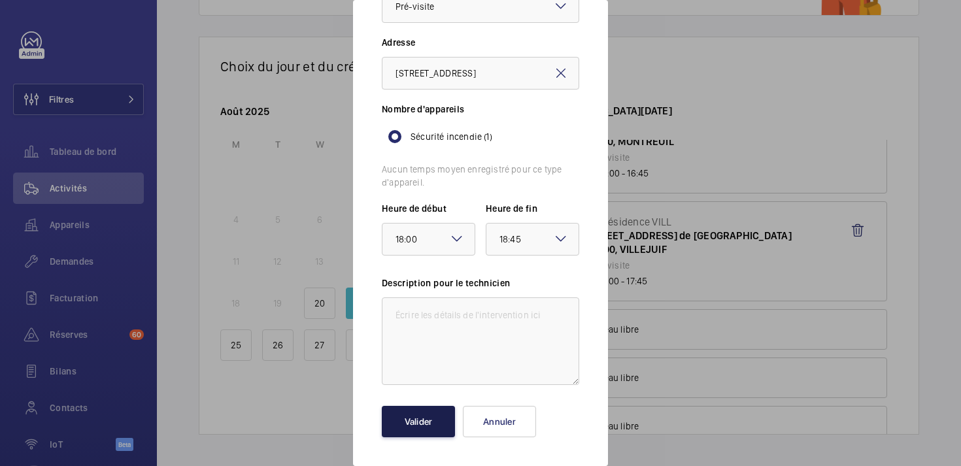
click at [424, 418] on button "Valider" at bounding box center [418, 421] width 73 height 31
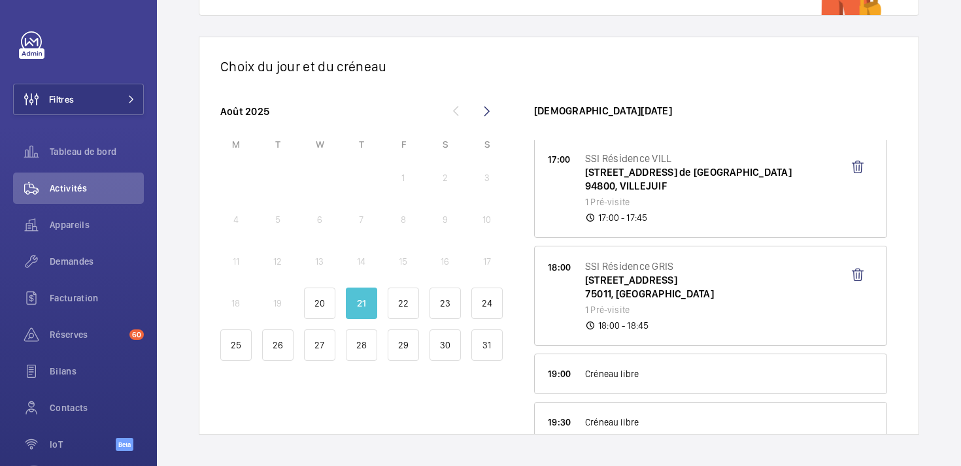
scroll to position [988, 0]
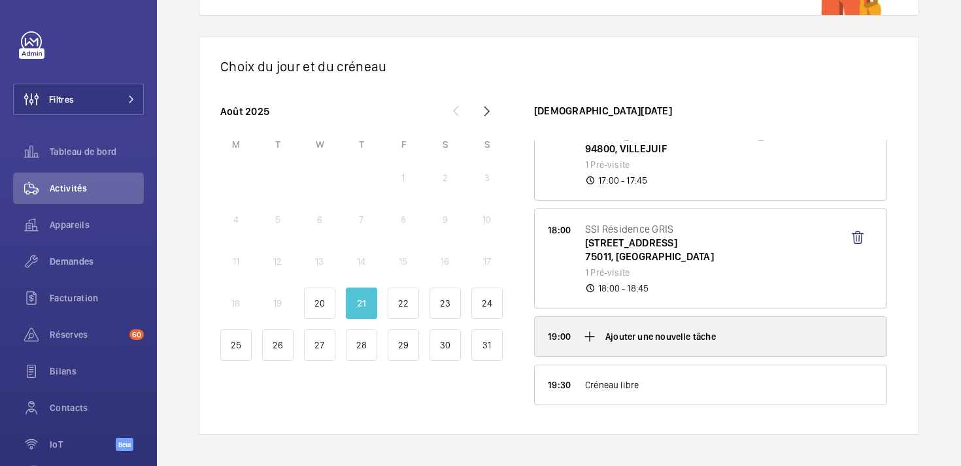
click at [590, 333] on mat-icon at bounding box center [590, 337] width 16 height 16
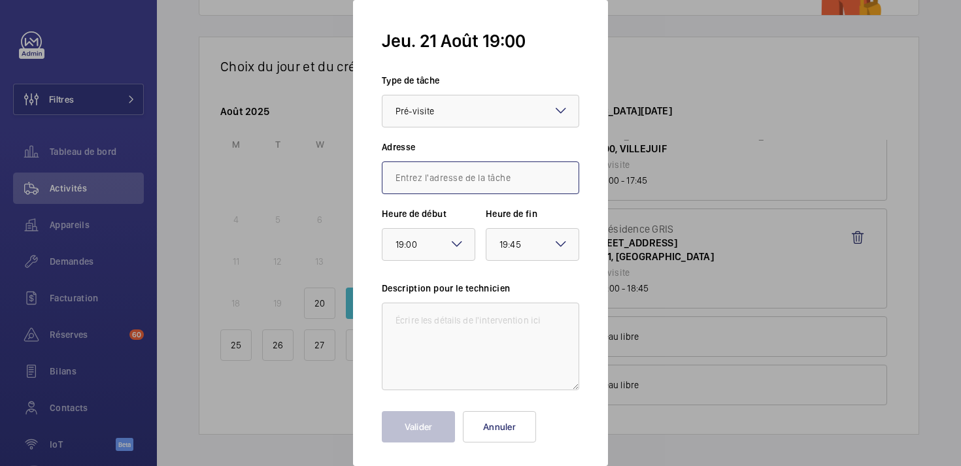
click at [457, 183] on input "text" at bounding box center [480, 177] width 197 height 33
paste input "[STREET_ADDRESS]"
type input "[STREET_ADDRESS]"
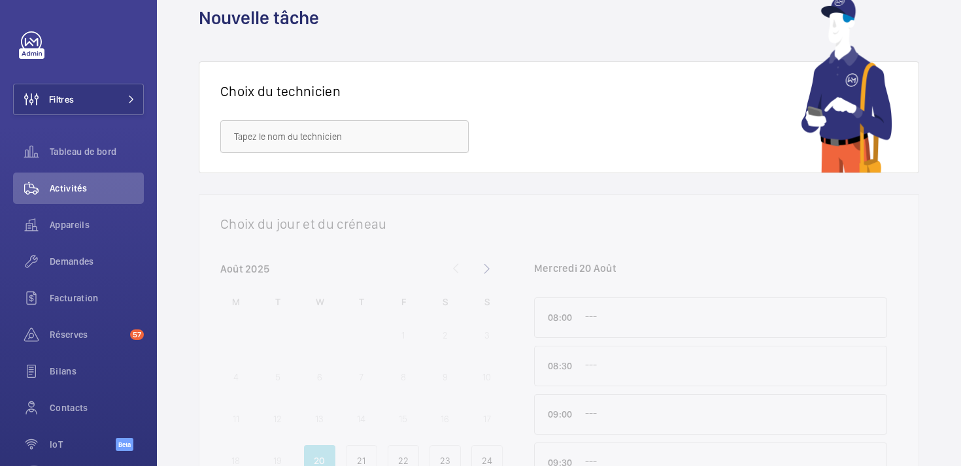
scroll to position [46, 0]
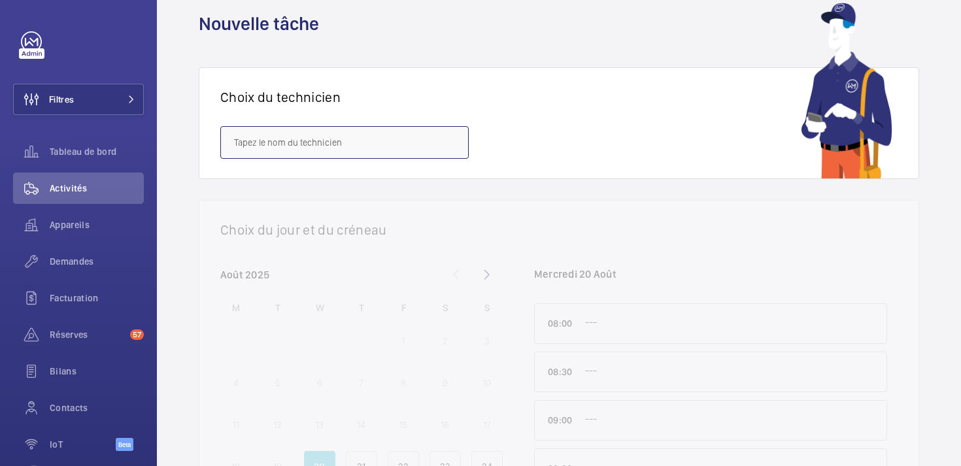
click at [333, 133] on input "text" at bounding box center [344, 142] width 248 height 33
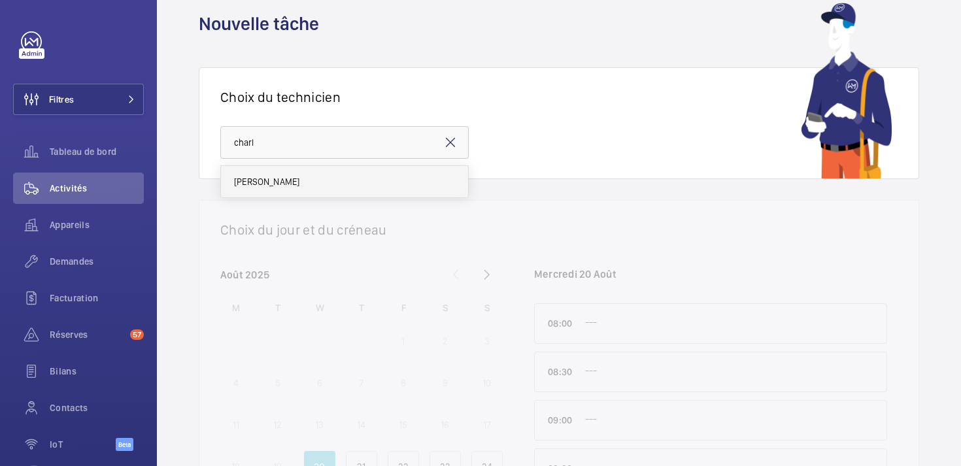
click at [316, 178] on mat-option "[PERSON_NAME]" at bounding box center [344, 181] width 247 height 31
type input "[PERSON_NAME]"
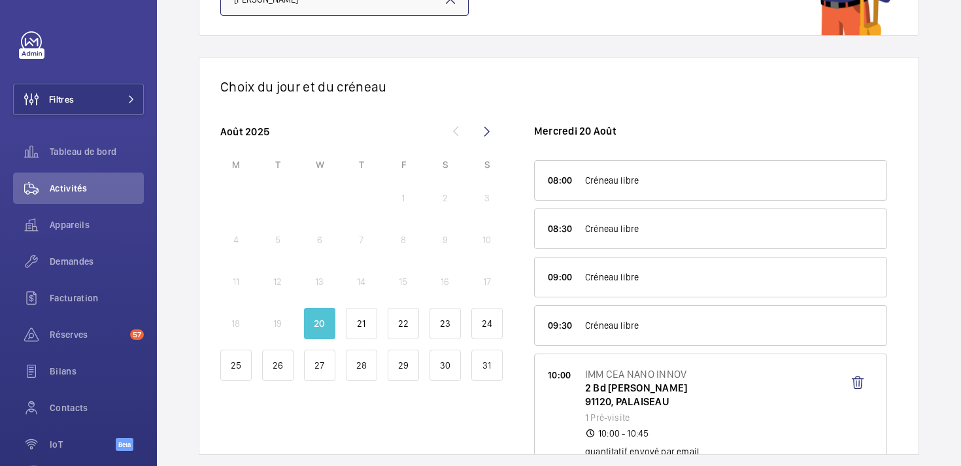
scroll to position [190, 0]
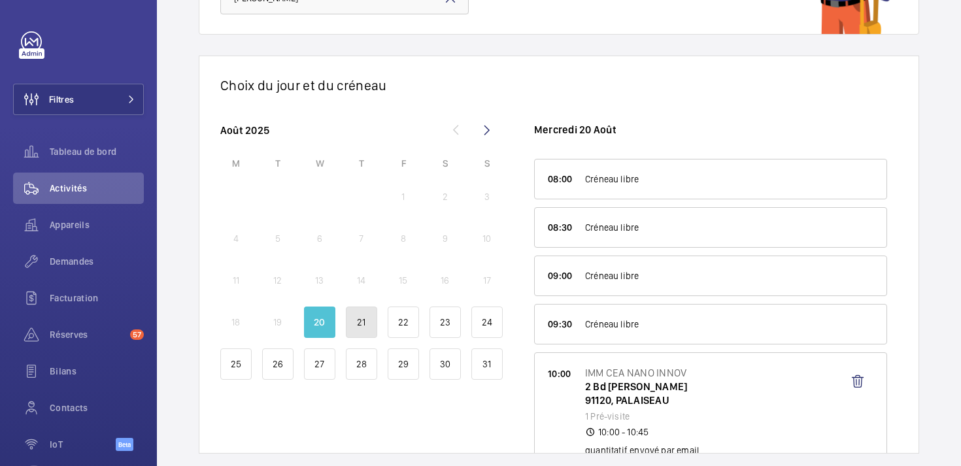
click at [348, 326] on div "21" at bounding box center [361, 322] width 31 height 31
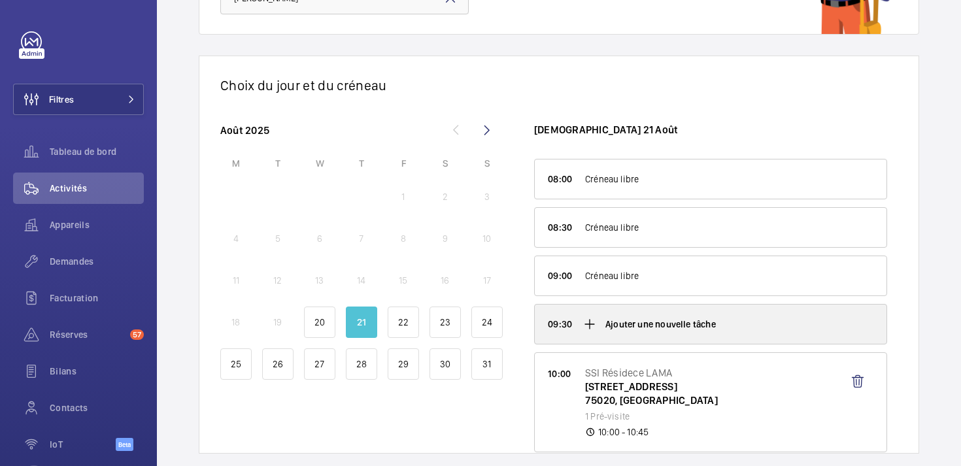
click at [586, 324] on mat-icon at bounding box center [590, 324] width 16 height 16
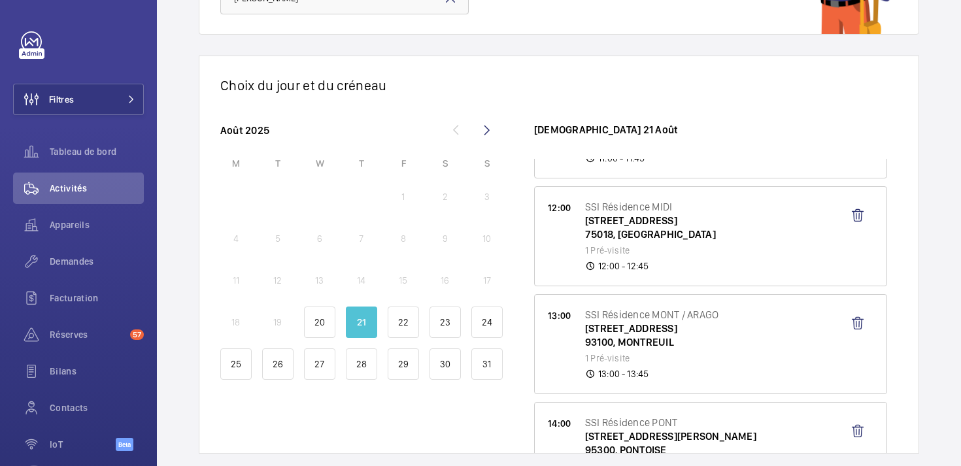
scroll to position [988, 0]
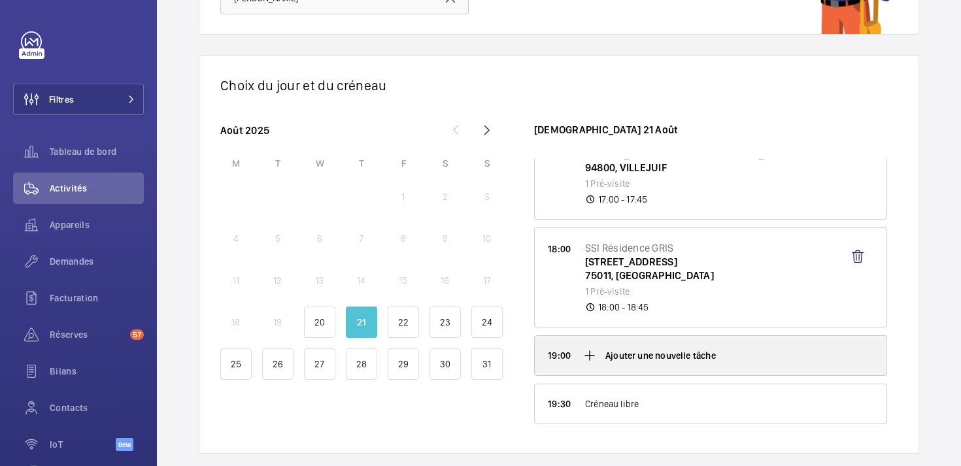
click at [588, 355] on mat-icon at bounding box center [590, 356] width 16 height 16
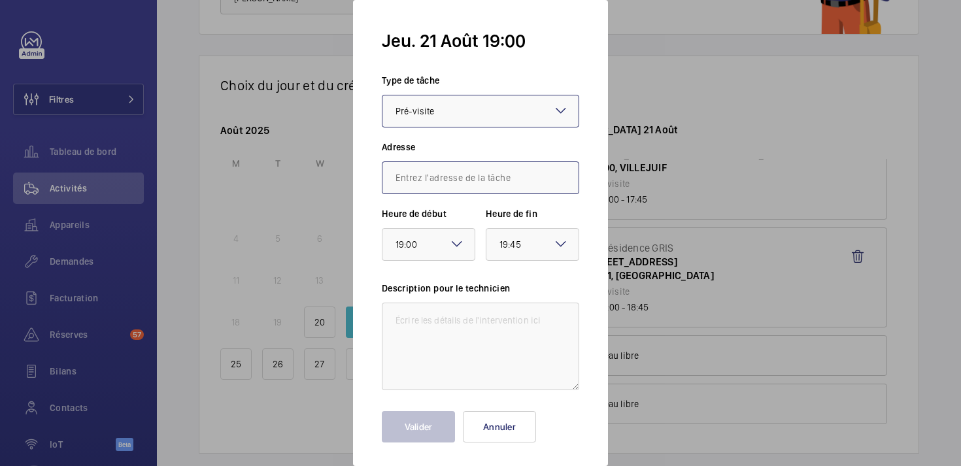
click at [415, 169] on input "text" at bounding box center [480, 177] width 197 height 33
paste input "[STREET_ADDRESS]"
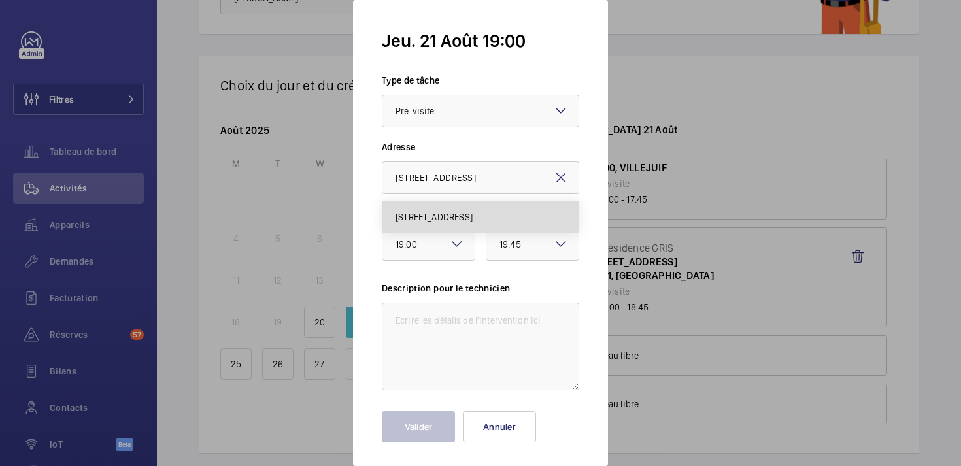
click at [433, 214] on span "[STREET_ADDRESS]" at bounding box center [434, 216] width 77 height 13
type input "2 rue des deux boulevards, 94100 SAINT-MAUR-DES-FOSSÉS"
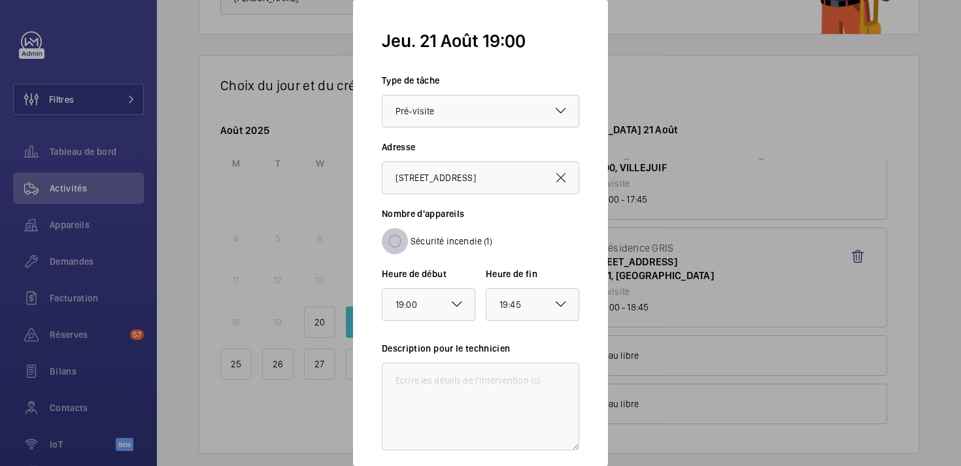
click at [397, 241] on input "Sécurité incendie (1)" at bounding box center [395, 241] width 26 height 26
radio input "true"
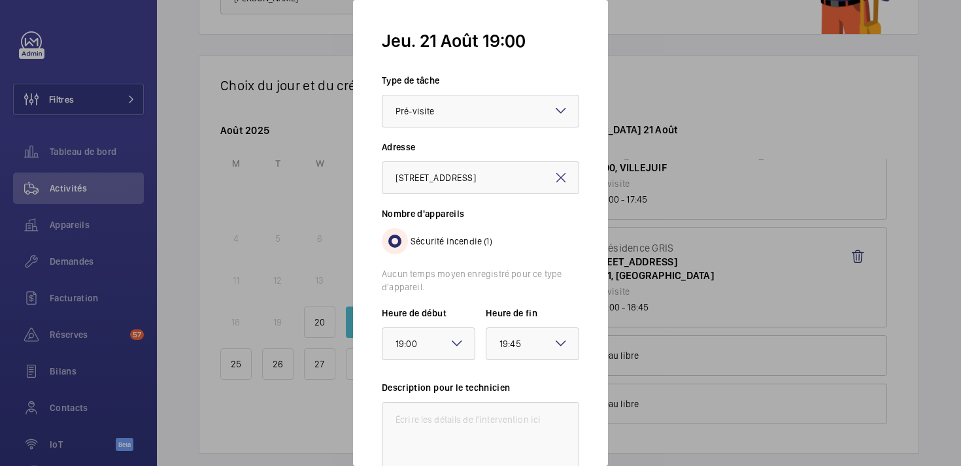
scroll to position [105, 0]
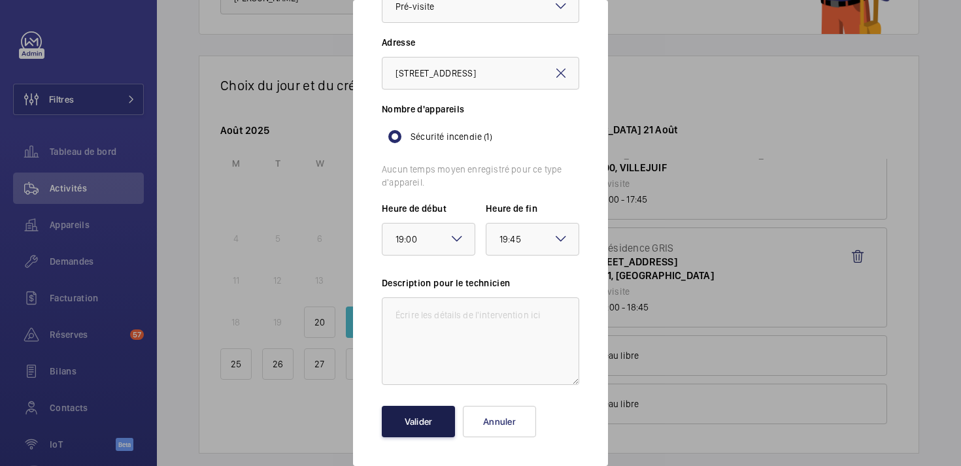
click at [429, 418] on button "Valider" at bounding box center [418, 421] width 73 height 31
